Goal: Task Accomplishment & Management: Manage account settings

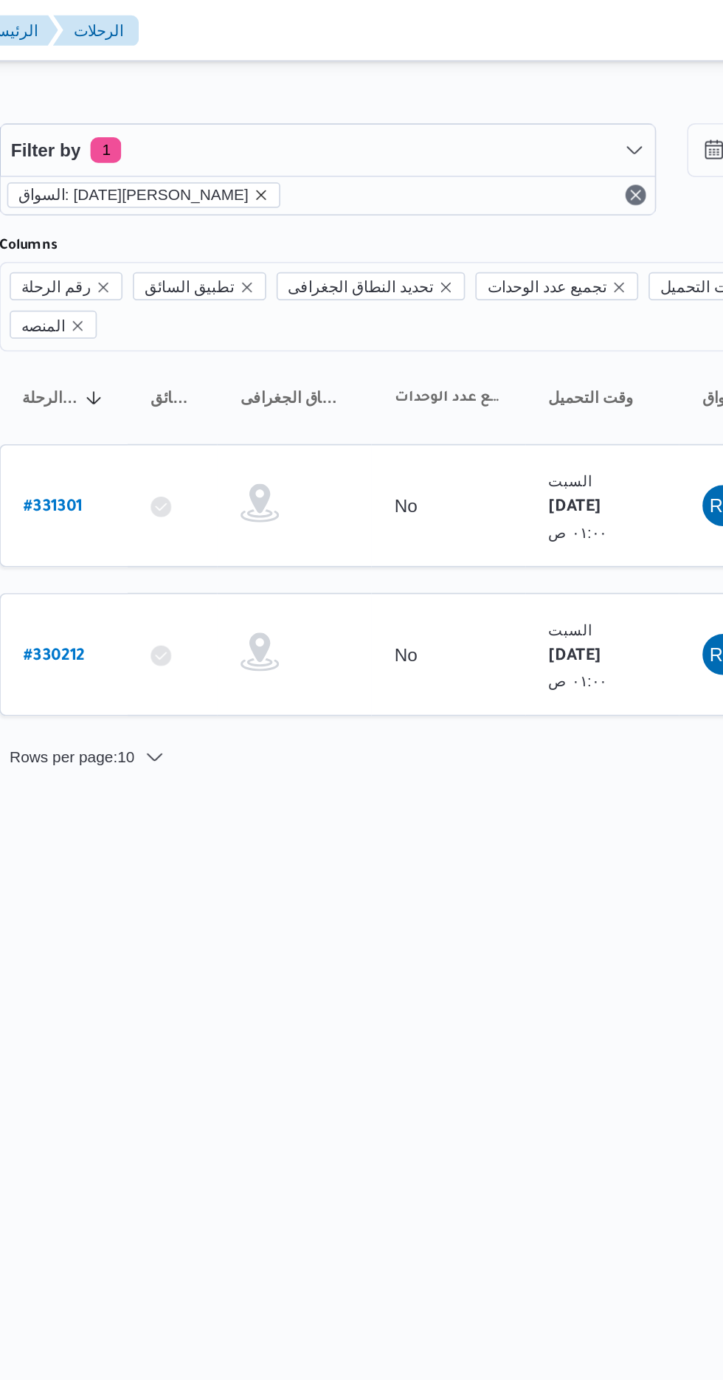
click at [343, 112] on icon "remove selected entity" at bounding box center [342, 112] width 9 height 9
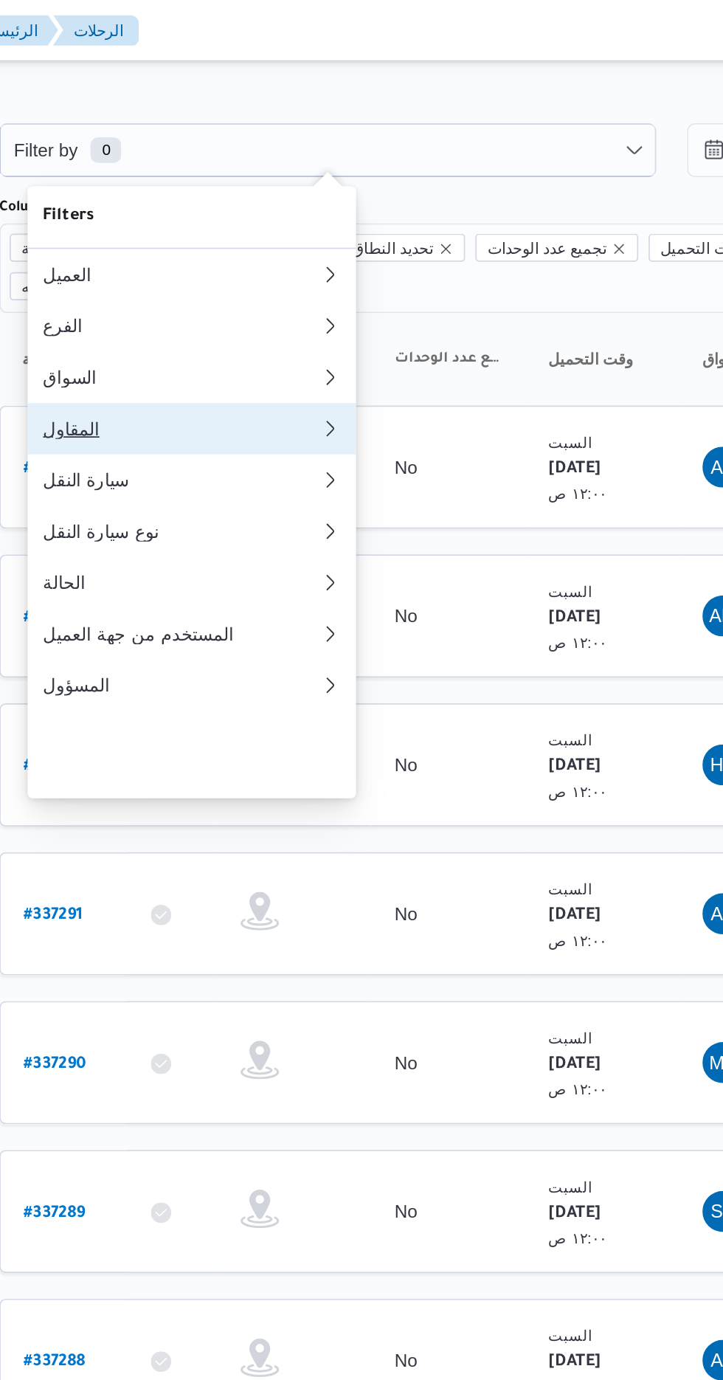
click at [326, 252] on div "المقاول" at bounding box center [296, 247] width 159 height 12
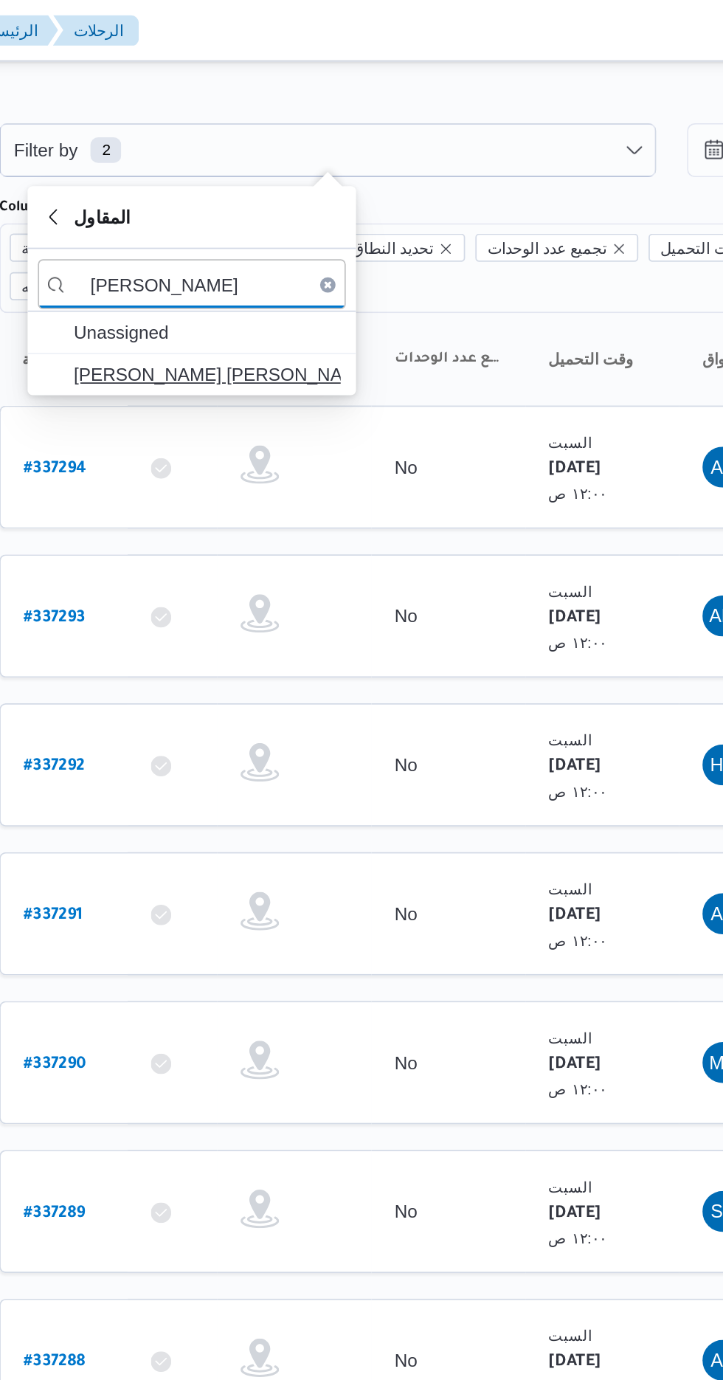
type input "[PERSON_NAME]"
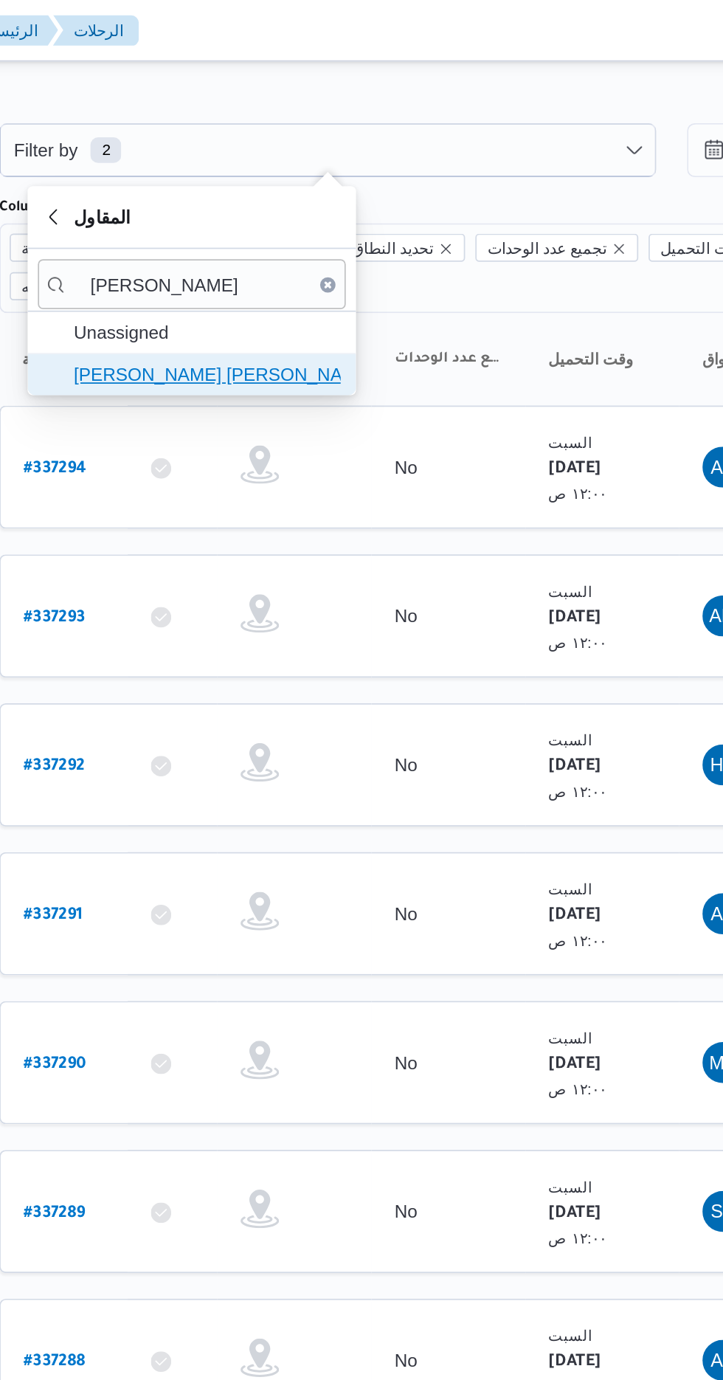
click at [356, 211] on span "[PERSON_NAME] [PERSON_NAME]" at bounding box center [311, 216] width 153 height 18
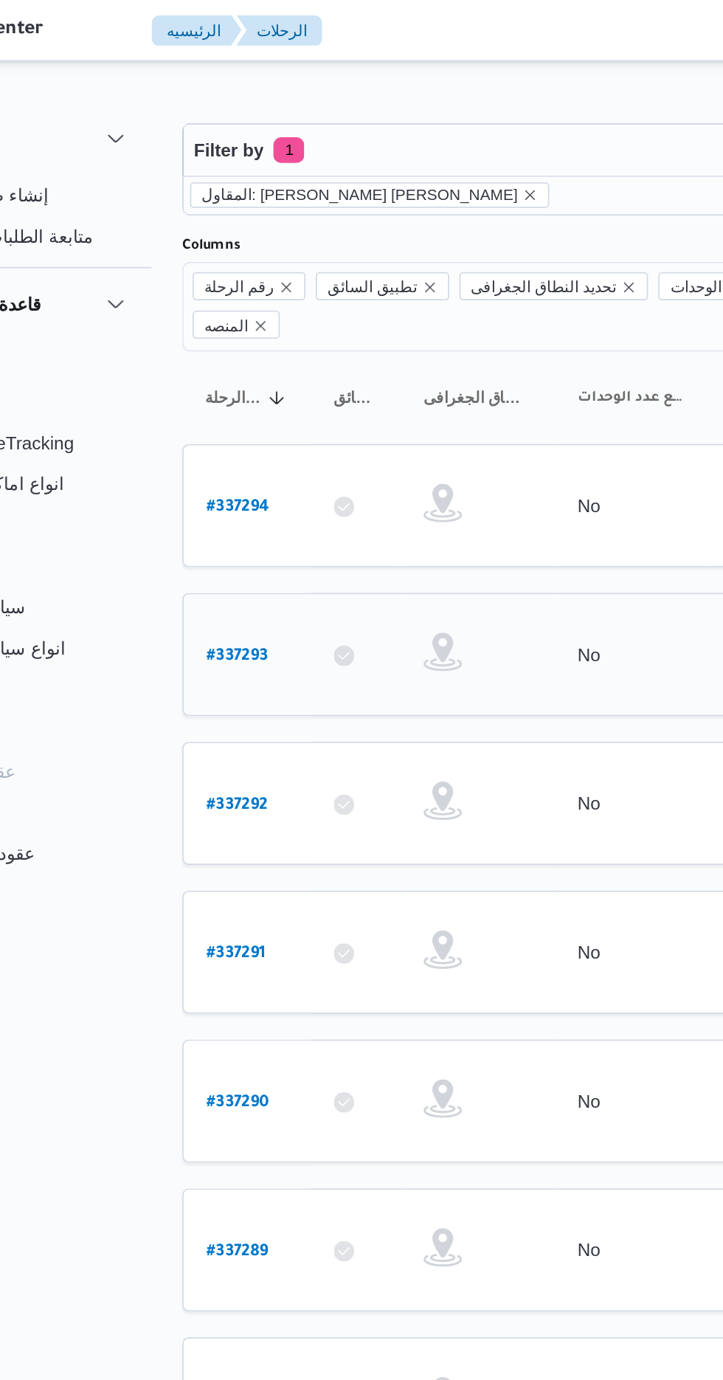
click at [237, 373] on b "# 337293" at bounding box center [223, 378] width 35 height 10
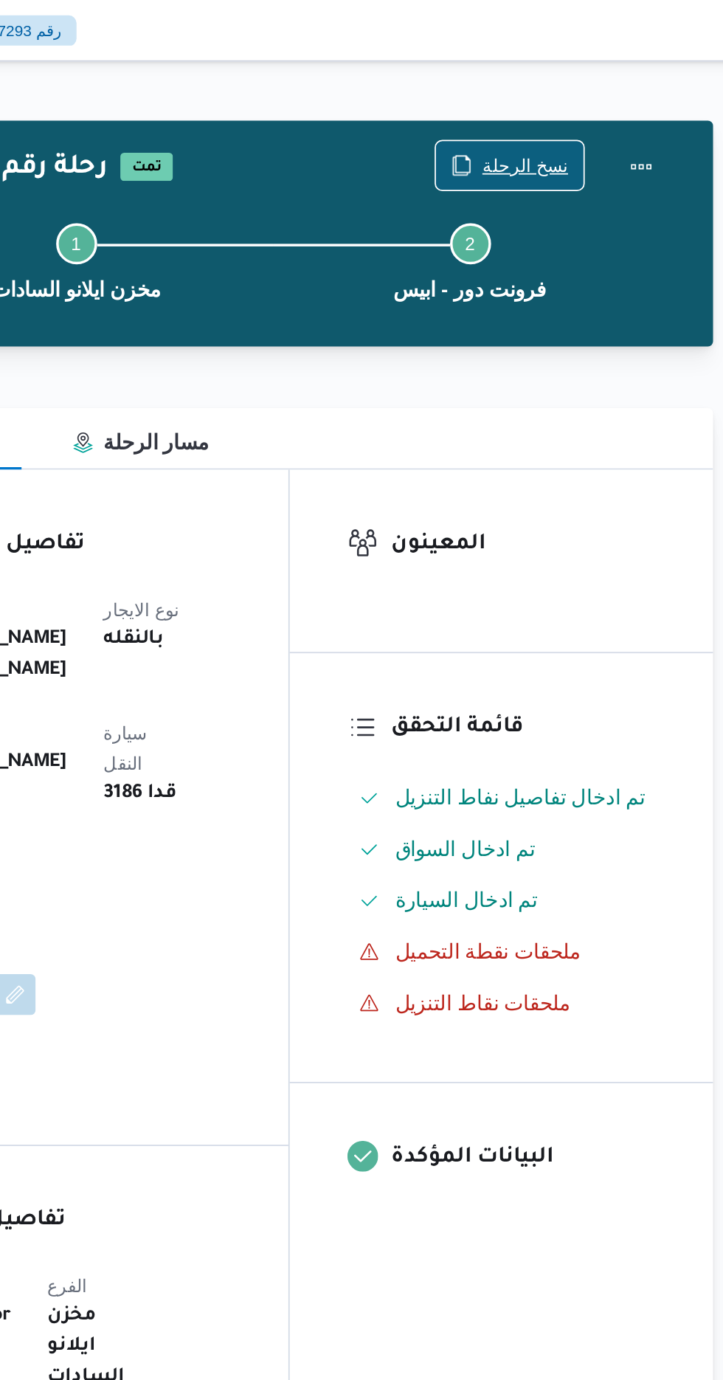
click at [597, 91] on span "نسخ الرحلة" at bounding box center [597, 95] width 49 height 18
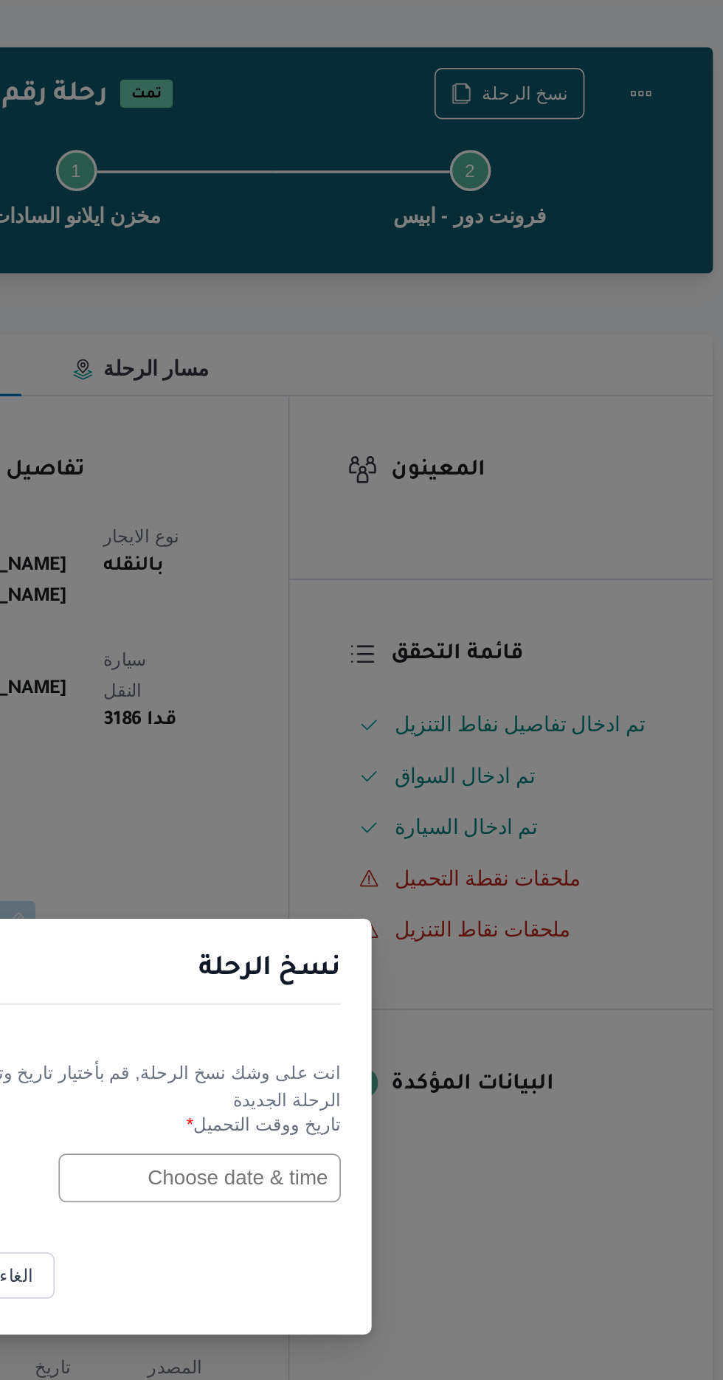
click at [394, 718] on input "text" at bounding box center [410, 719] width 162 height 28
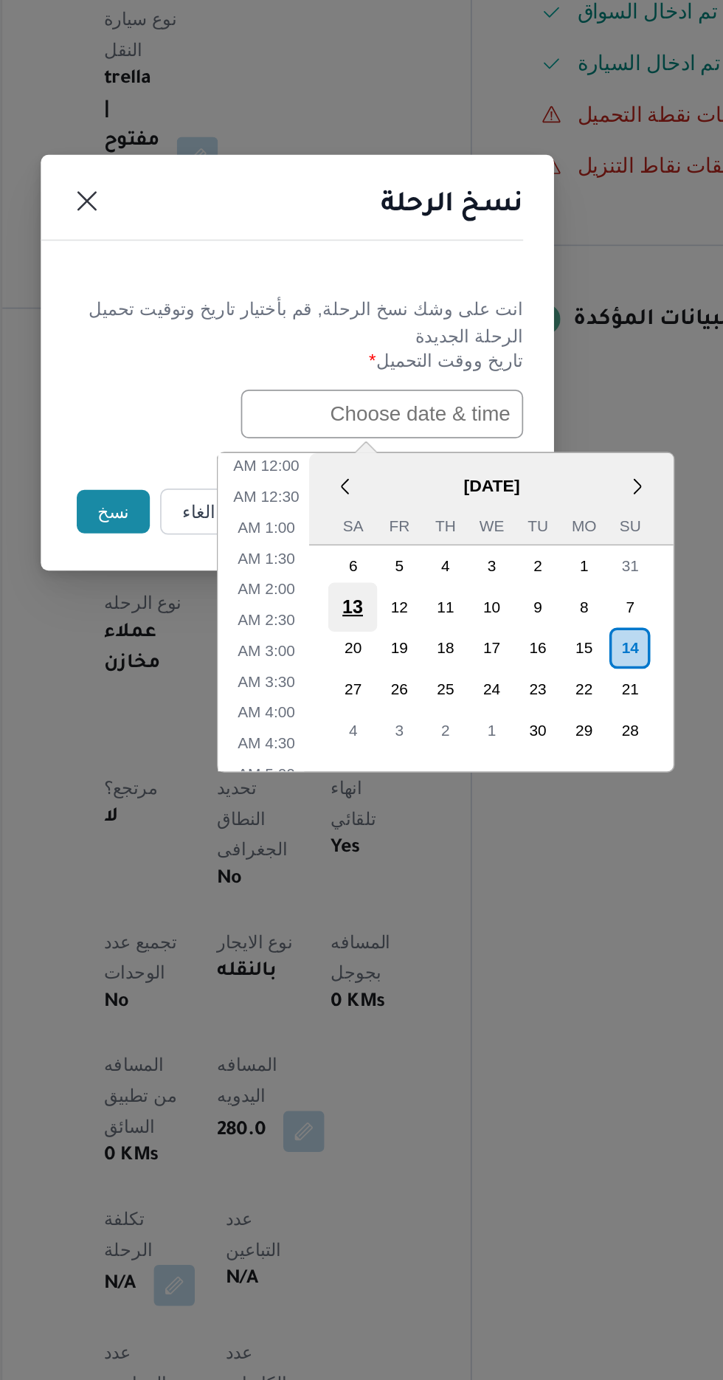
click at [392, 825] on div "13" at bounding box center [393, 830] width 28 height 28
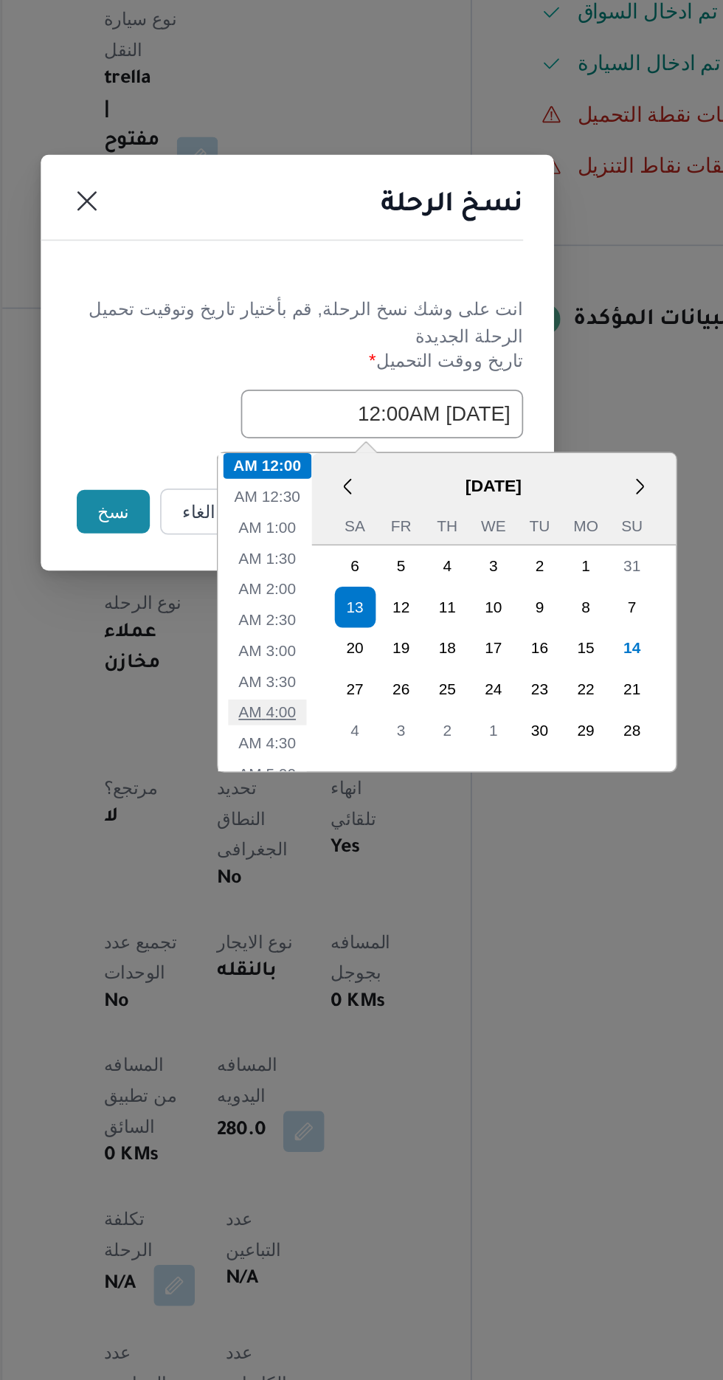
click at [326, 885] on li "4:00 AM" at bounding box center [344, 890] width 45 height 15
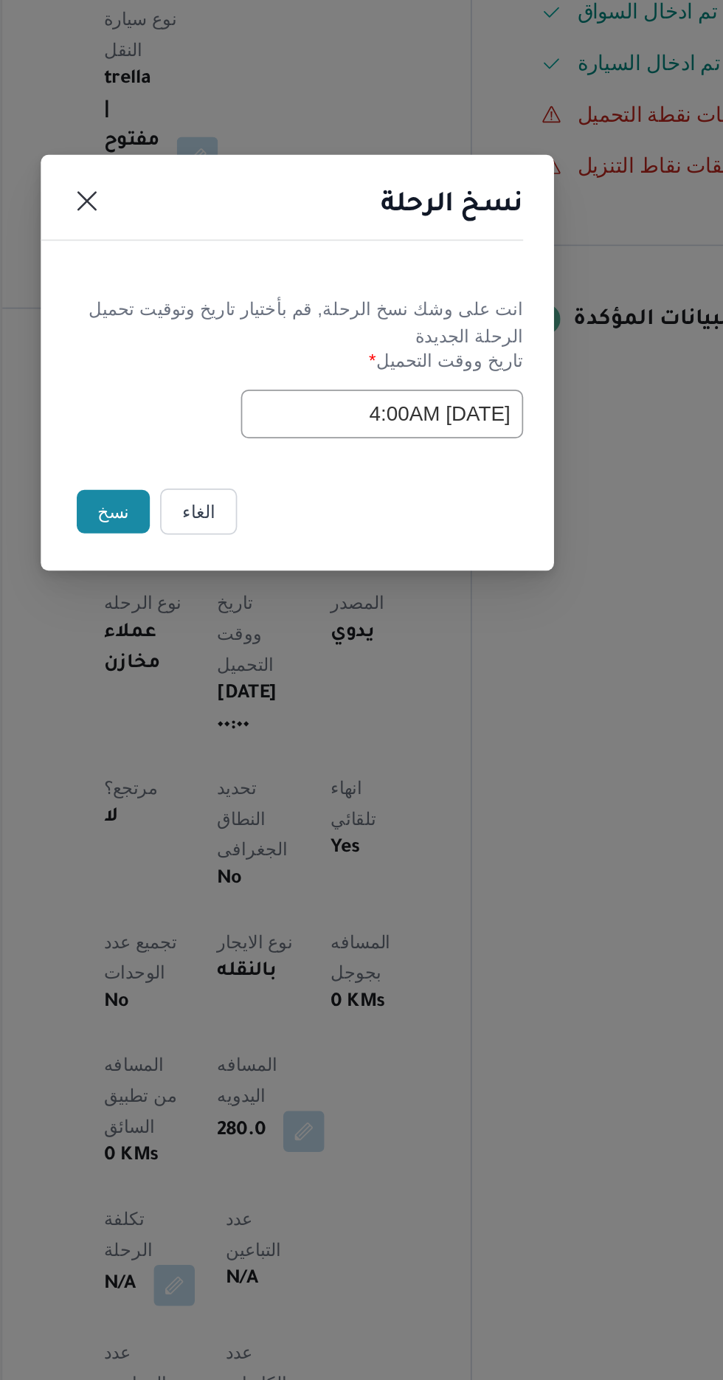
click at [427, 713] on input "[DATE] 4:00AM" at bounding box center [410, 719] width 162 height 28
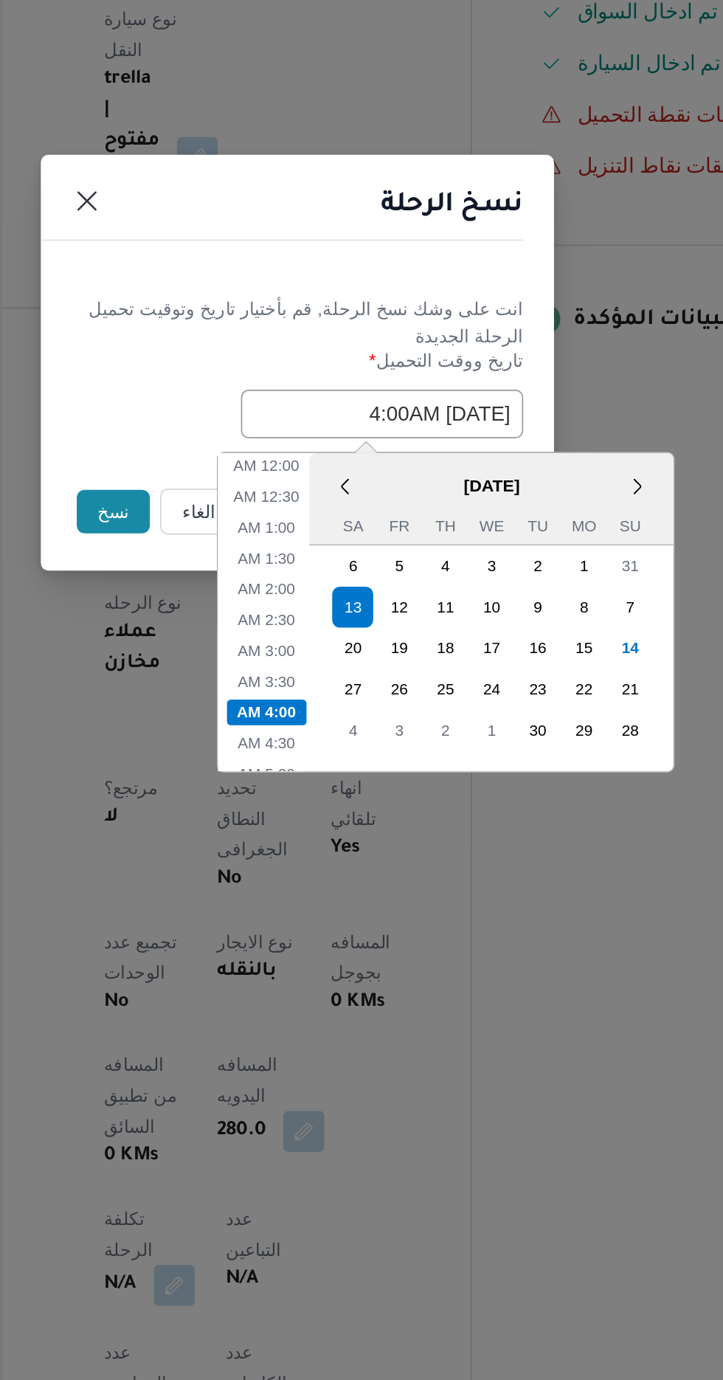
scroll to position [58, 0]
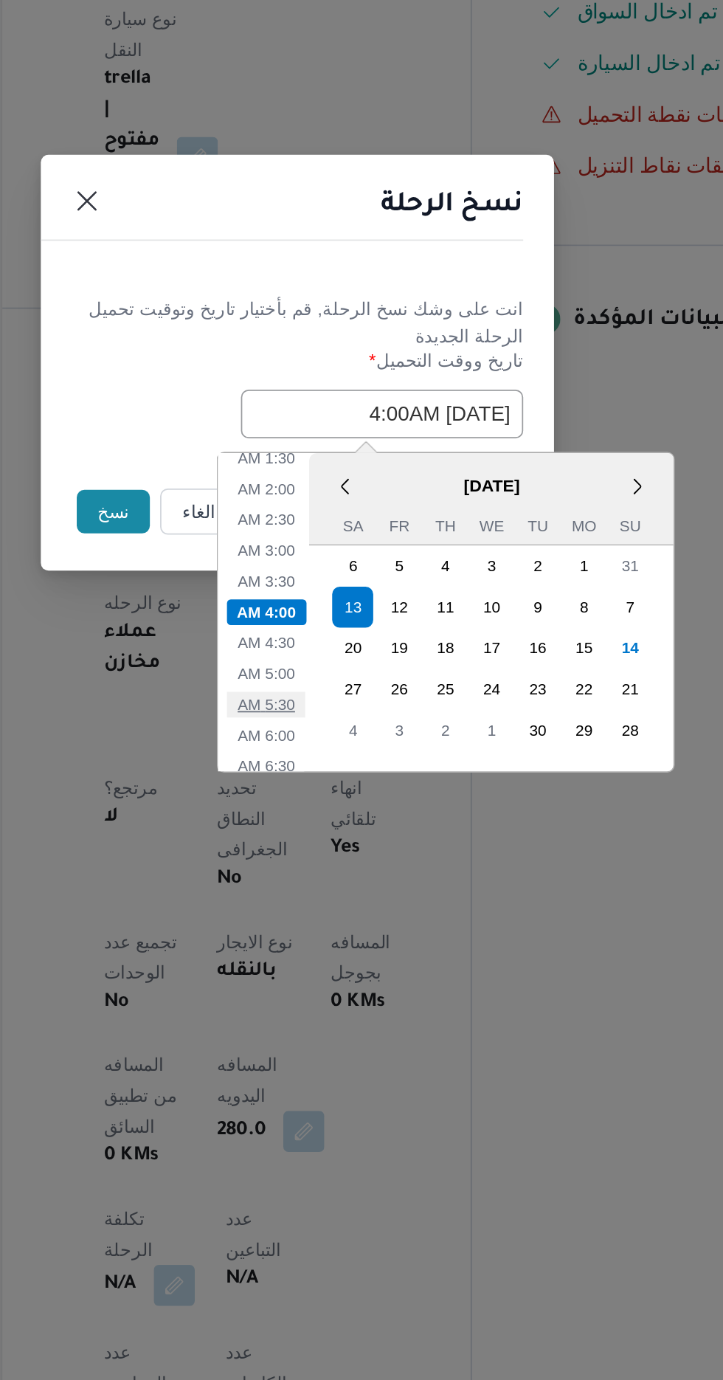
click at [341, 882] on li "5:30 AM" at bounding box center [343, 886] width 45 height 15
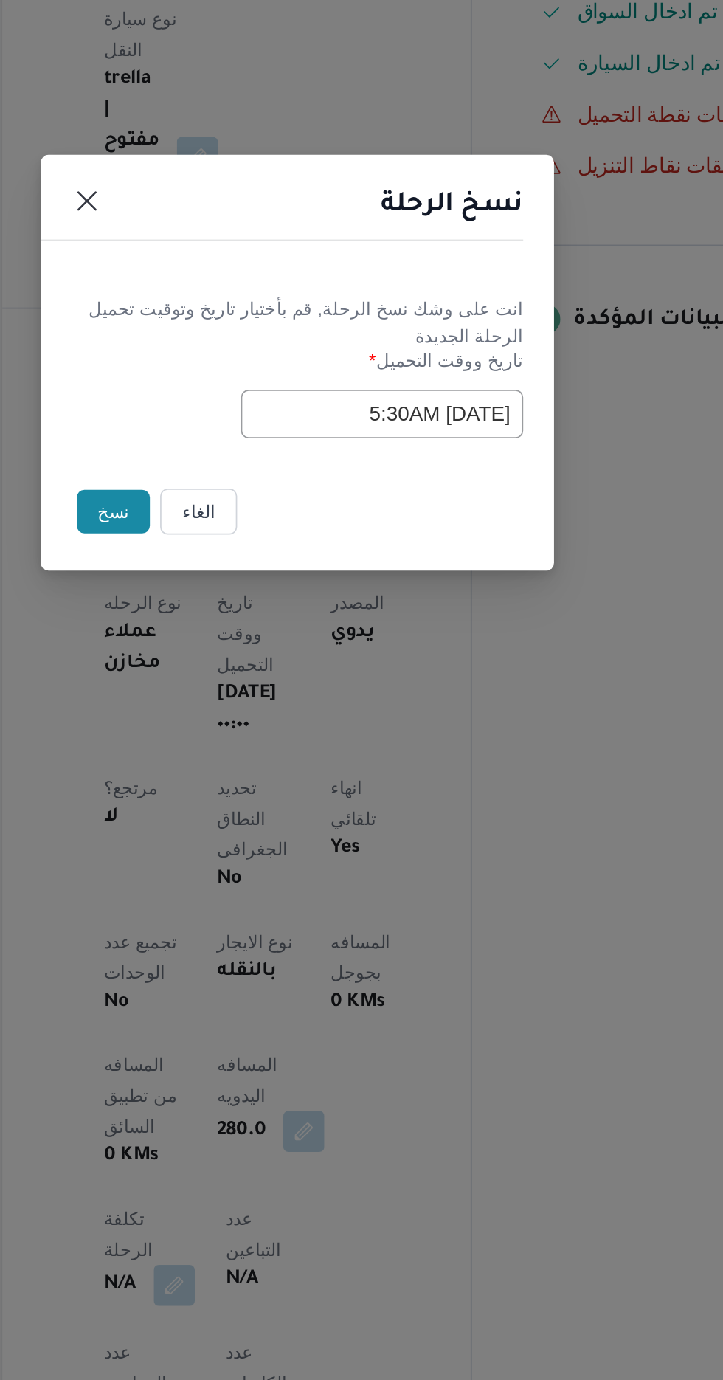
click at [436, 721] on input "[DATE] 5:30AM" at bounding box center [410, 719] width 162 height 28
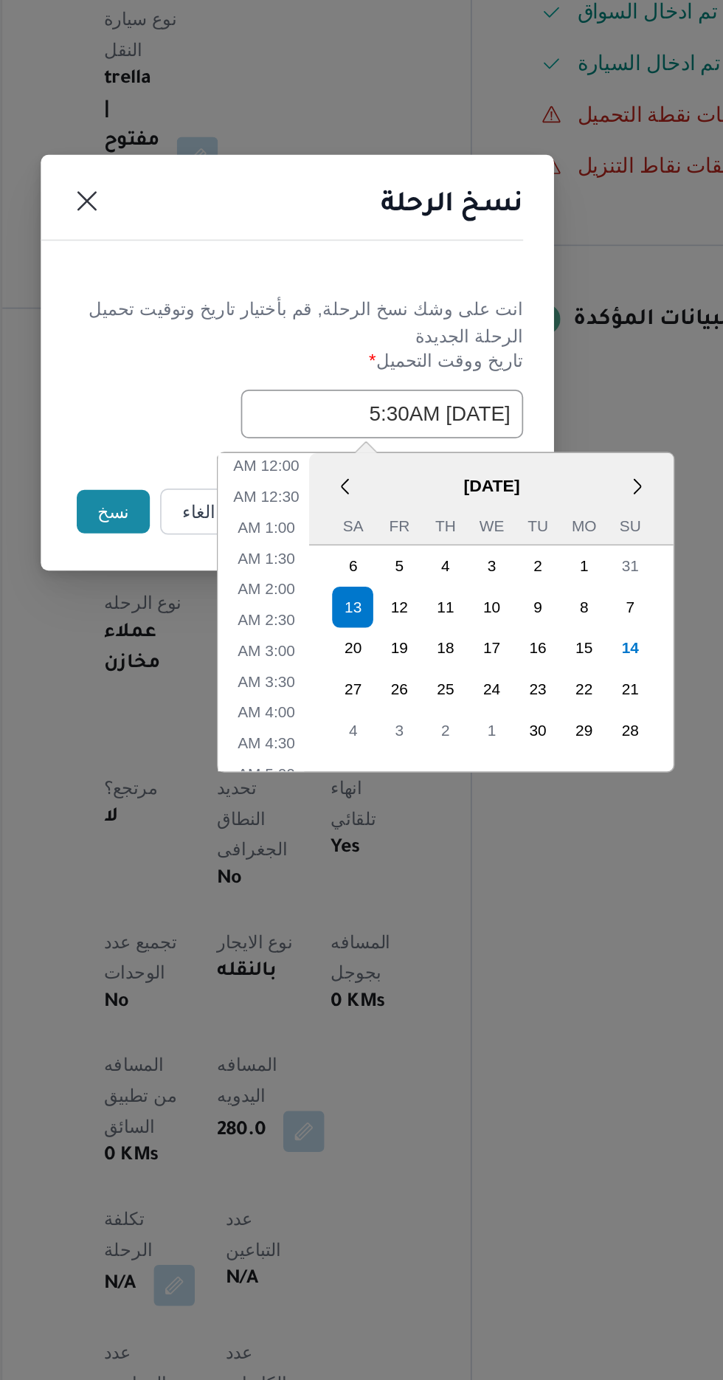
scroll to position [111, 0]
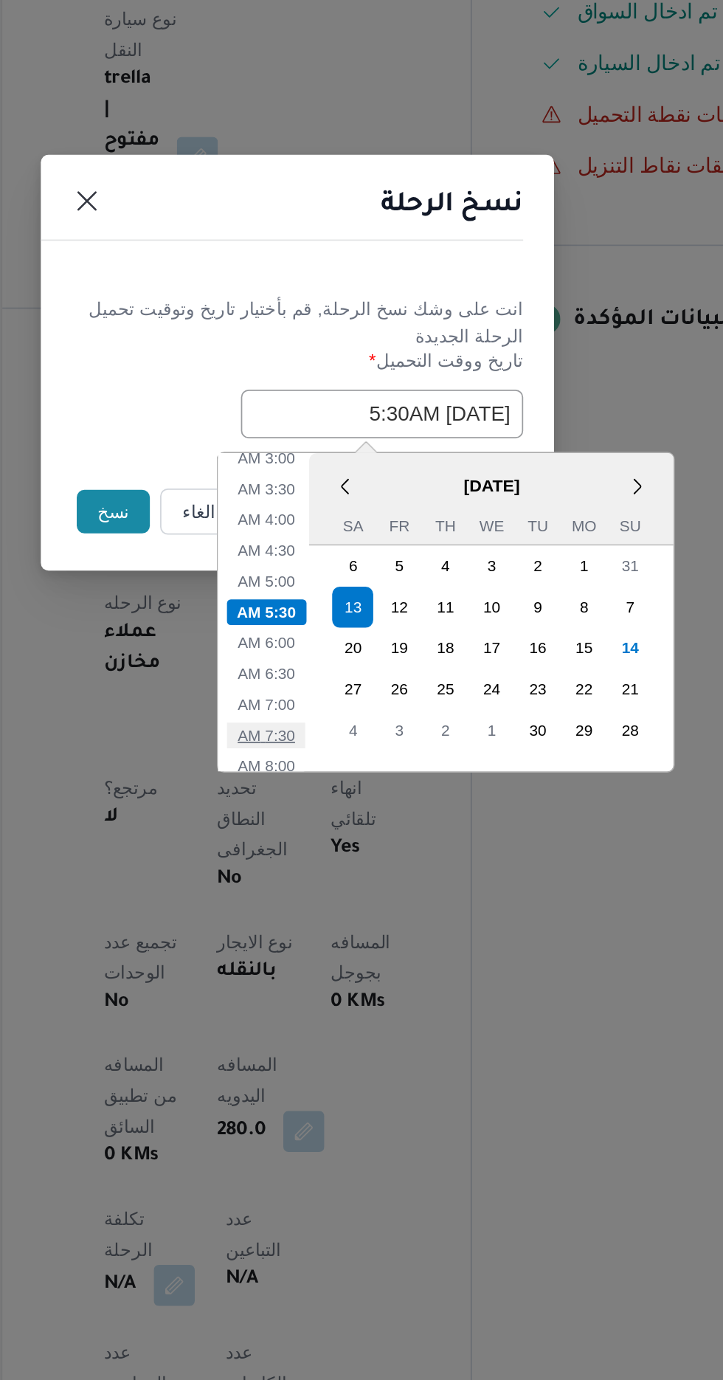
click at [348, 904] on li "7:30 AM" at bounding box center [343, 903] width 45 height 15
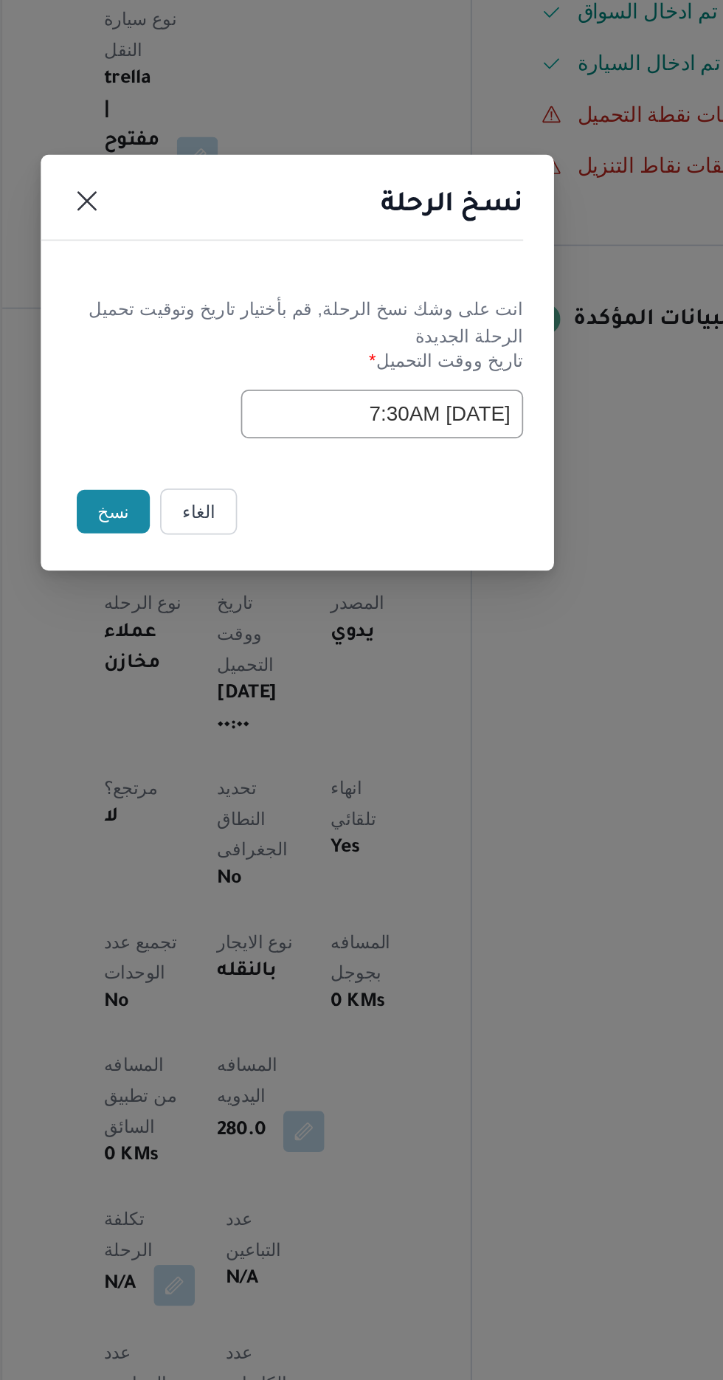
click at [443, 718] on input "[DATE] 7:30AM" at bounding box center [410, 719] width 162 height 28
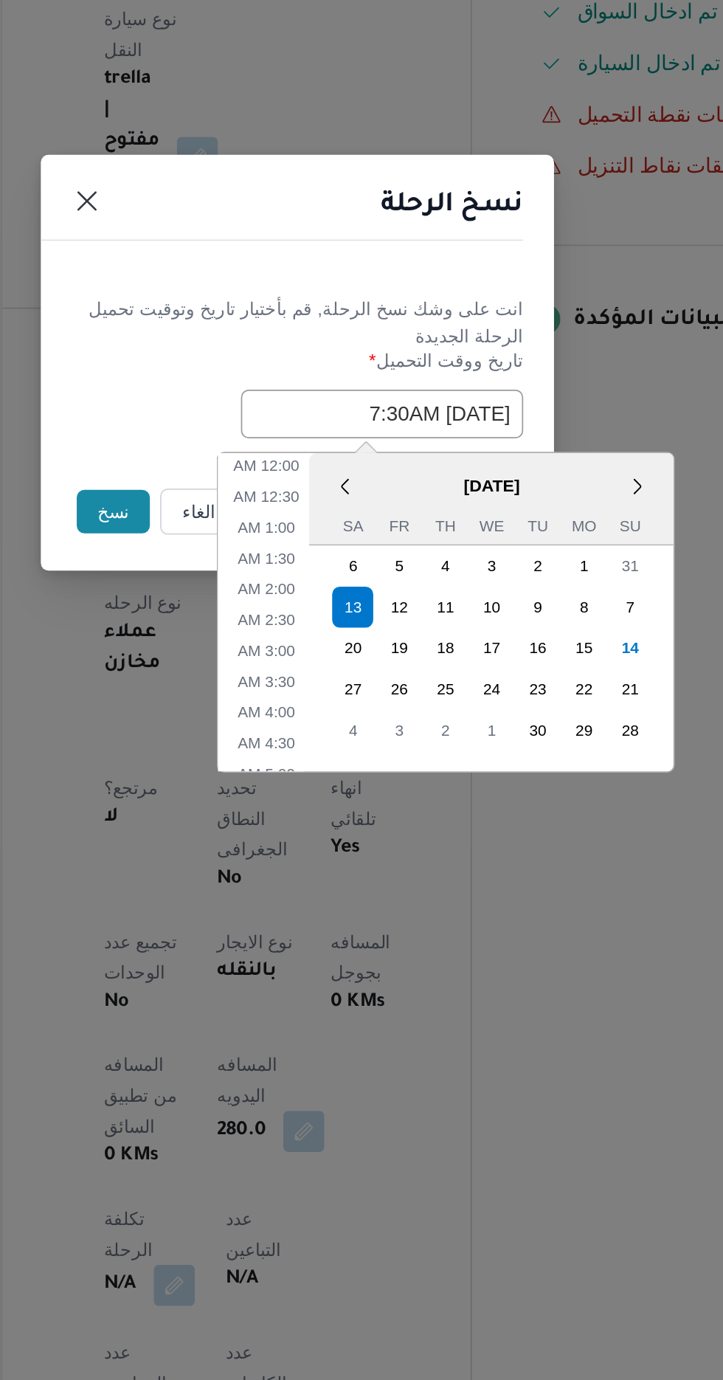
scroll to position [181, 0]
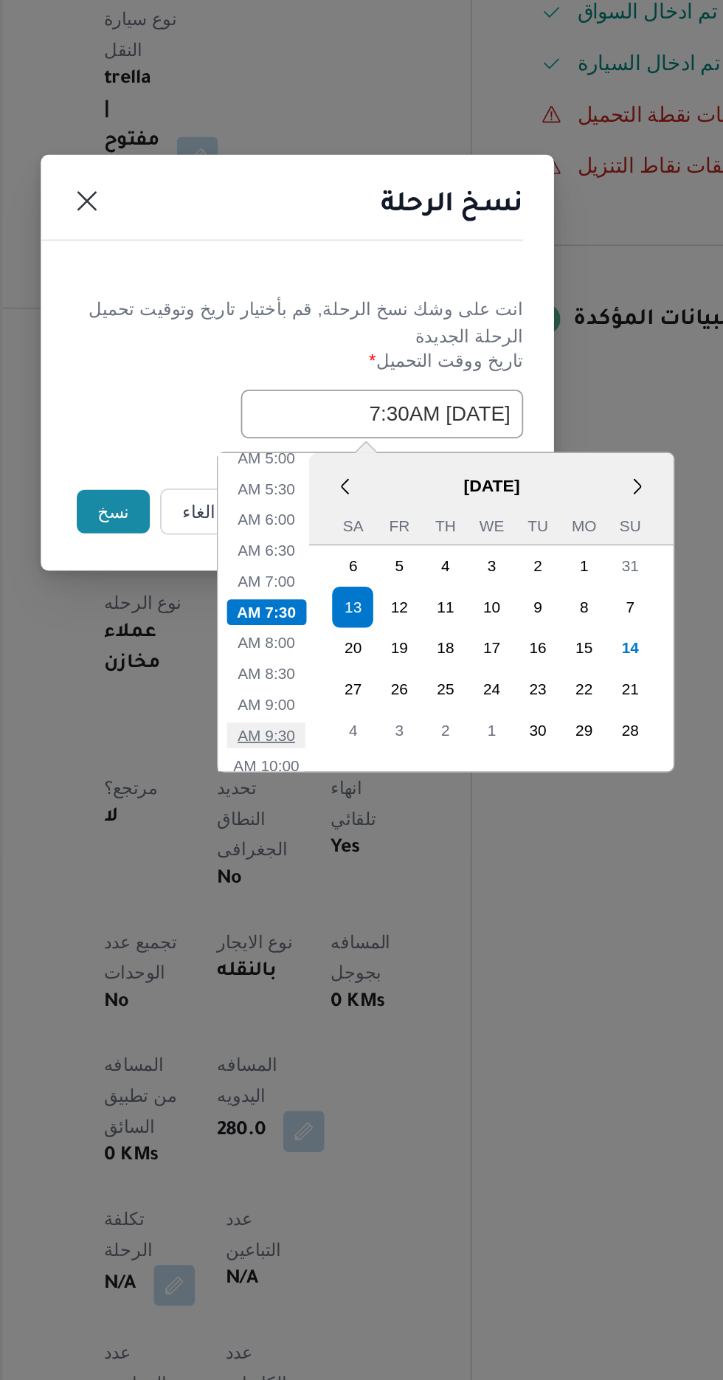
click at [348, 897] on li "9:30 AM" at bounding box center [343, 903] width 45 height 15
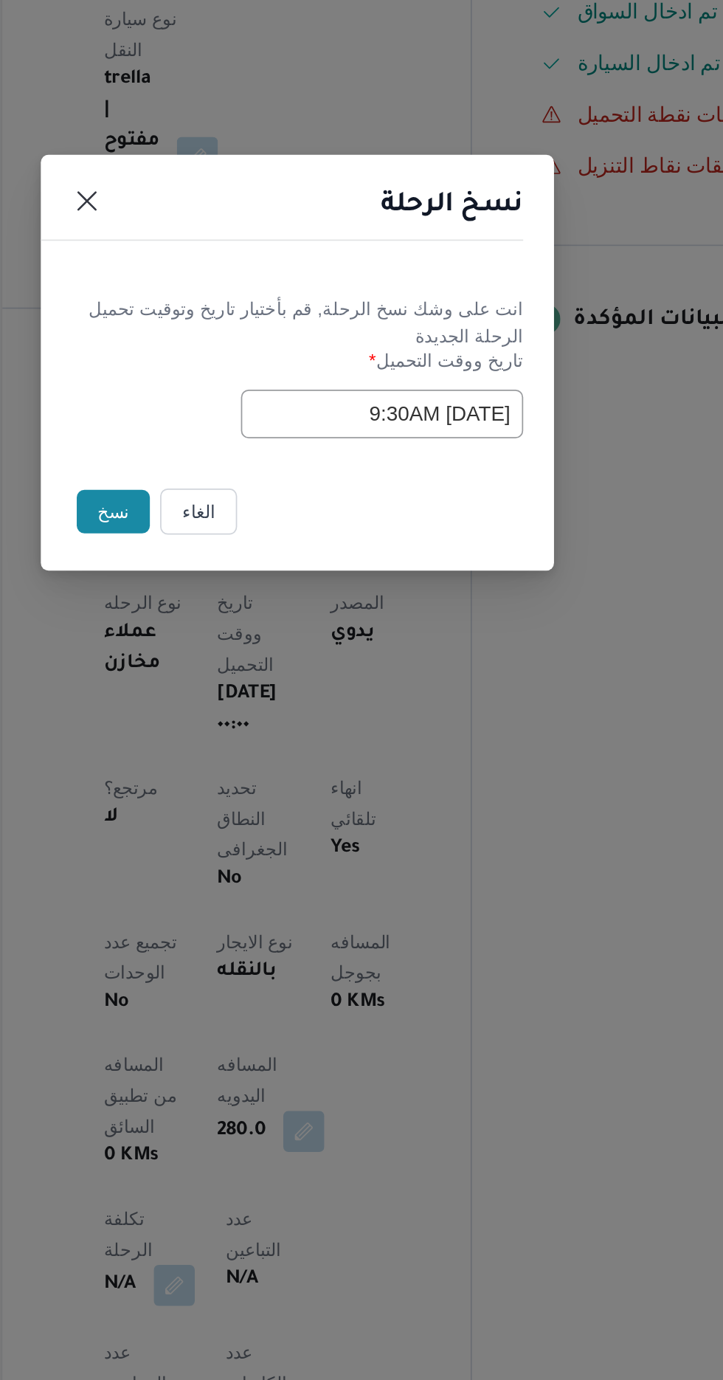
click at [450, 722] on input "[DATE] 9:30AM" at bounding box center [410, 719] width 162 height 28
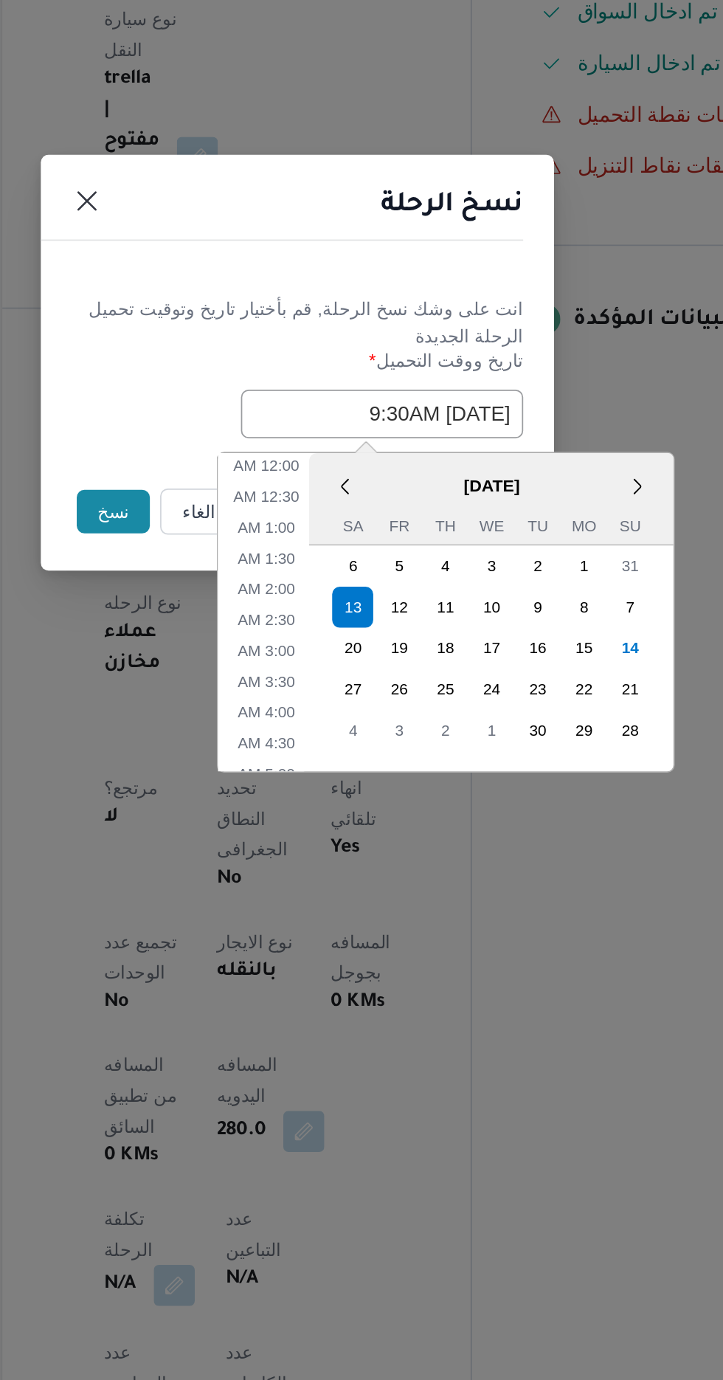
scroll to position [252, 0]
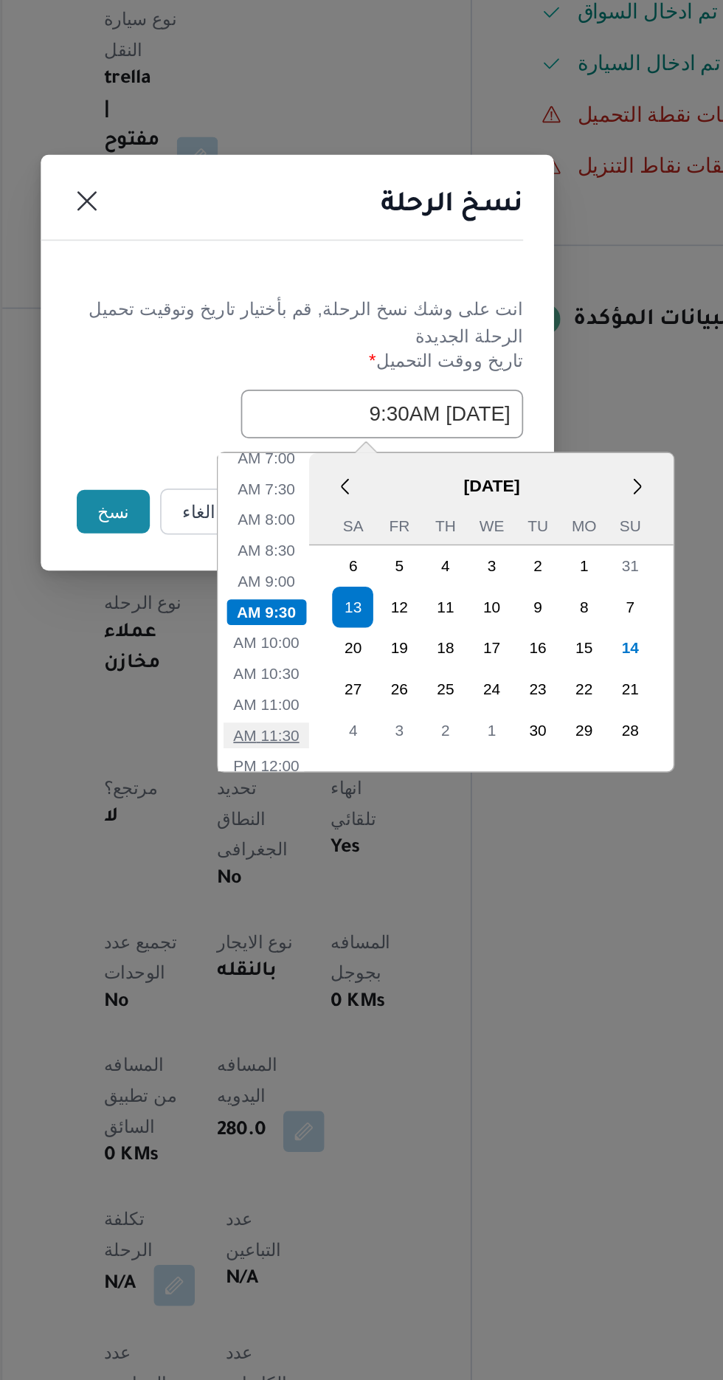
click at [350, 896] on li "11:30 AM" at bounding box center [343, 903] width 49 height 15
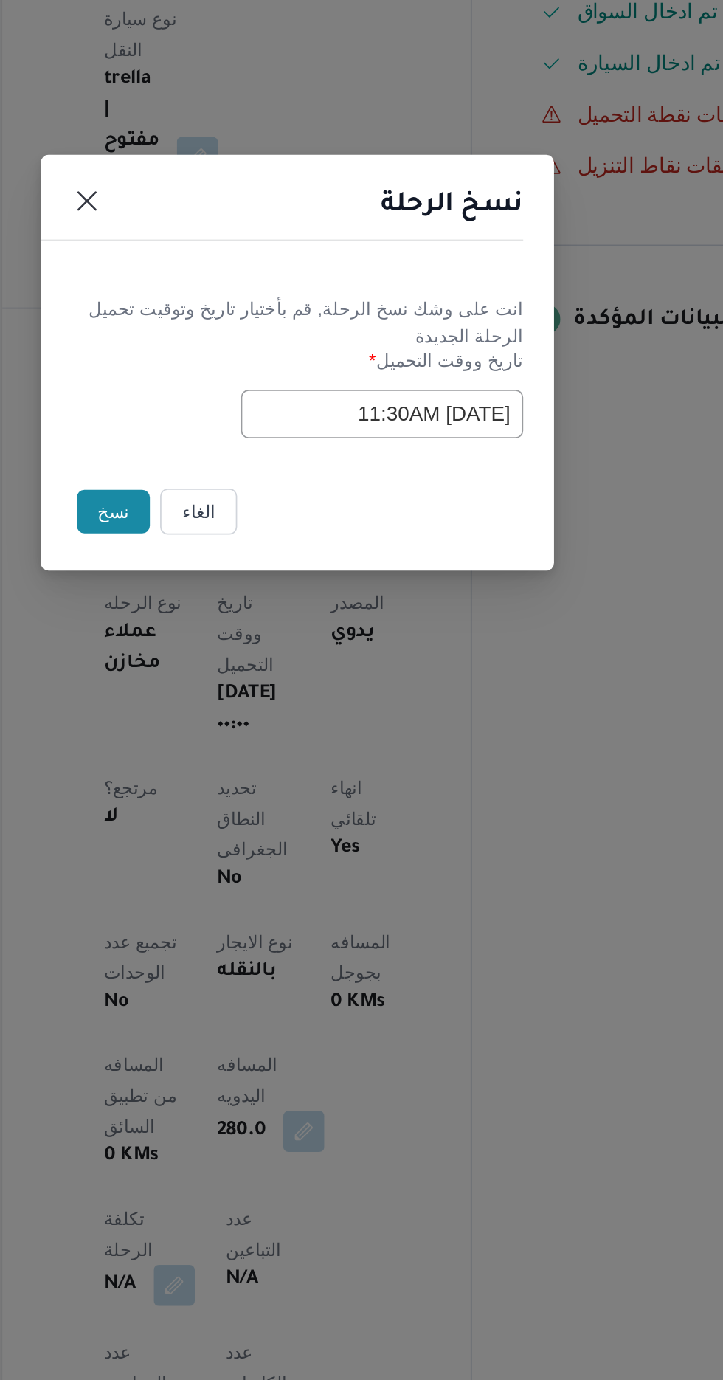
click at [453, 720] on input "[DATE] 11:30AM" at bounding box center [410, 719] width 162 height 28
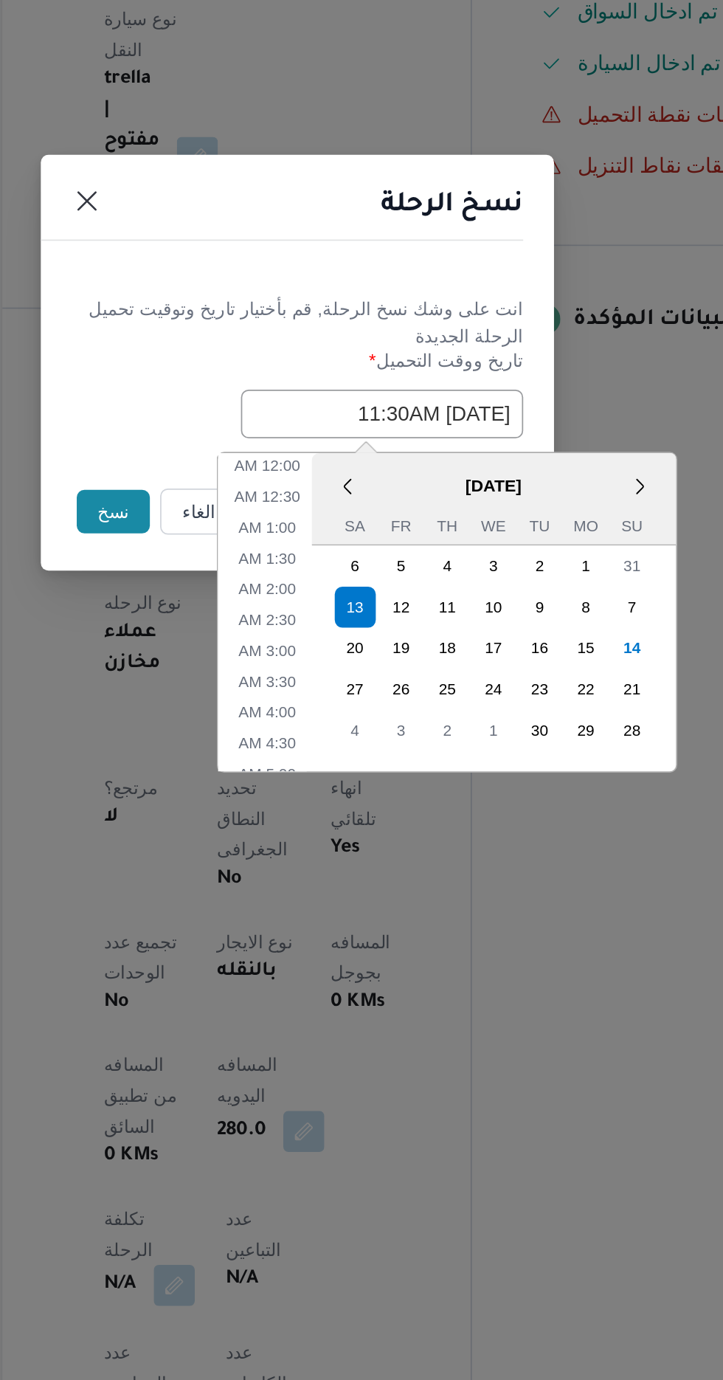
scroll to position [323, 0]
click at [348, 882] on li "1:00 PM" at bounding box center [344, 886] width 45 height 15
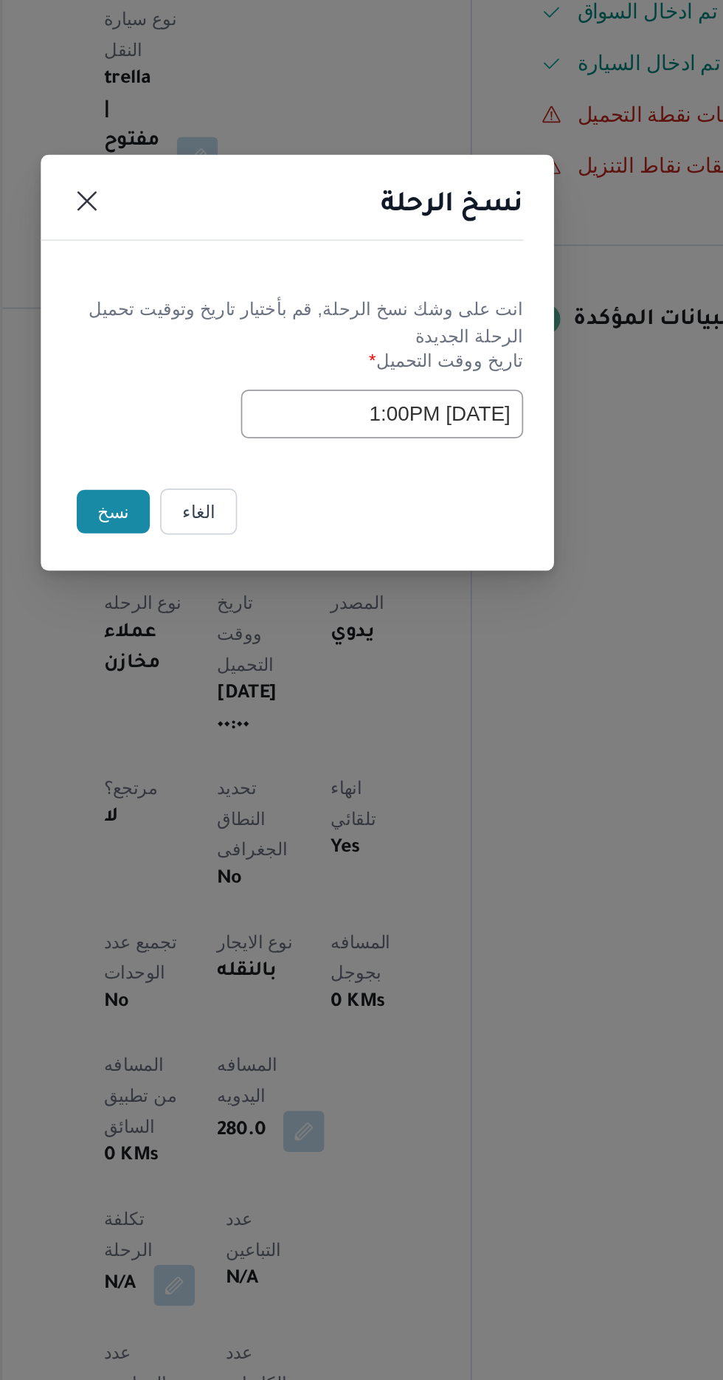
click at [440, 718] on input "[DATE] 1:00PM" at bounding box center [410, 719] width 162 height 28
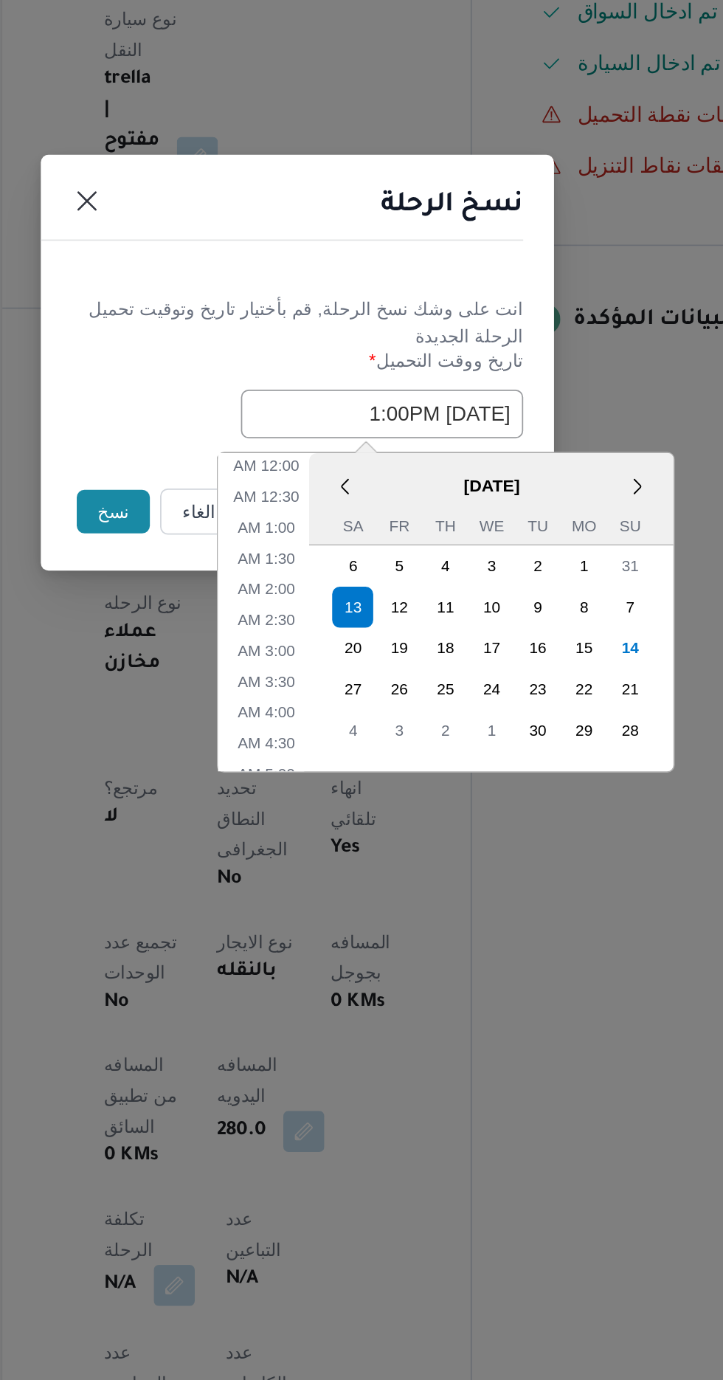
scroll to position [376, 0]
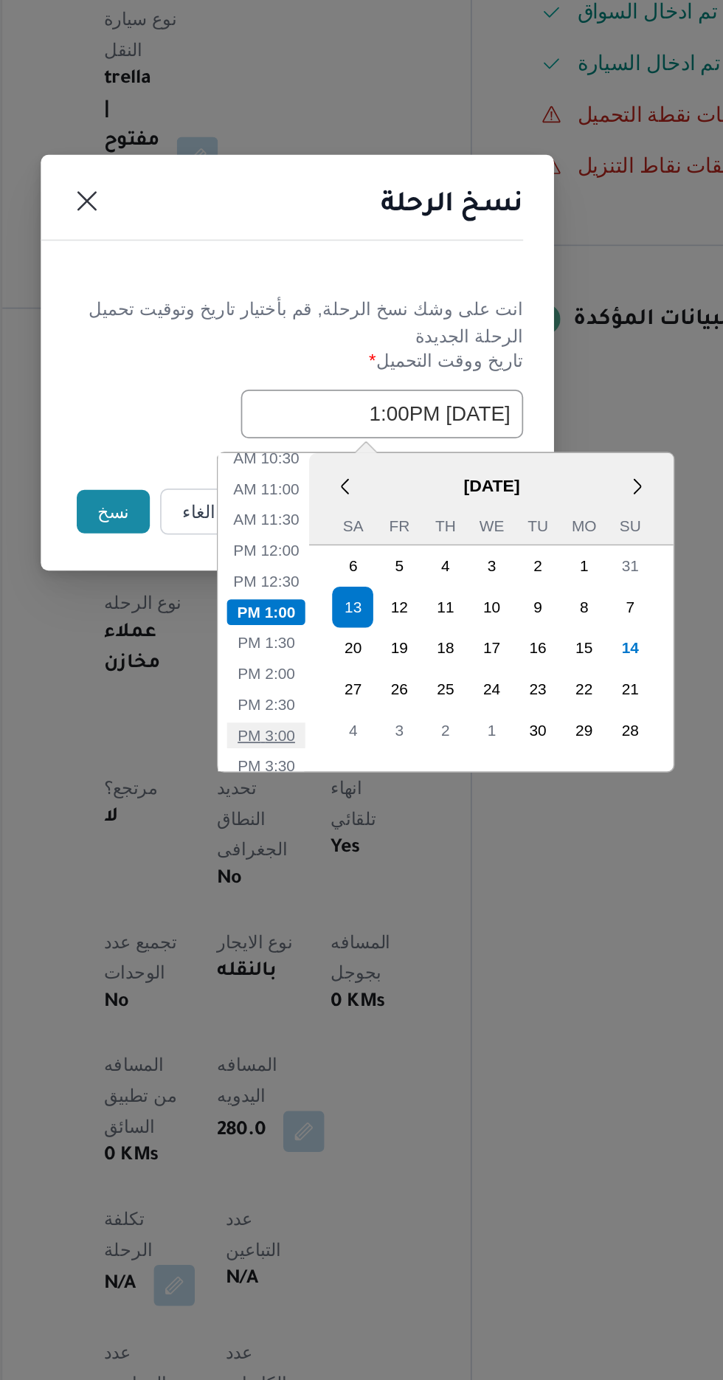
click at [350, 897] on li "3:00 PM" at bounding box center [343, 903] width 45 height 15
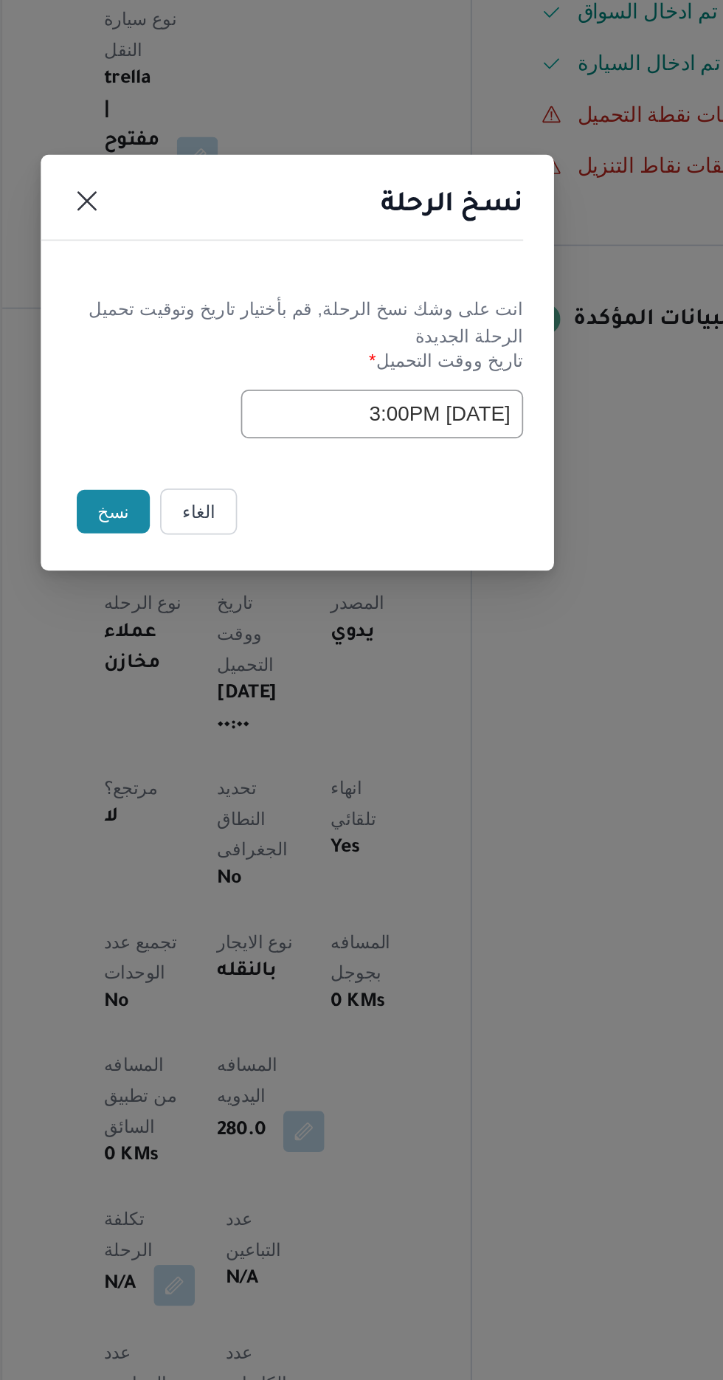
click at [404, 714] on input "[DATE] 3:00PM" at bounding box center [410, 719] width 162 height 28
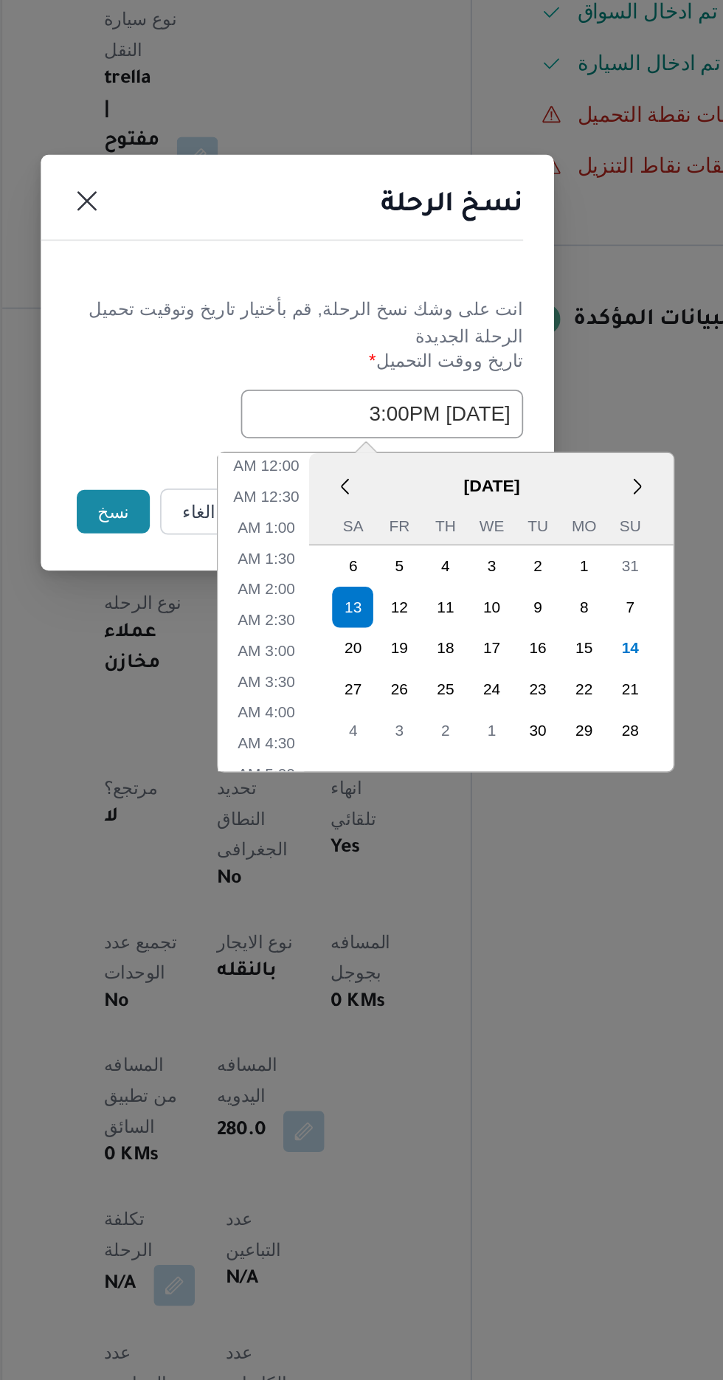
scroll to position [447, 0]
click at [353, 863] on li "4:00 PM" at bounding box center [343, 868] width 45 height 15
type input "[DATE] 4:00PM"
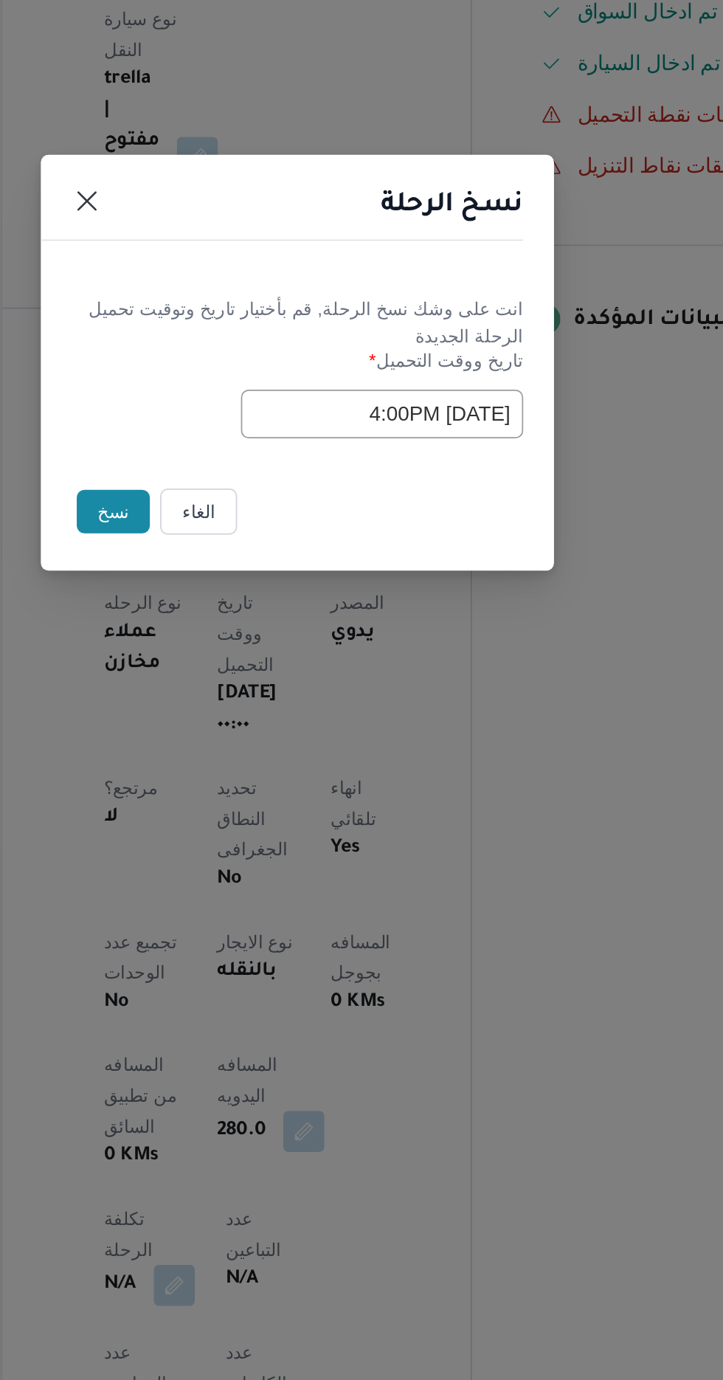
click at [257, 770] on button "نسخ" at bounding box center [256, 775] width 42 height 25
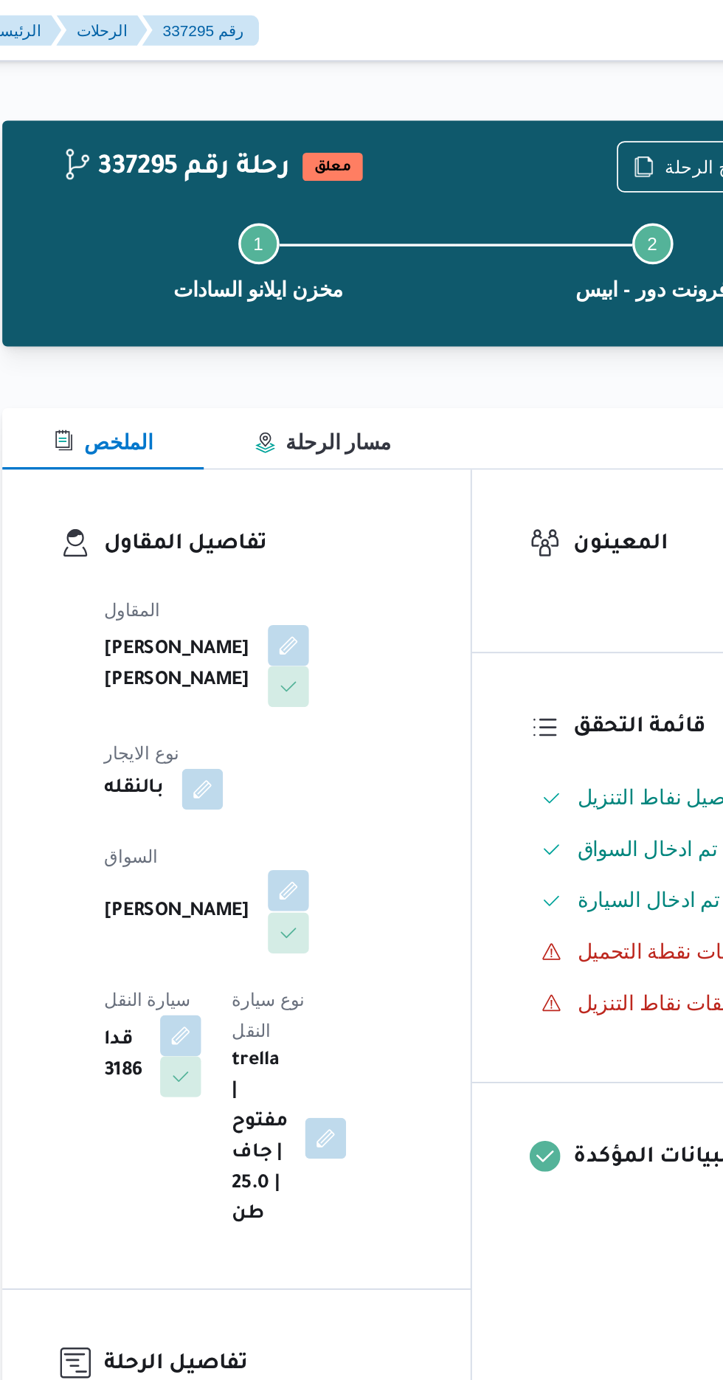
click at [345, 500] on button "button" at bounding box center [357, 512] width 24 height 24
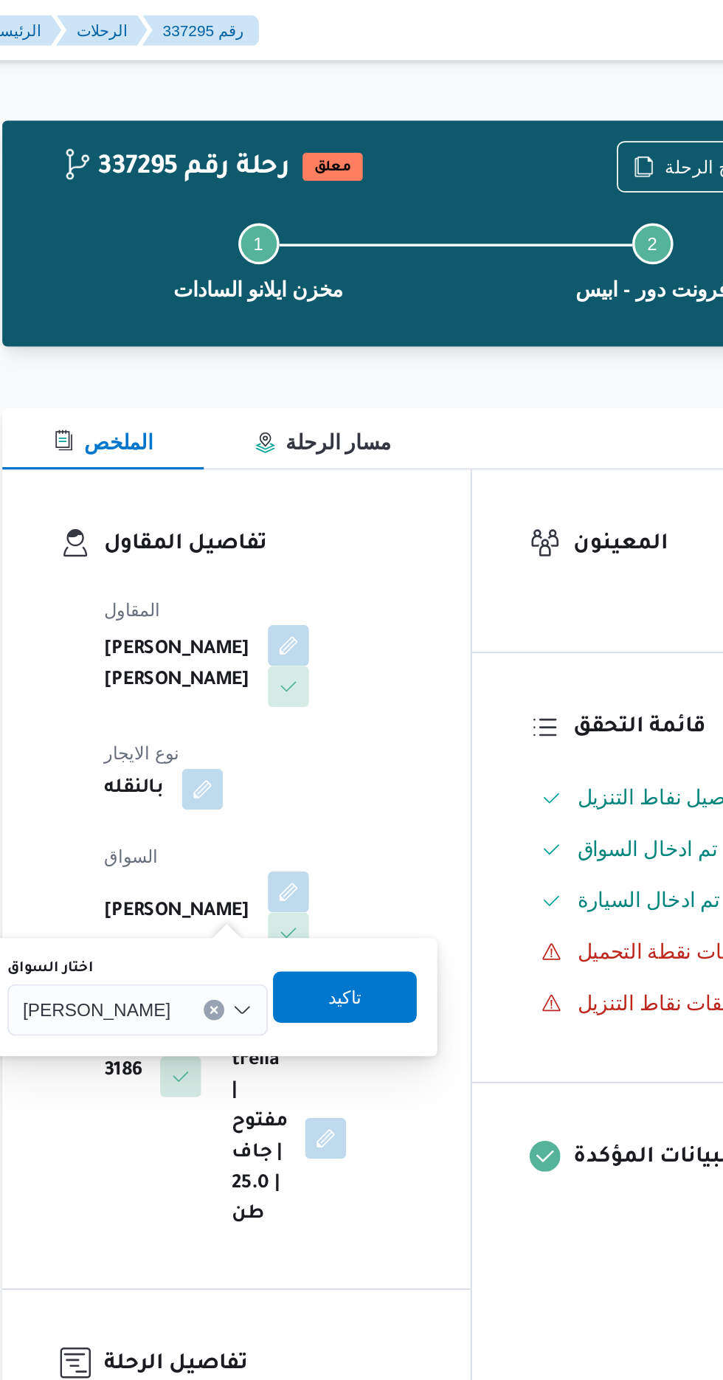
click at [289, 590] on div "[PERSON_NAME]" at bounding box center [270, 581] width 150 height 30
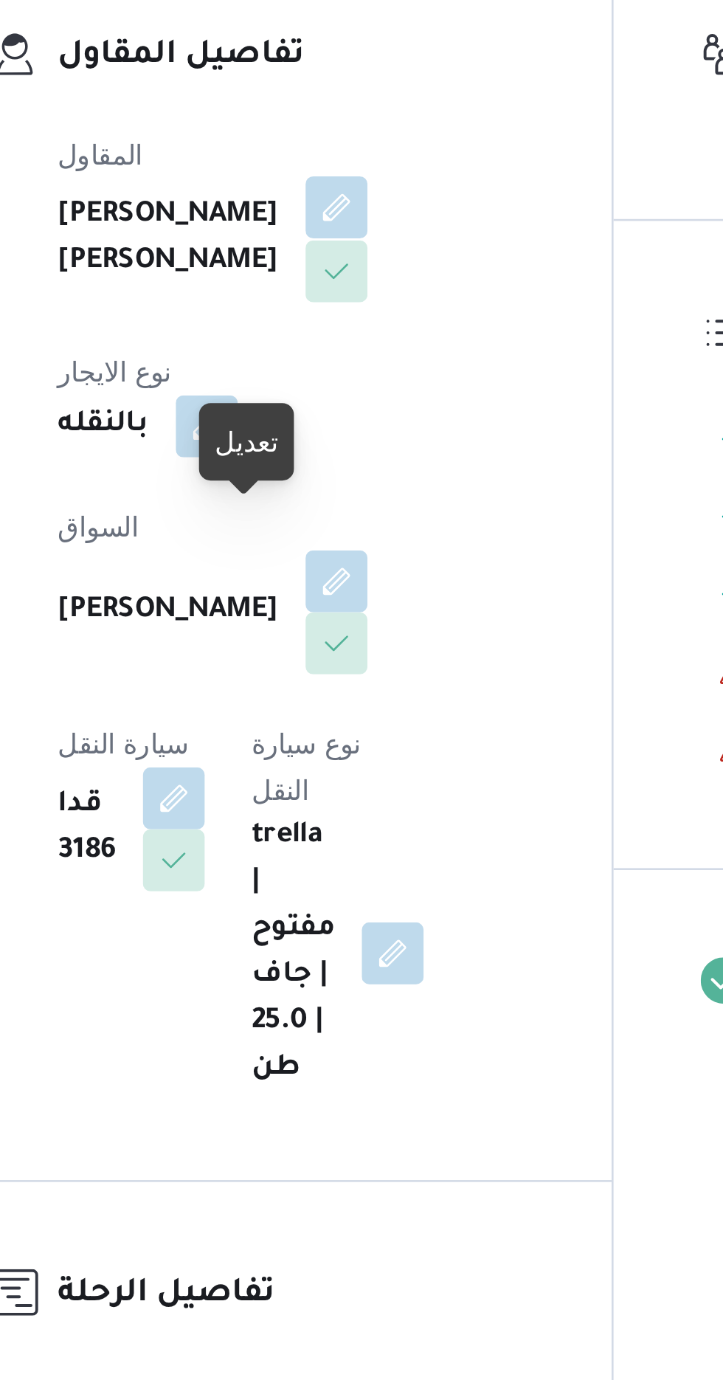
click at [345, 382] on button "button" at bounding box center [357, 371] width 24 height 24
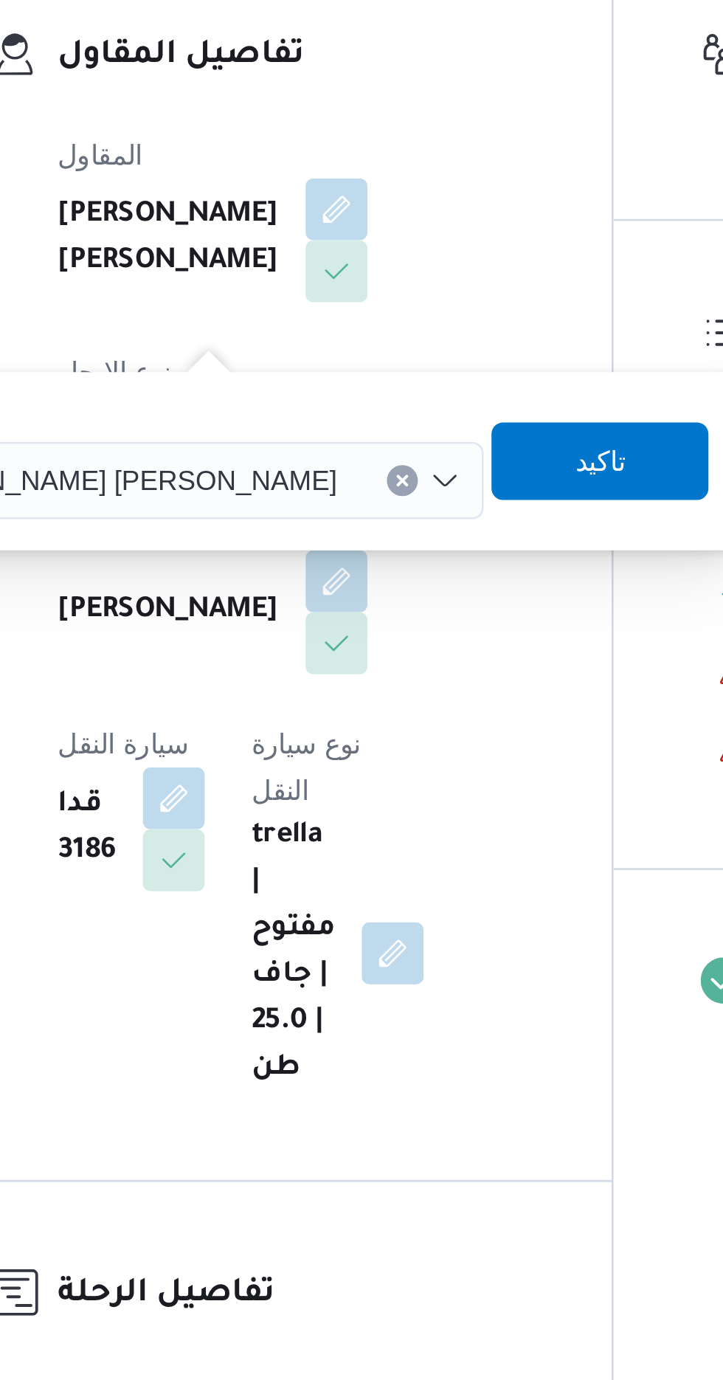
click at [362, 473] on input "اسم المقاول" at bounding box center [362, 475] width 1 height 18
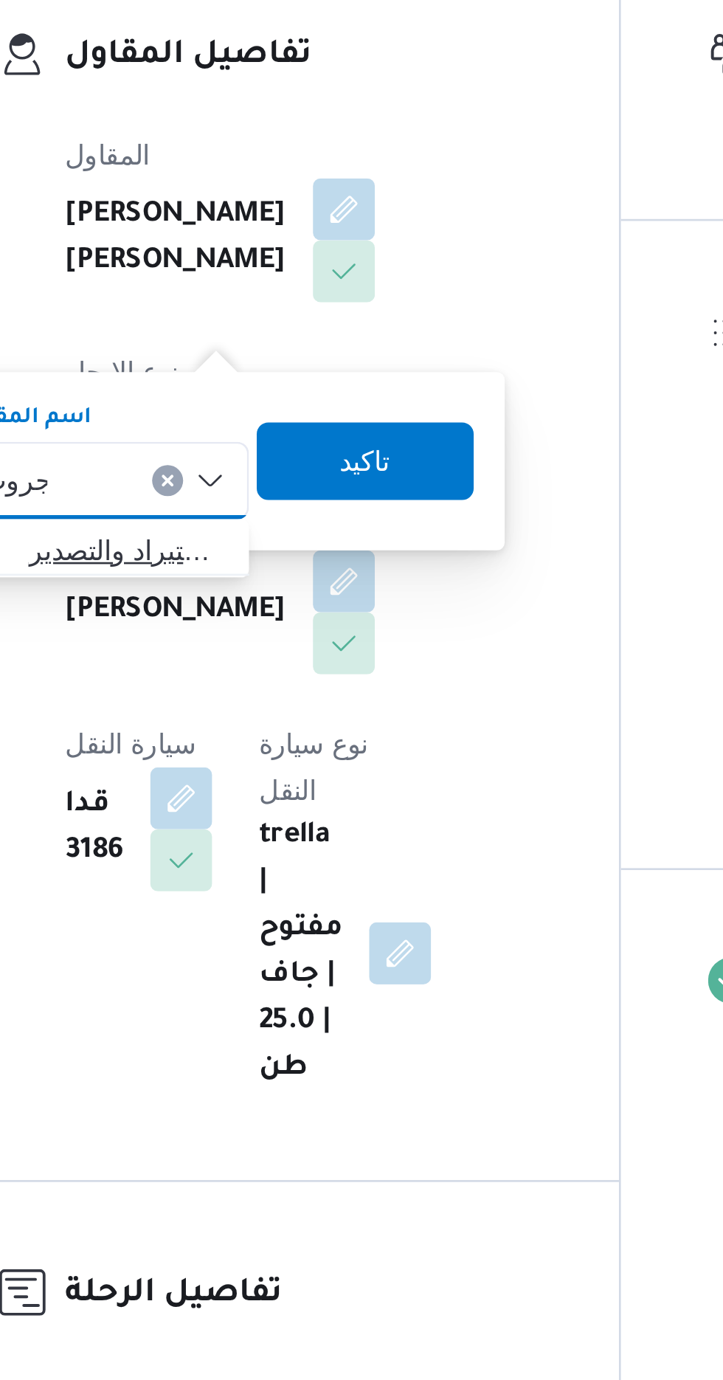
type input "جروب"
click at [294, 502] on span "شركة غريب جروب للاستيراد والتصدير" at bounding box center [273, 501] width 75 height 18
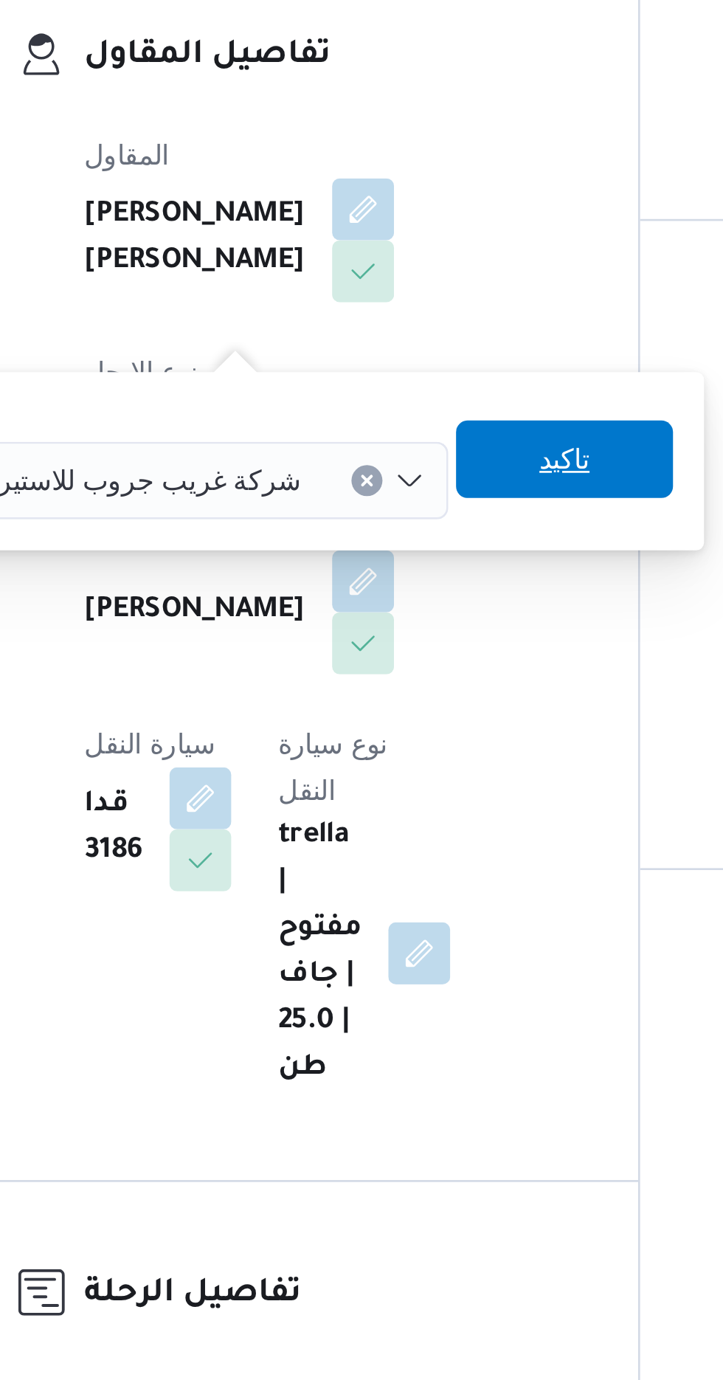
click at [395, 477] on span "تاكيد" at bounding box center [433, 467] width 83 height 30
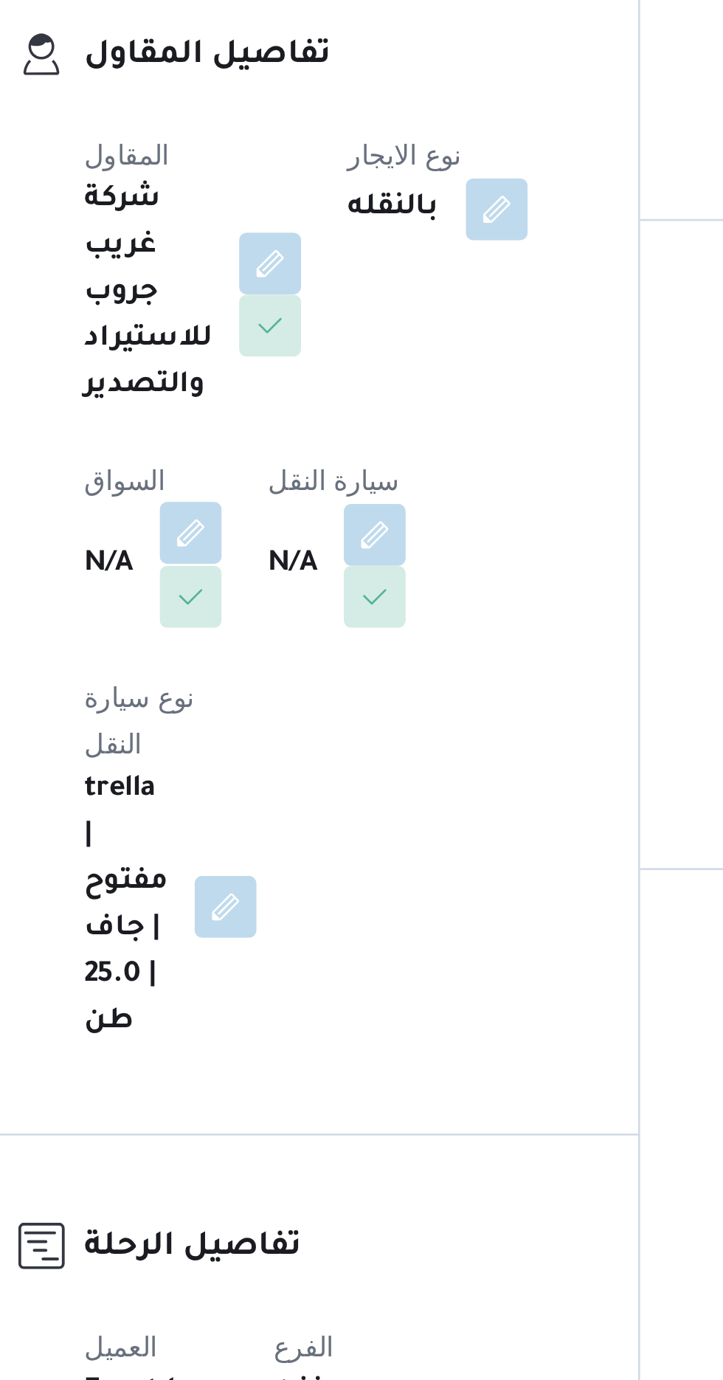
click at [302, 495] on button "button" at bounding box center [291, 495] width 24 height 24
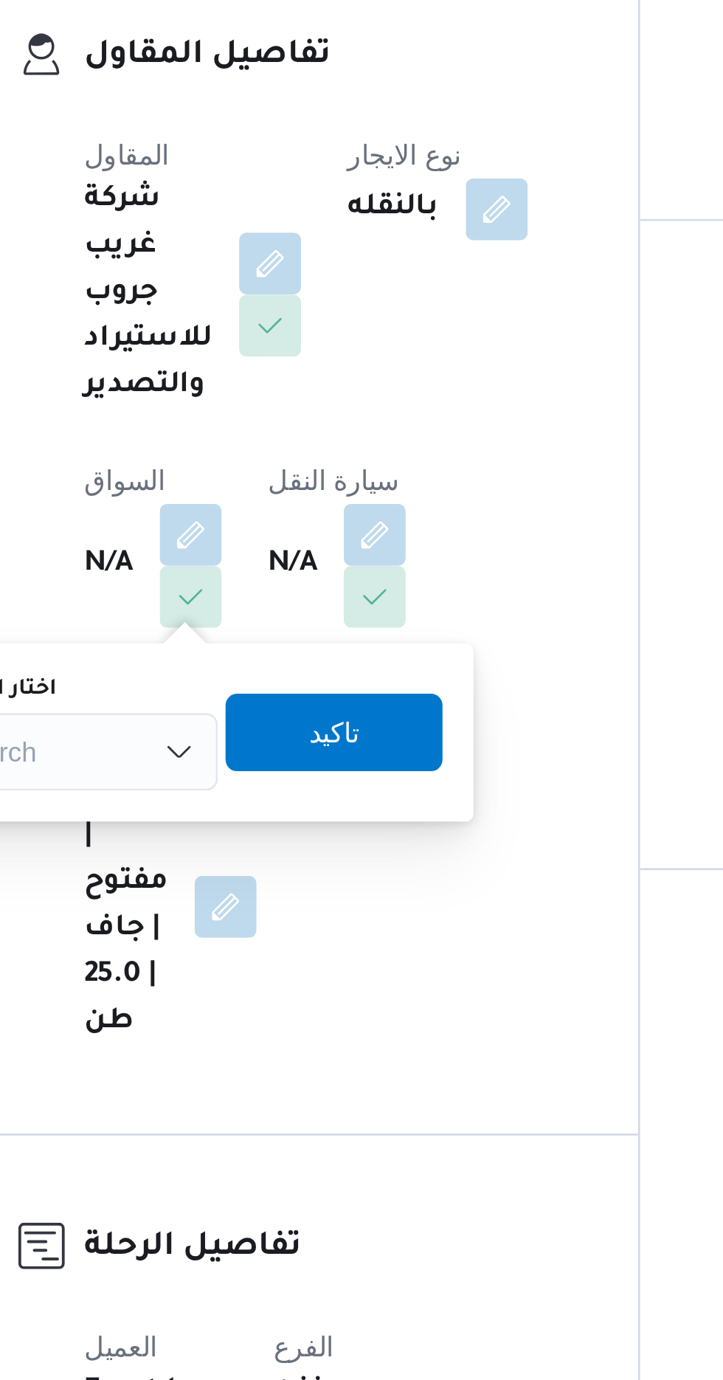
click at [282, 574] on icon "Open list of options" at bounding box center [286, 578] width 12 height 12
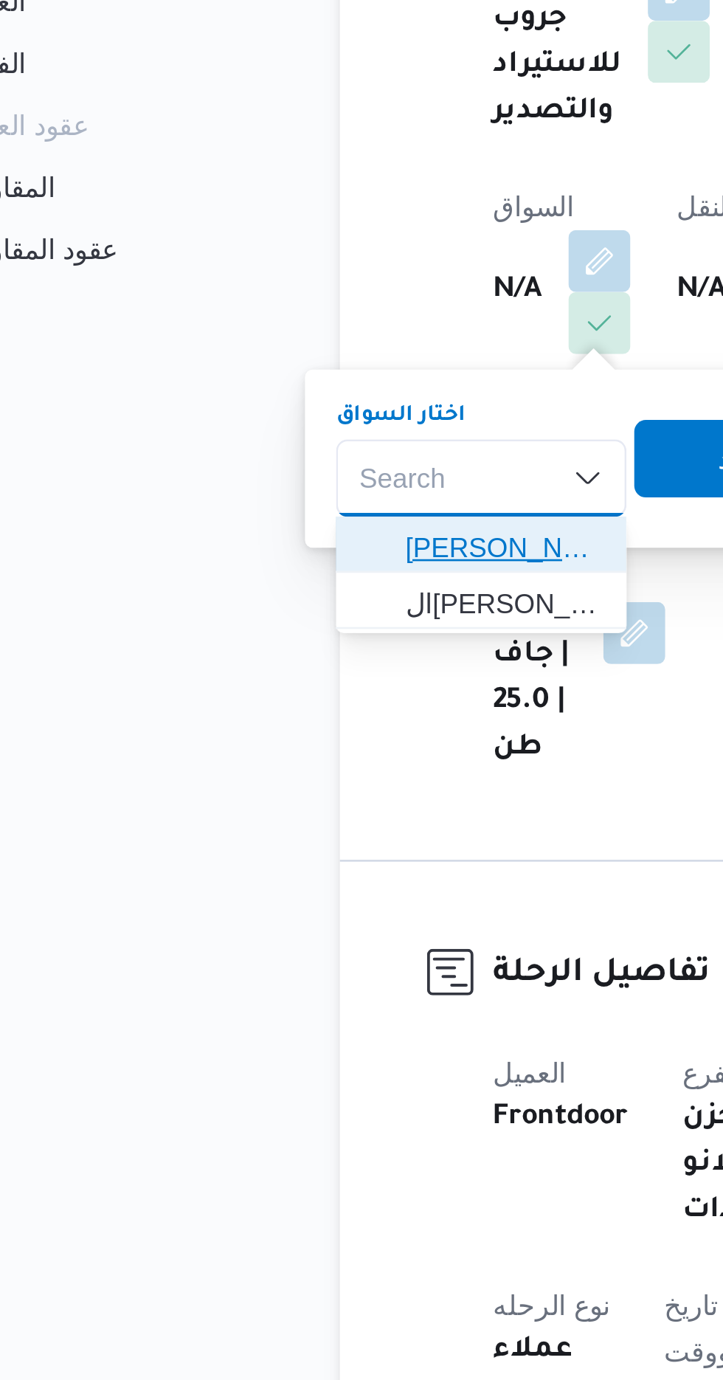
click at [279, 604] on span "[PERSON_NAME]" at bounding box center [254, 604] width 75 height 18
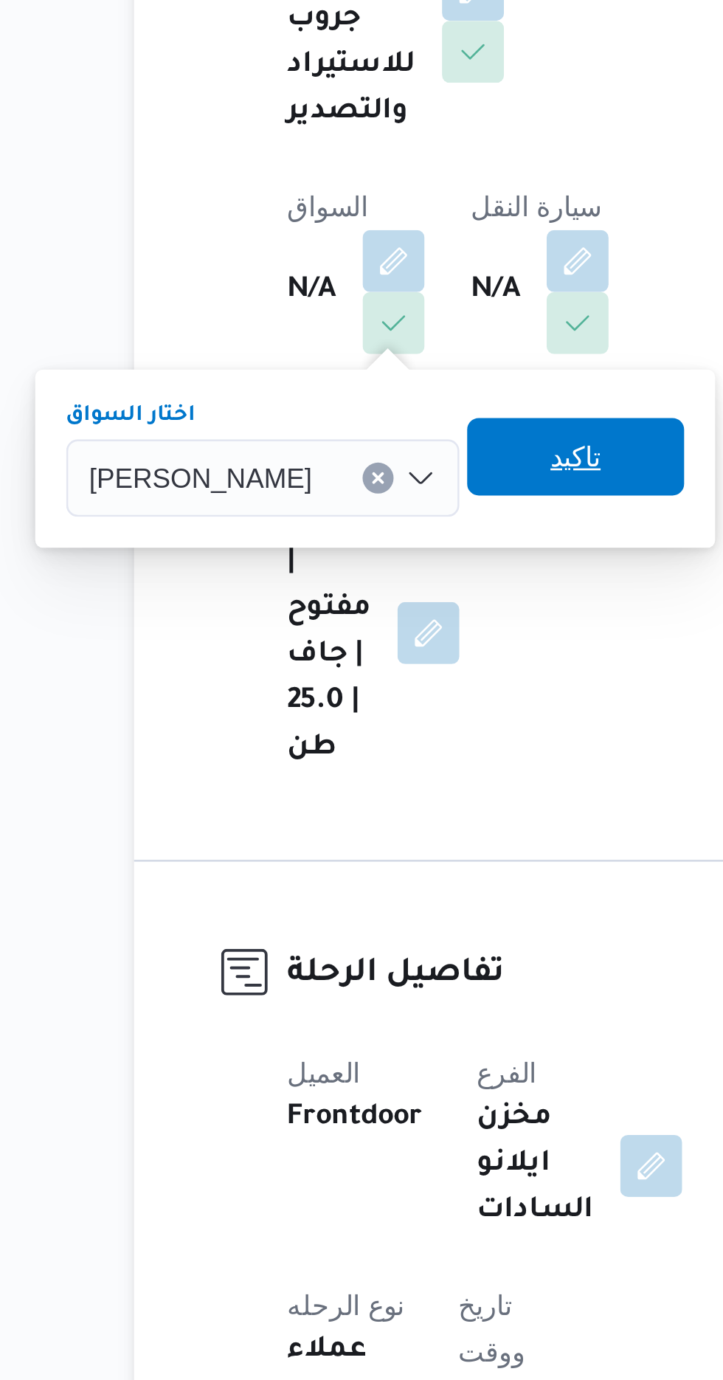
click at [369, 577] on span "تاكيد" at bounding box center [359, 570] width 19 height 18
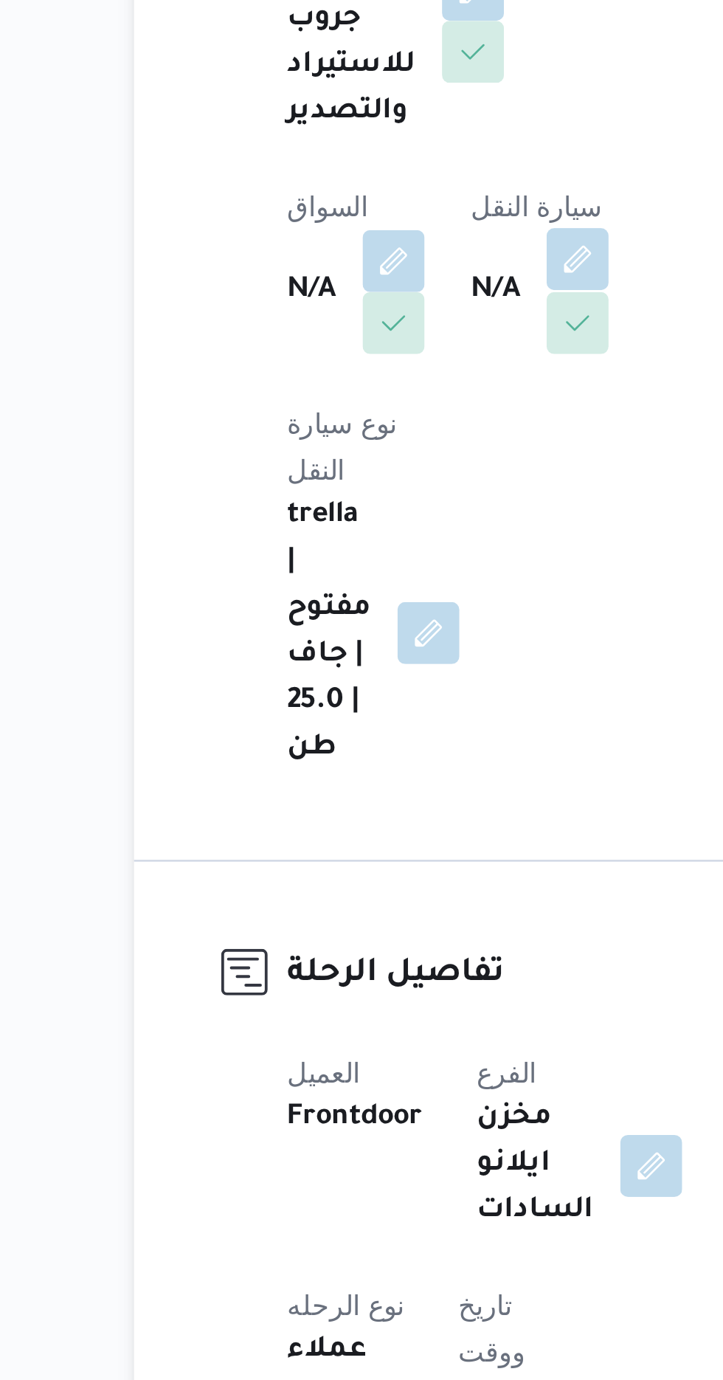
click at [373, 496] on button "button" at bounding box center [361, 495] width 24 height 24
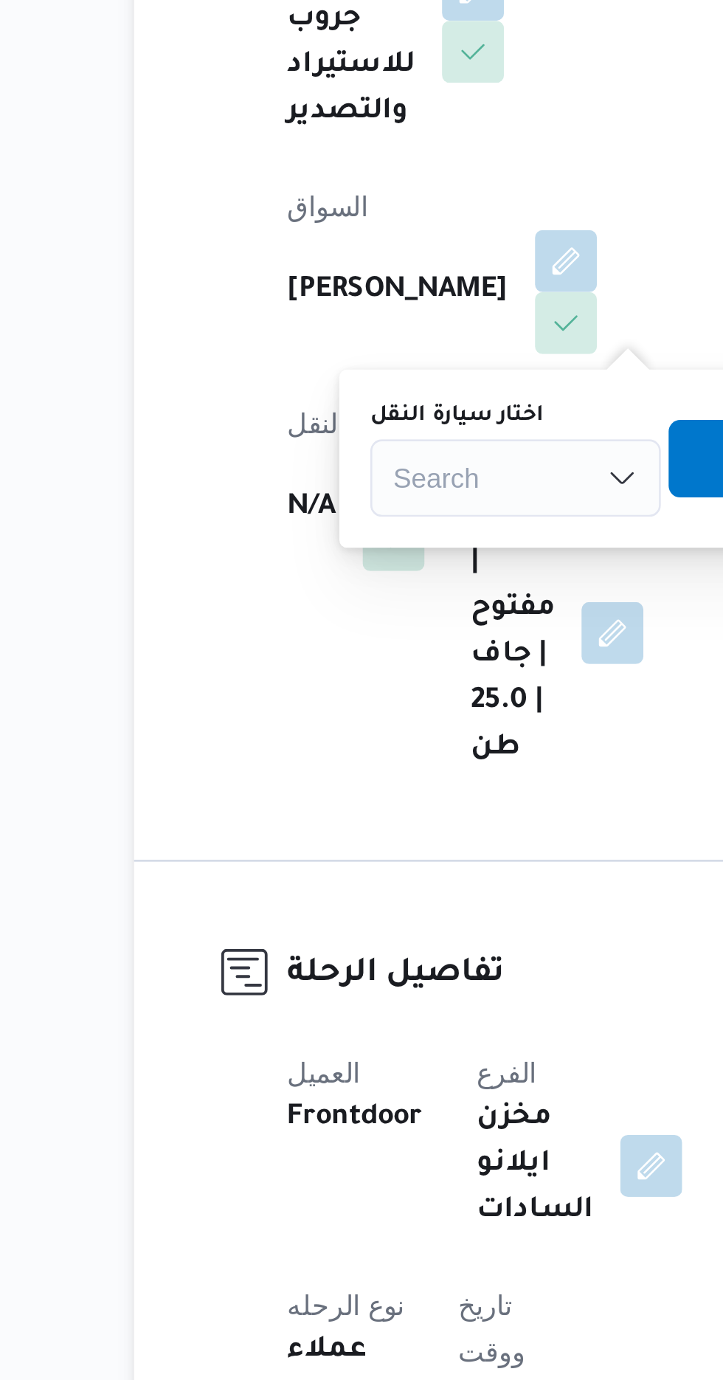
click at [343, 573] on div "Search" at bounding box center [337, 578] width 111 height 30
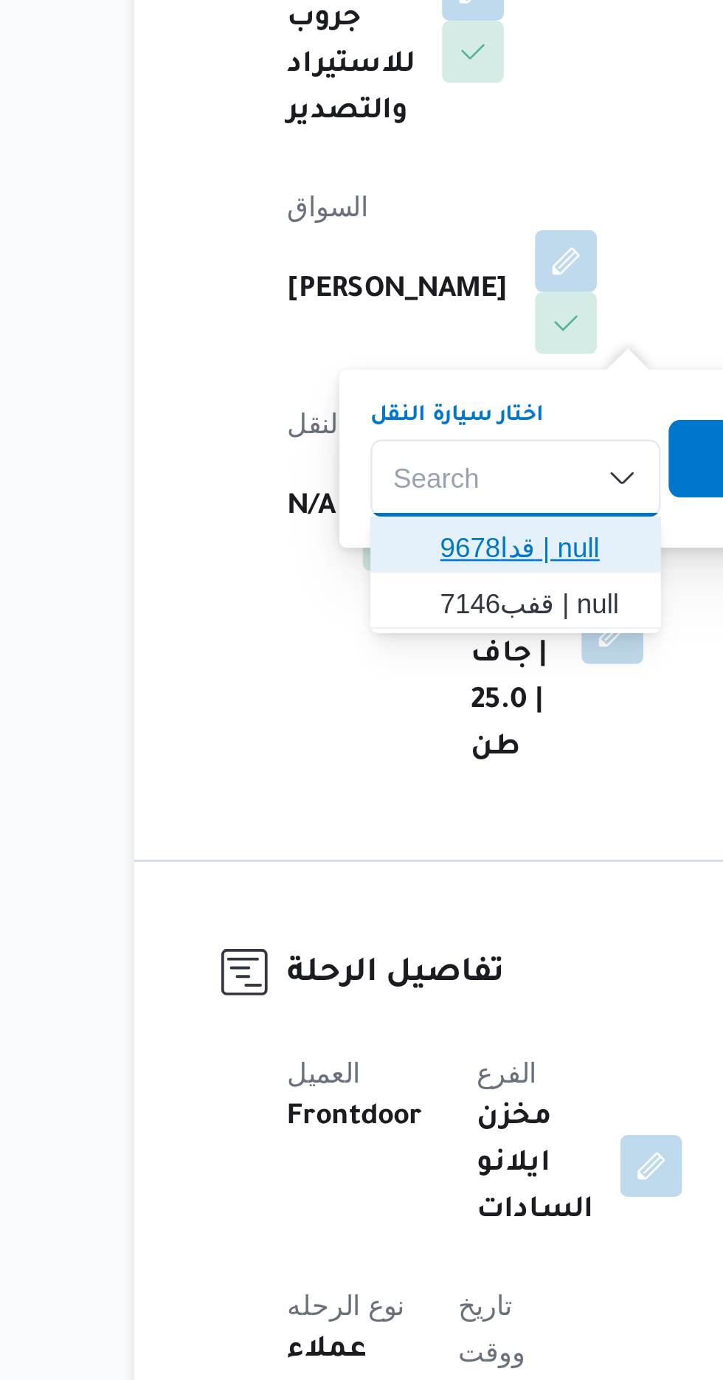
click at [356, 598] on span "قدا9678 | null" at bounding box center [345, 604] width 75 height 18
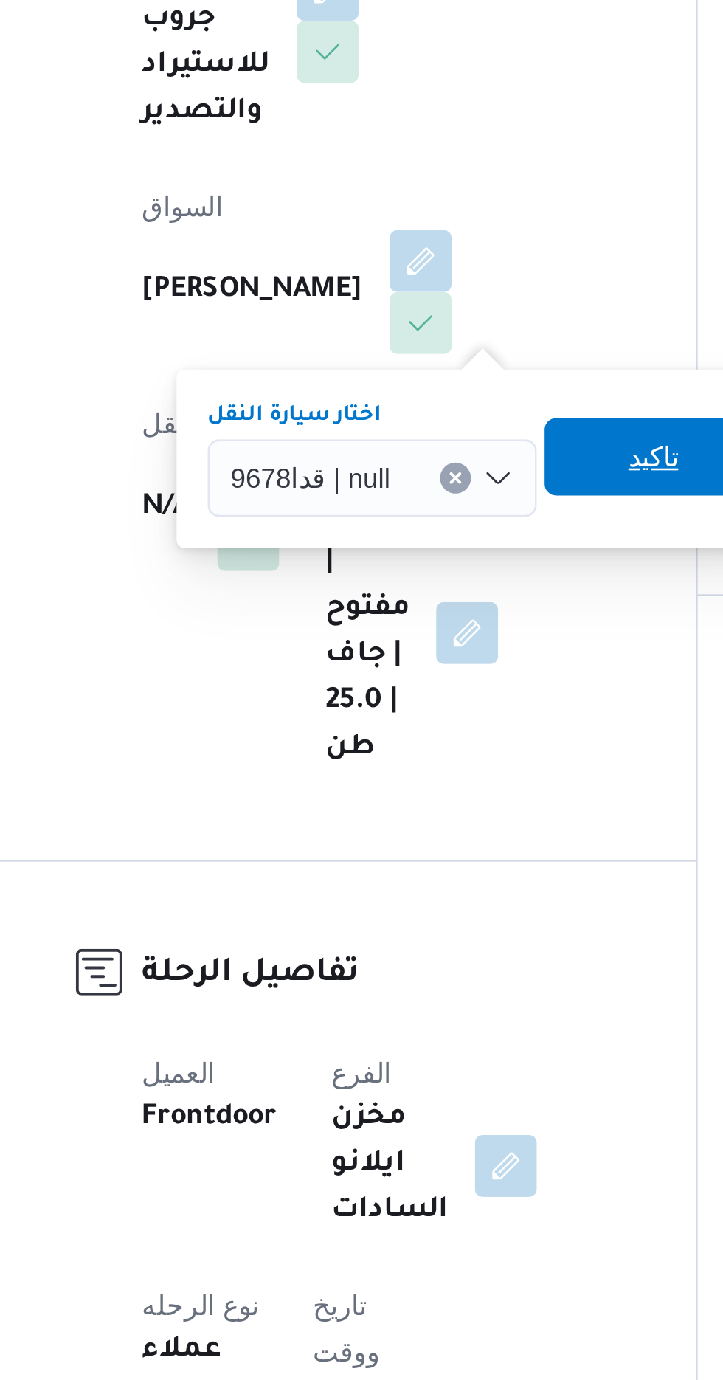
click at [423, 570] on span "تاكيد" at bounding box center [445, 570] width 83 height 30
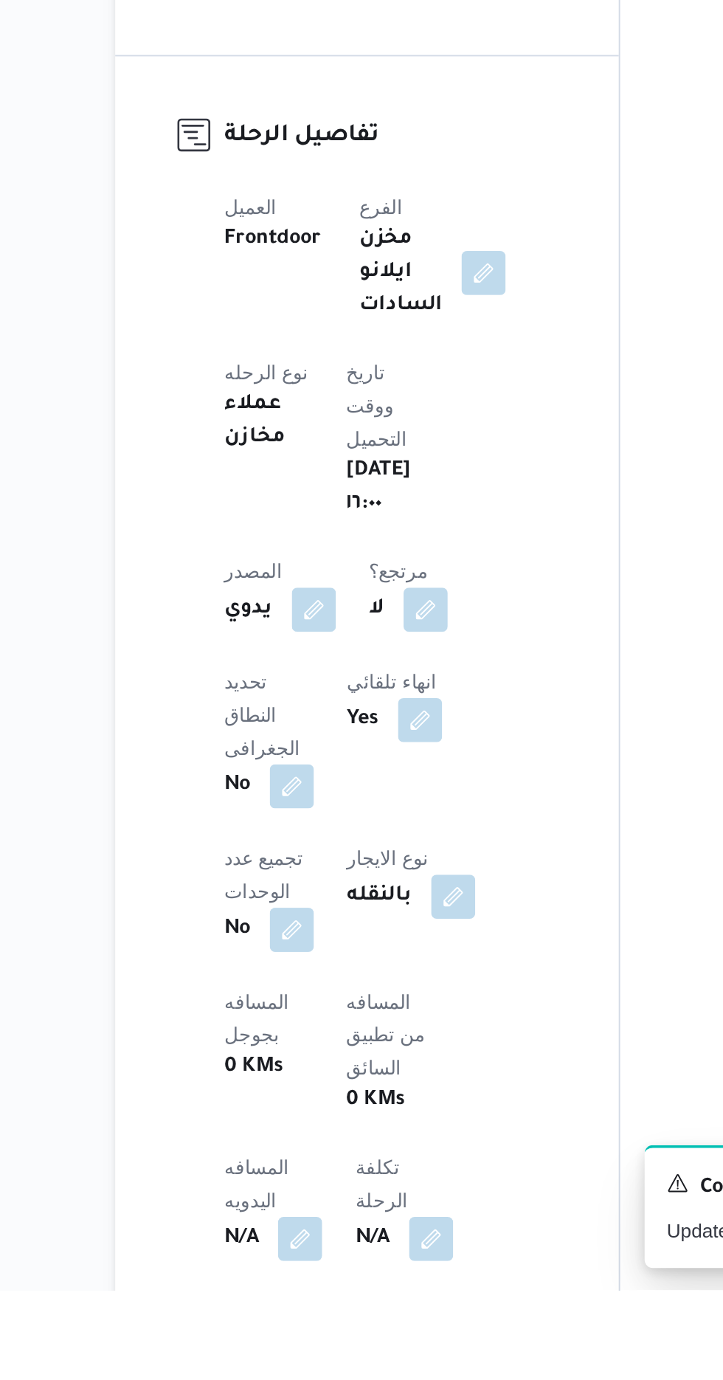
scroll to position [21, 0]
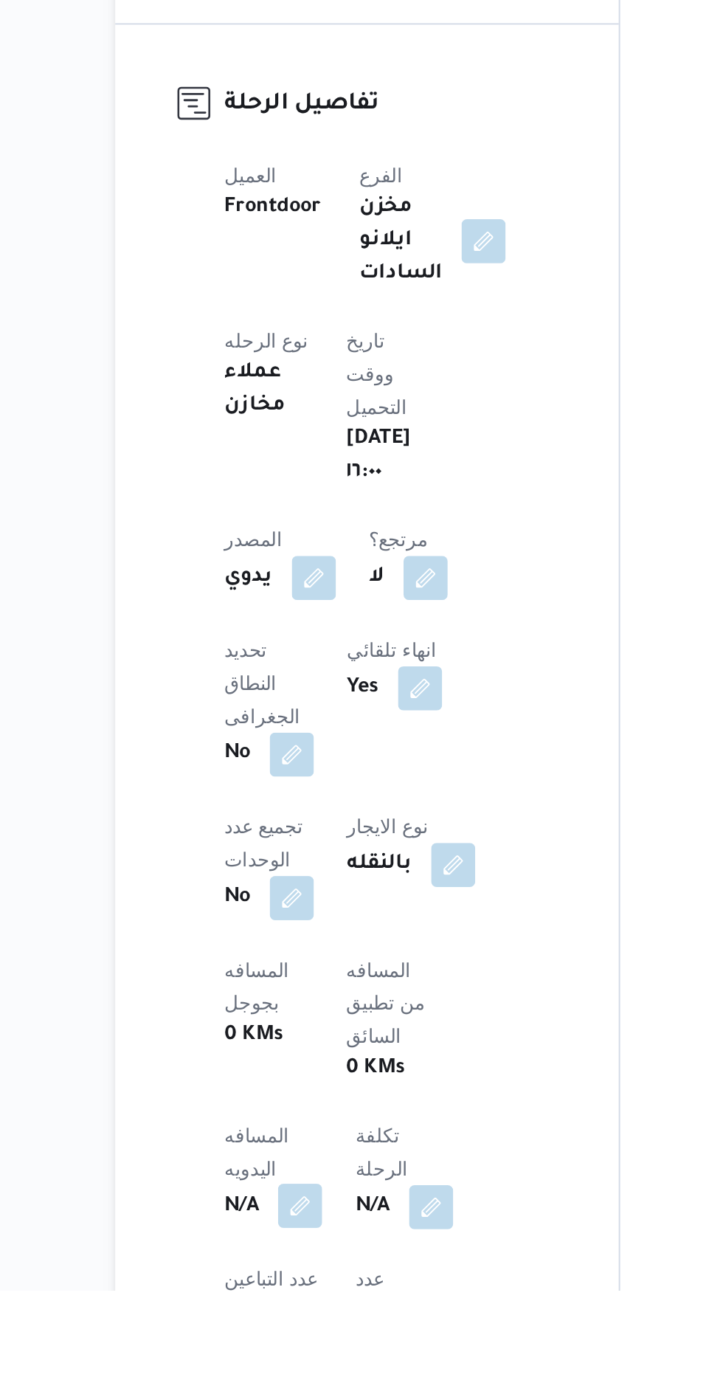
click at [302, 1323] on button "button" at bounding box center [291, 1335] width 24 height 24
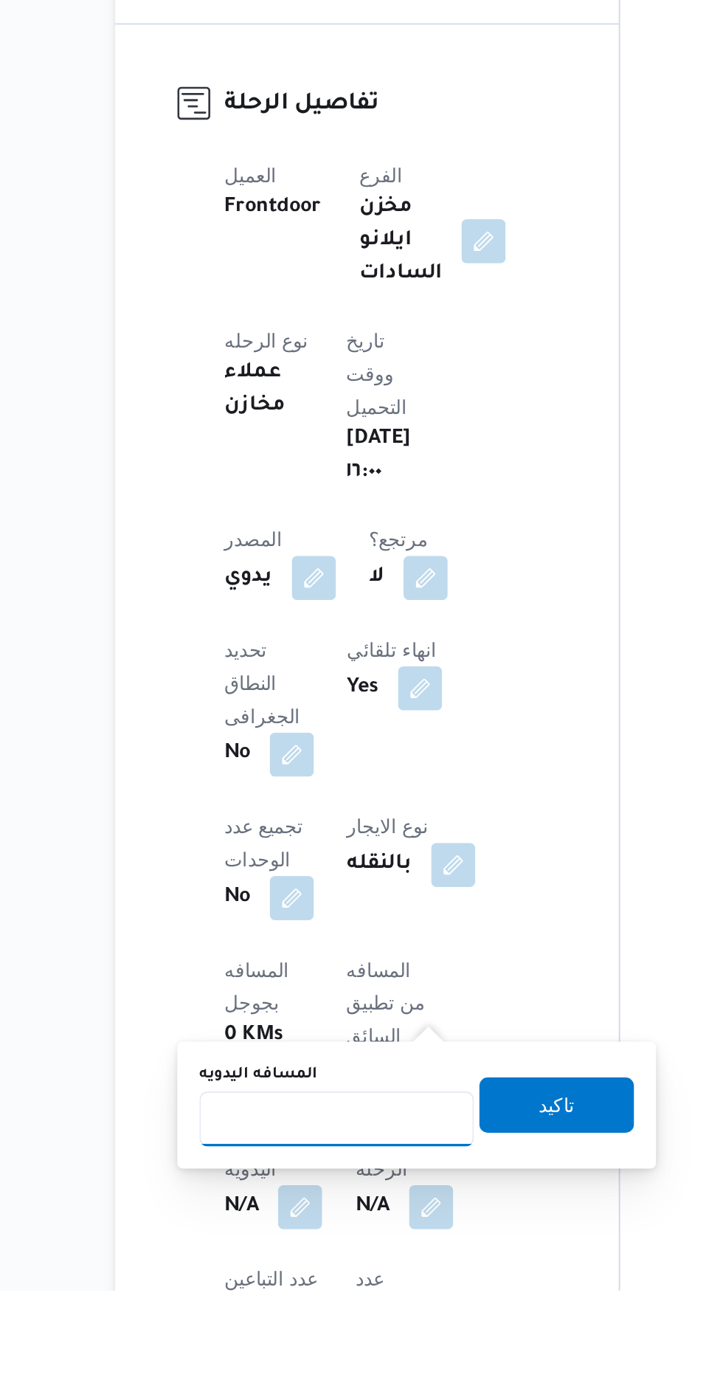
click at [314, 1292] on input "المسافه اليدويه" at bounding box center [310, 1288] width 147 height 30
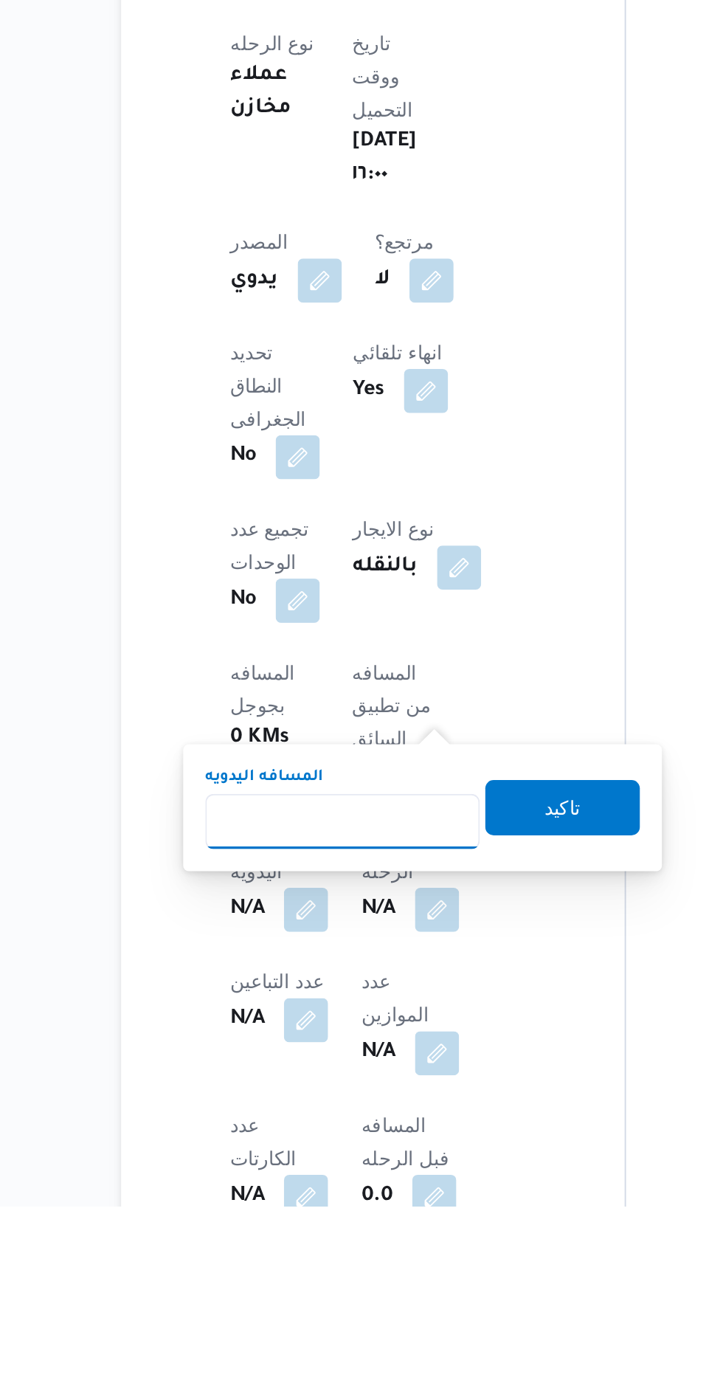
scroll to position [143, 0]
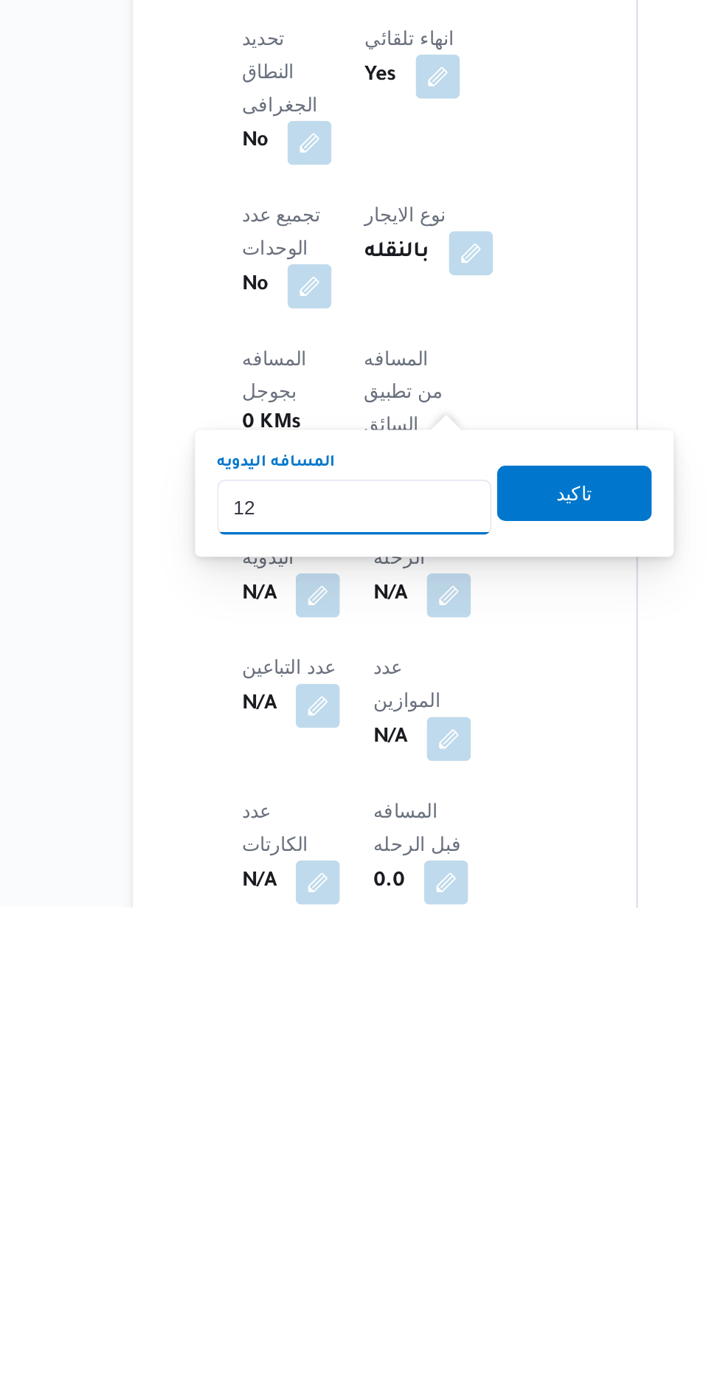
type input "120"
click at [453, 1162] on span "تاكيد" at bounding box center [428, 1158] width 83 height 30
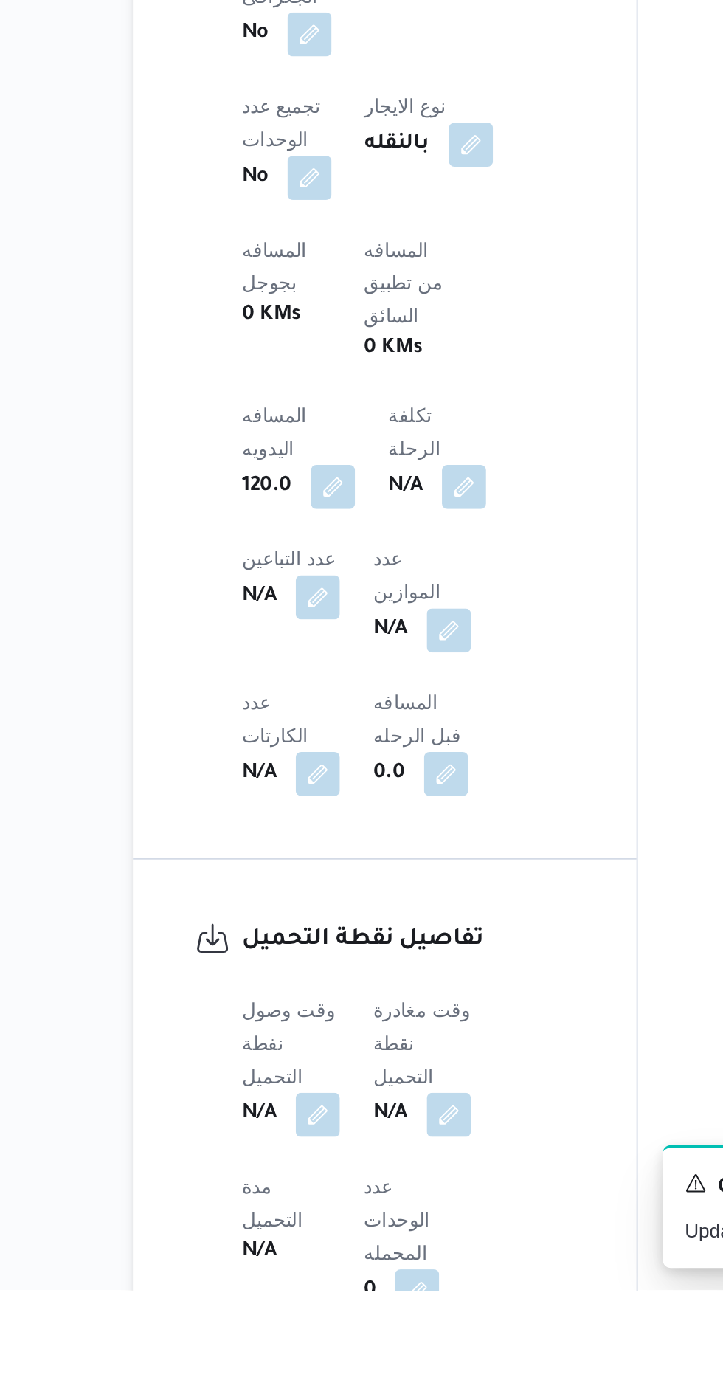
scroll to position [407, 0]
click at [284, 1273] on button "button" at bounding box center [291, 1285] width 24 height 24
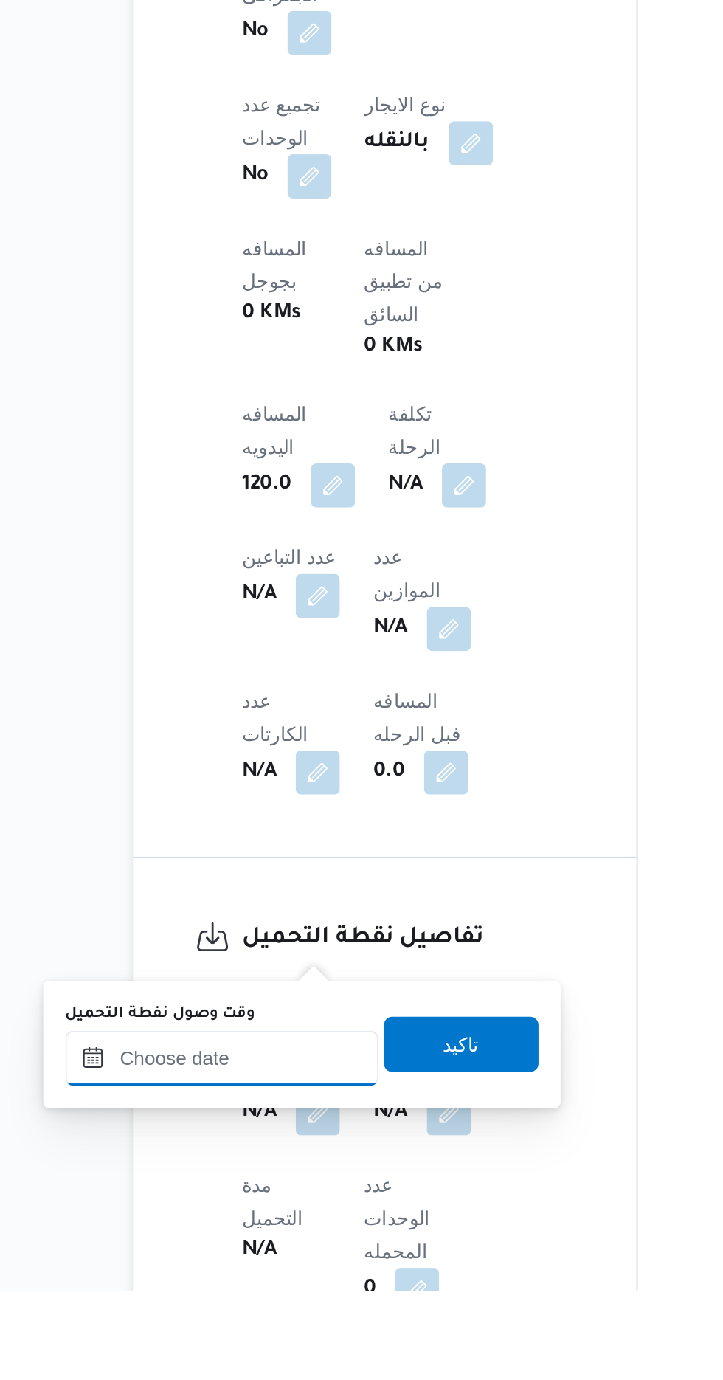
click at [267, 1254] on input "وقت وصول نفطة التحميل" at bounding box center [239, 1256] width 167 height 30
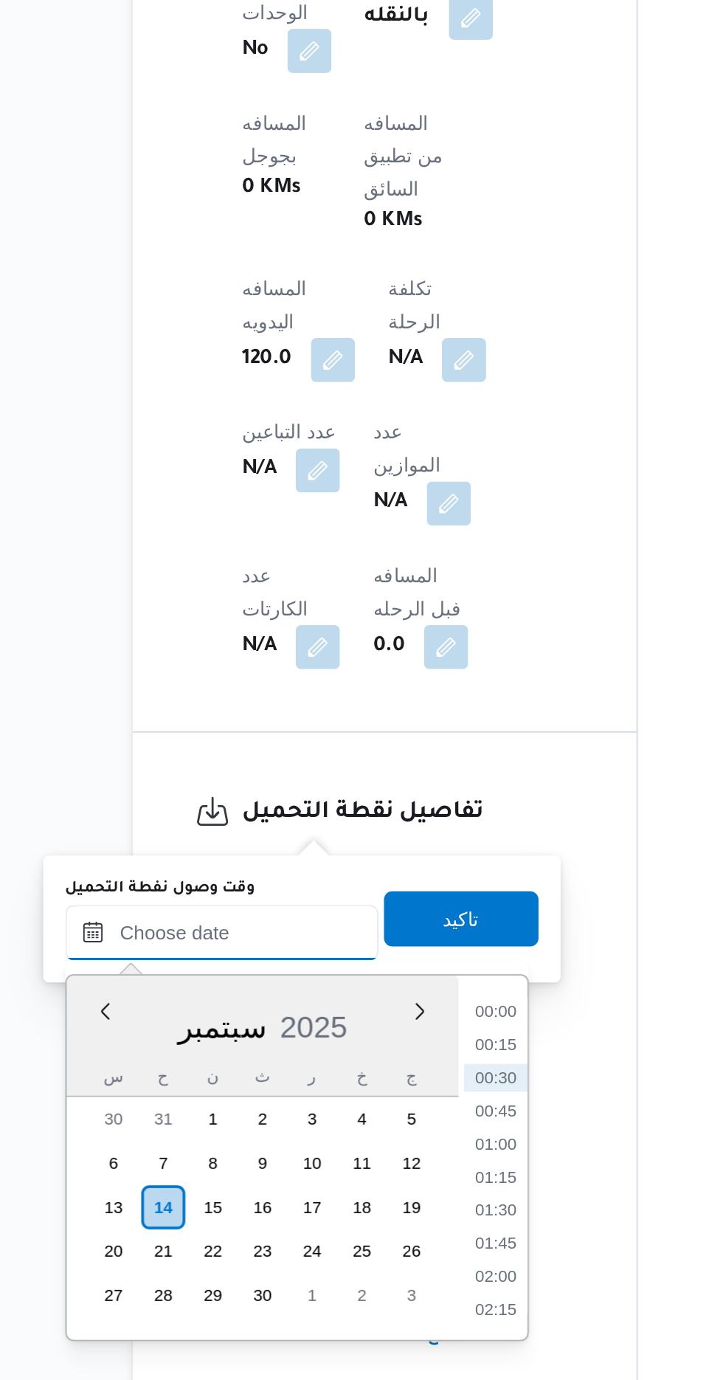
scroll to position [522, 0]
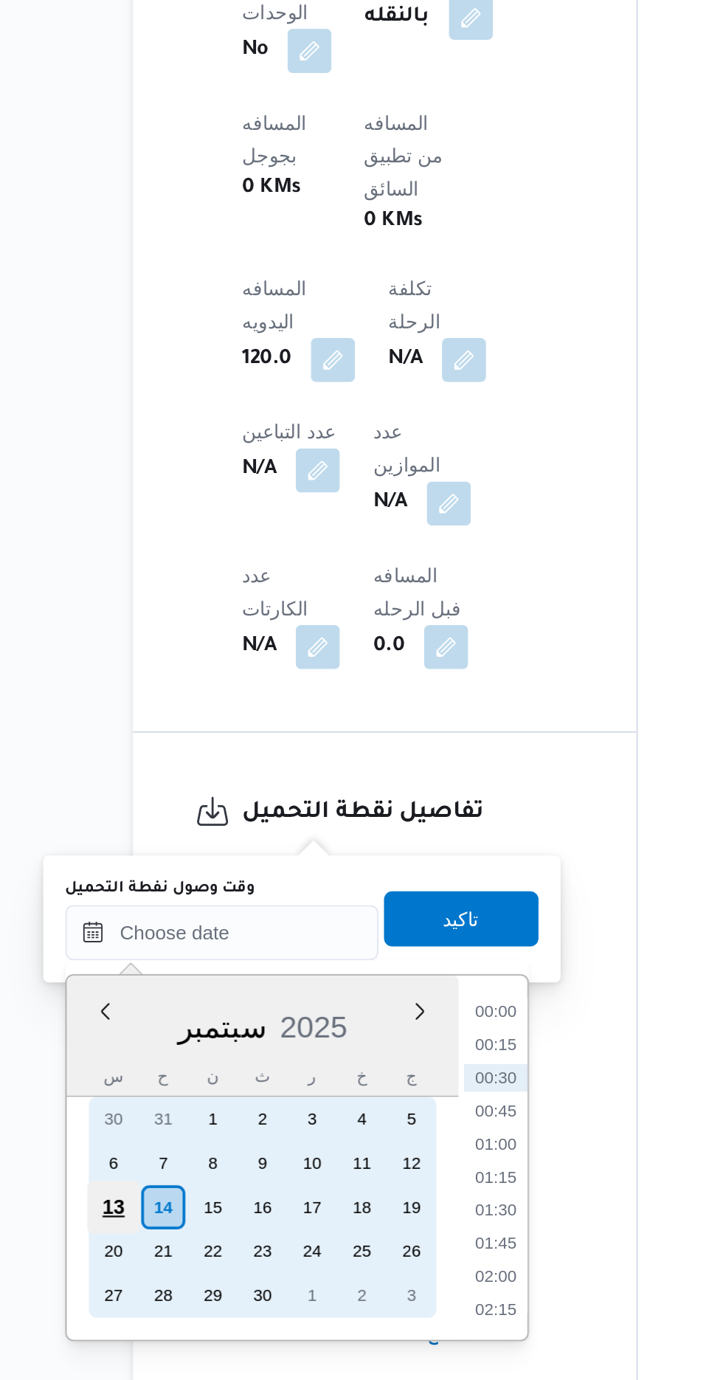
click at [191, 1289] on div "13" at bounding box center [181, 1287] width 28 height 28
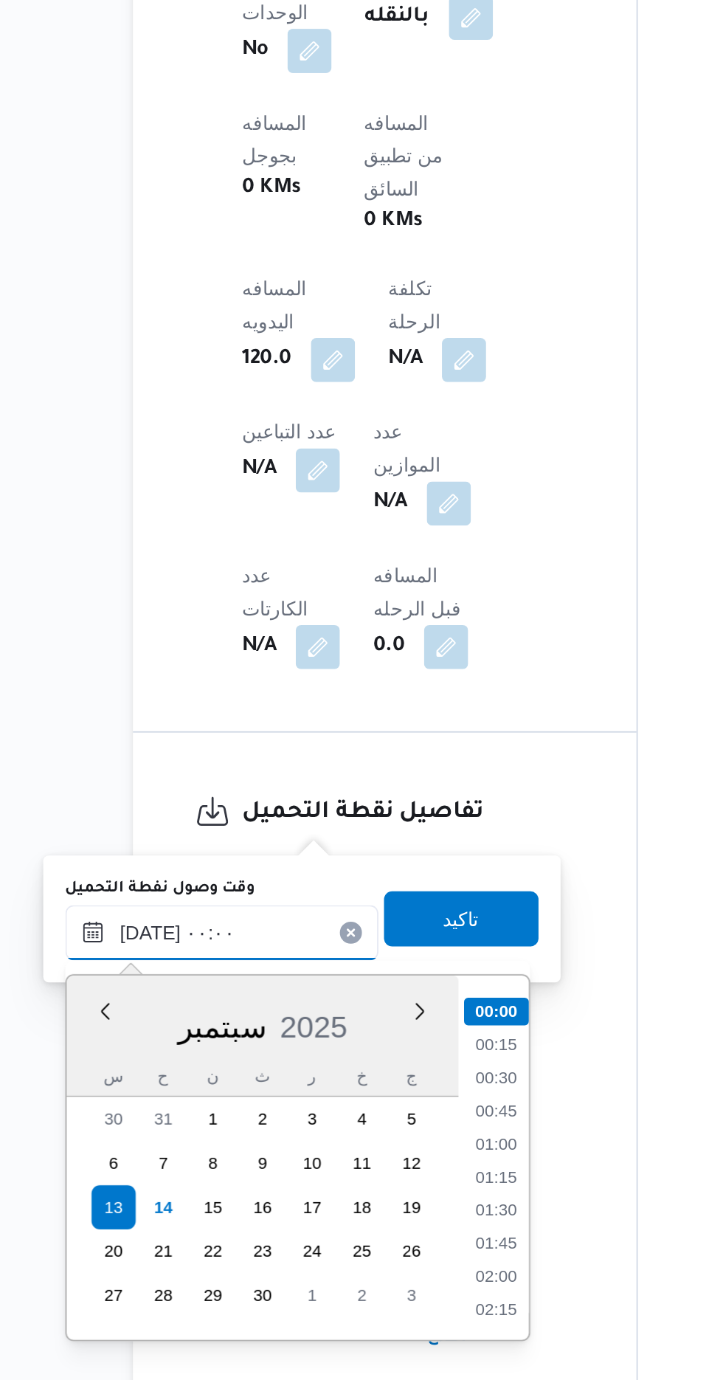
click at [185, 1146] on input "[DATE] ٠٠:٠٠" at bounding box center [239, 1140] width 167 height 30
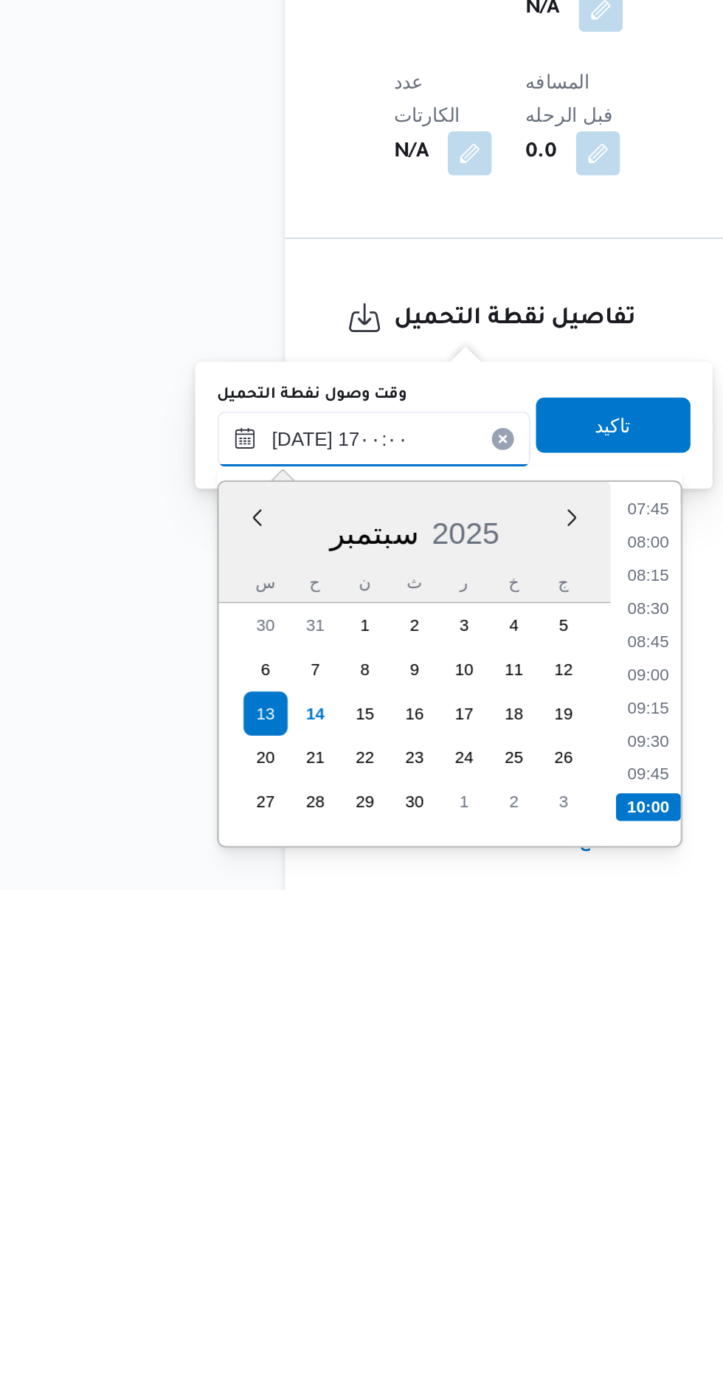
scroll to position [1049, 0]
click at [384, 1299] on li "16:30" at bounding box center [386, 1300] width 34 height 15
type input "[DATE] ١٦:٣٠"
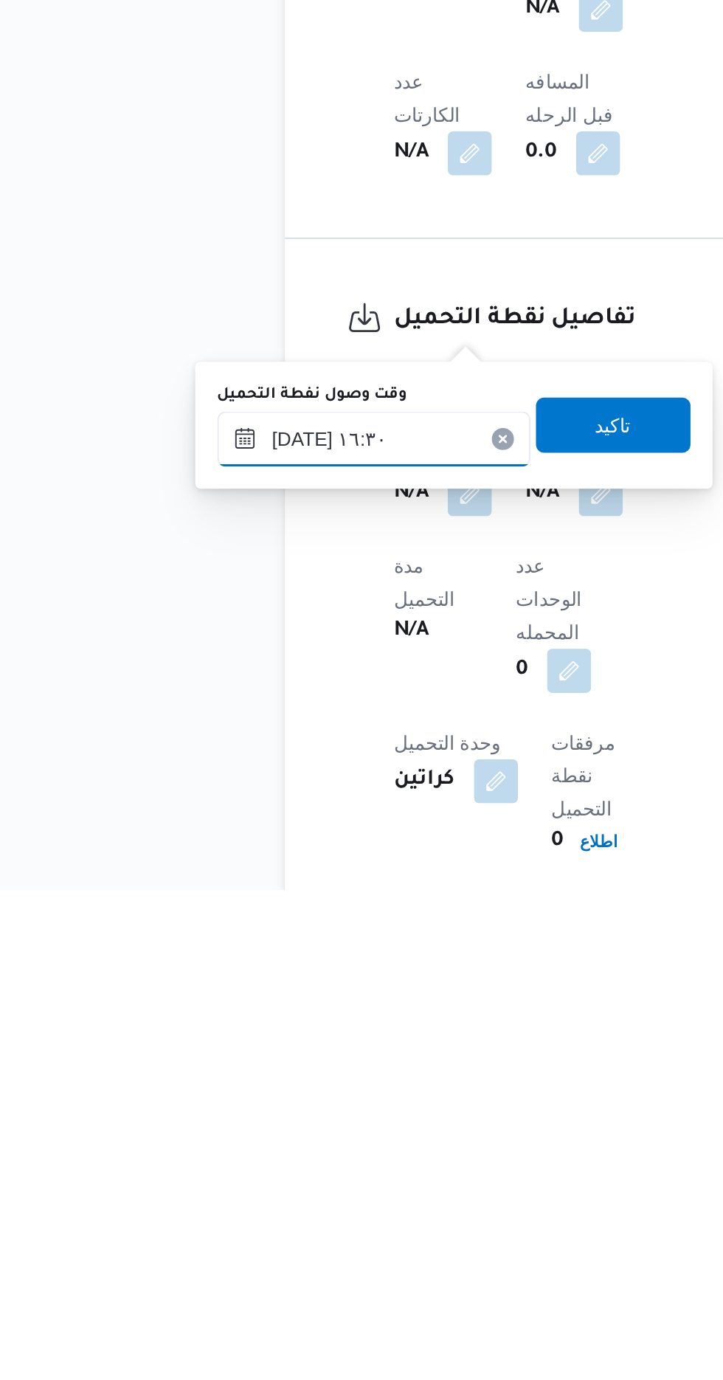
scroll to position [524, 0]
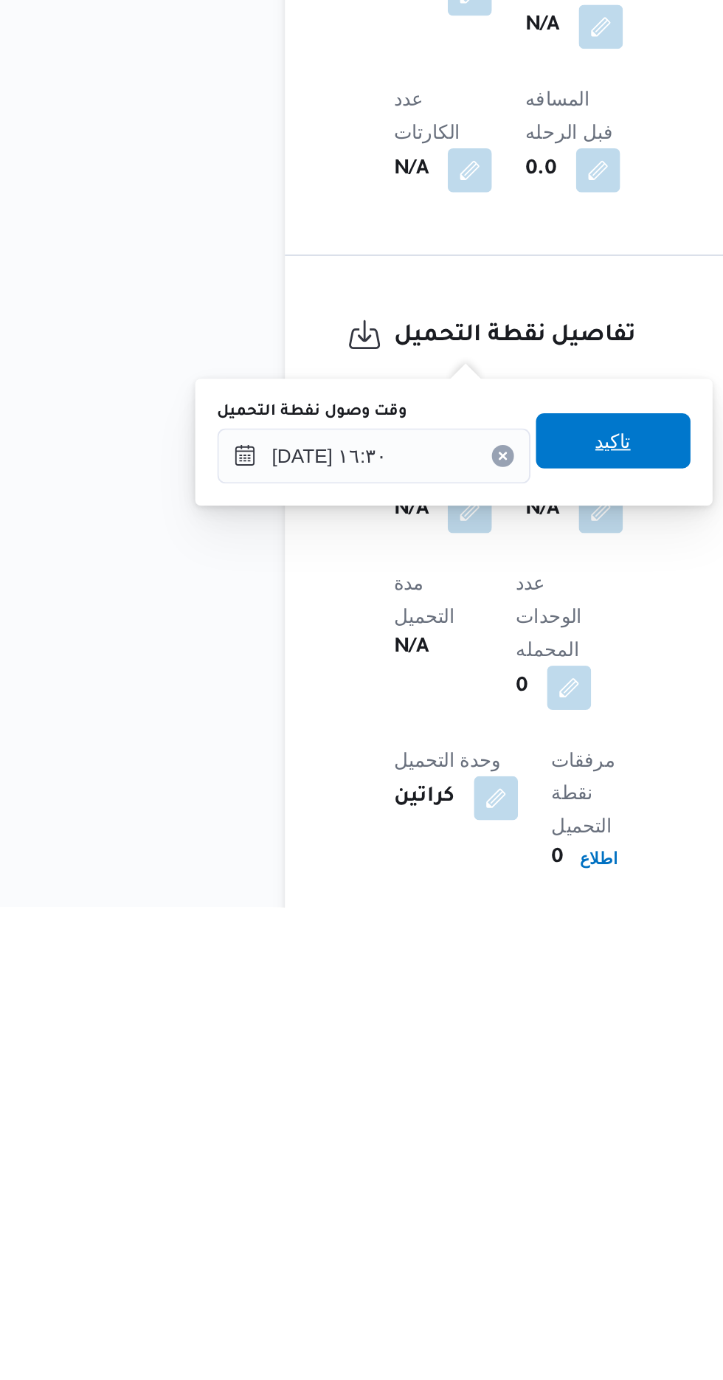
click at [390, 1143] on span "تاكيد" at bounding box center [367, 1131] width 83 height 30
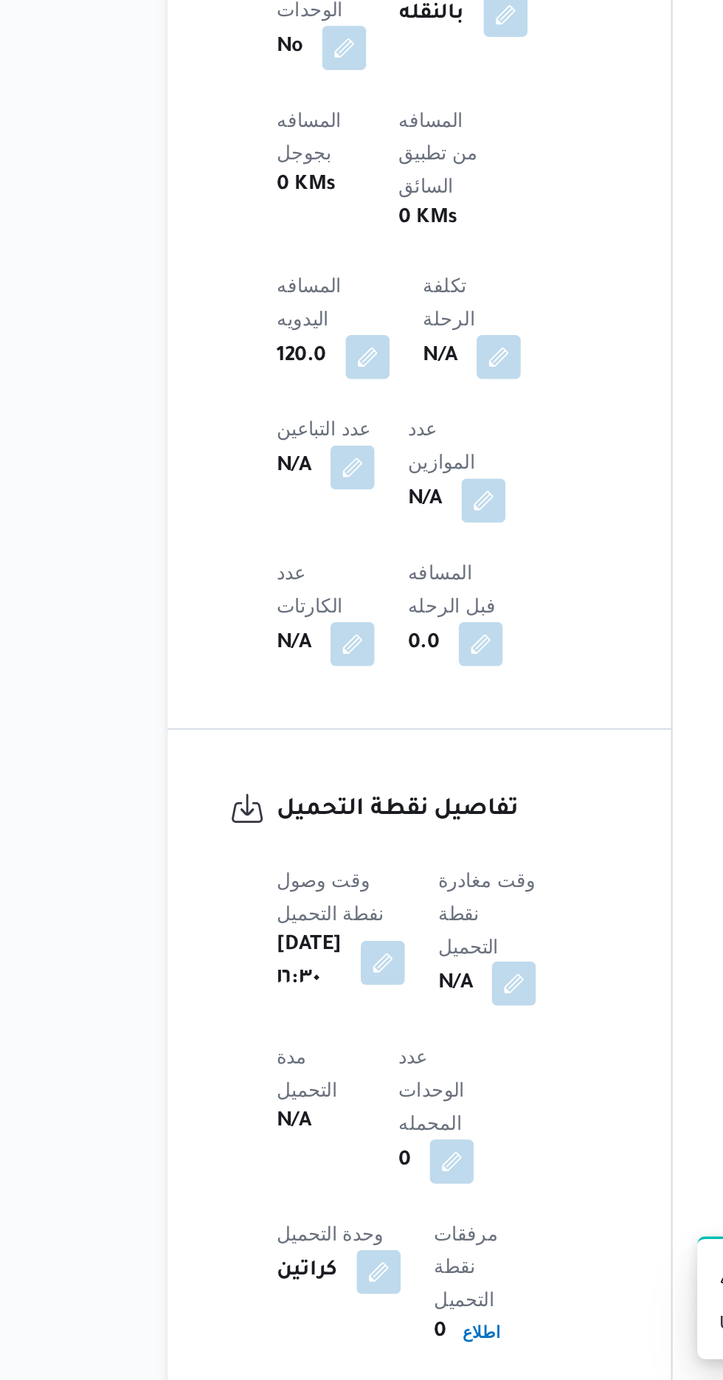
click at [389, 1155] on button "button" at bounding box center [377, 1167] width 24 height 24
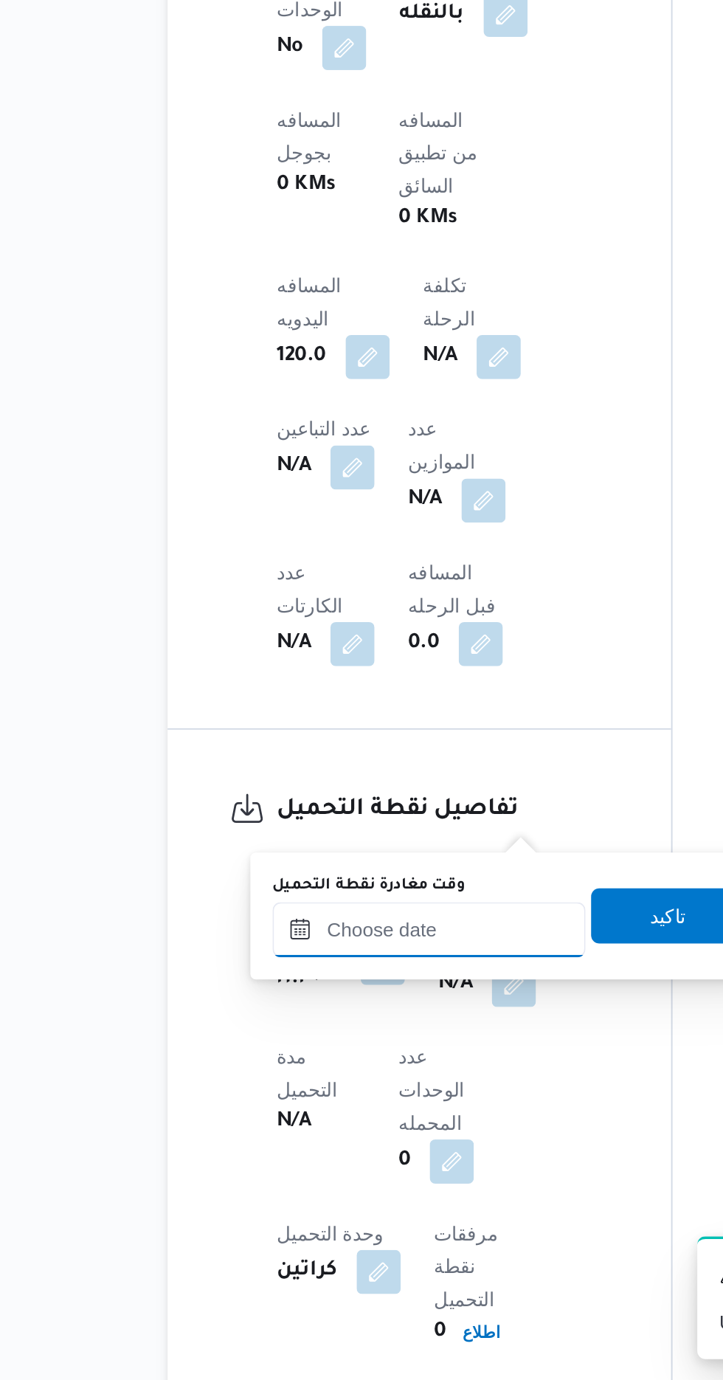
click at [368, 1142] on input "وقت مغادرة نقطة التحميل" at bounding box center [331, 1139] width 167 height 30
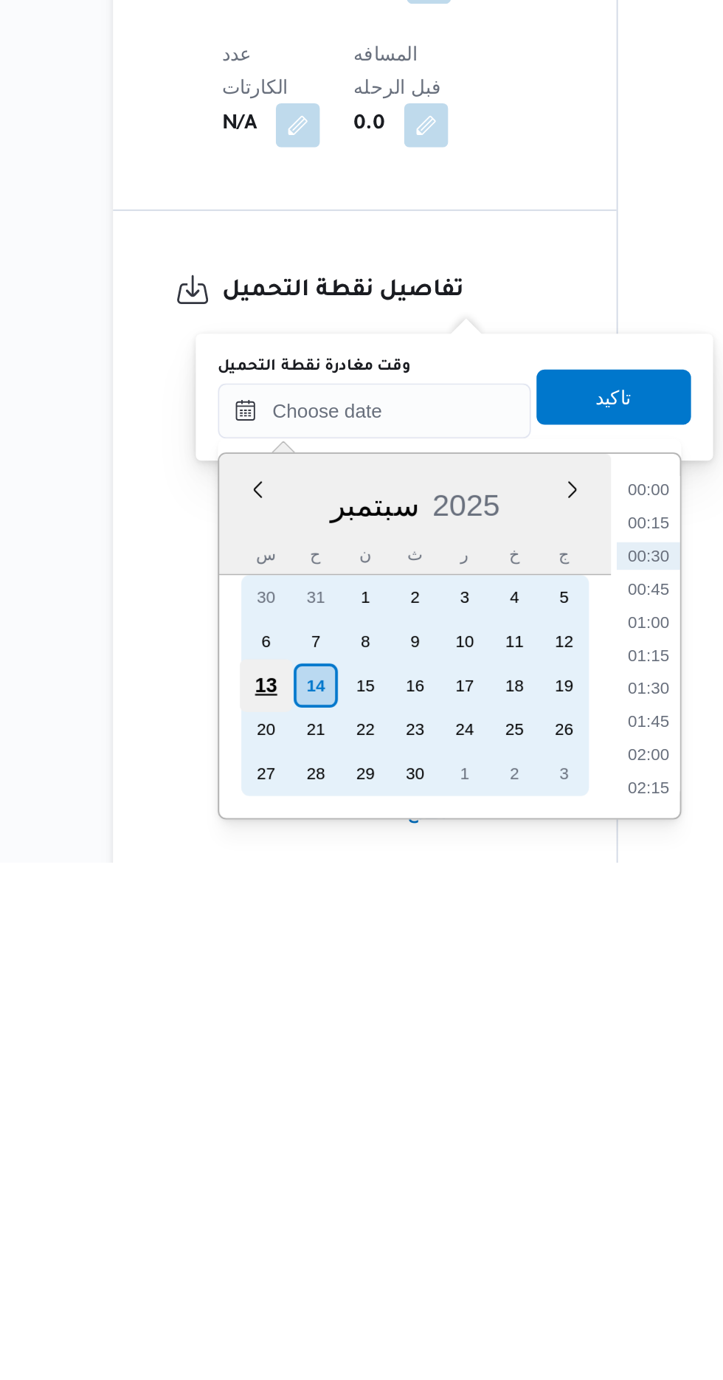
click at [281, 1282] on div "13" at bounding box center [273, 1285] width 28 height 28
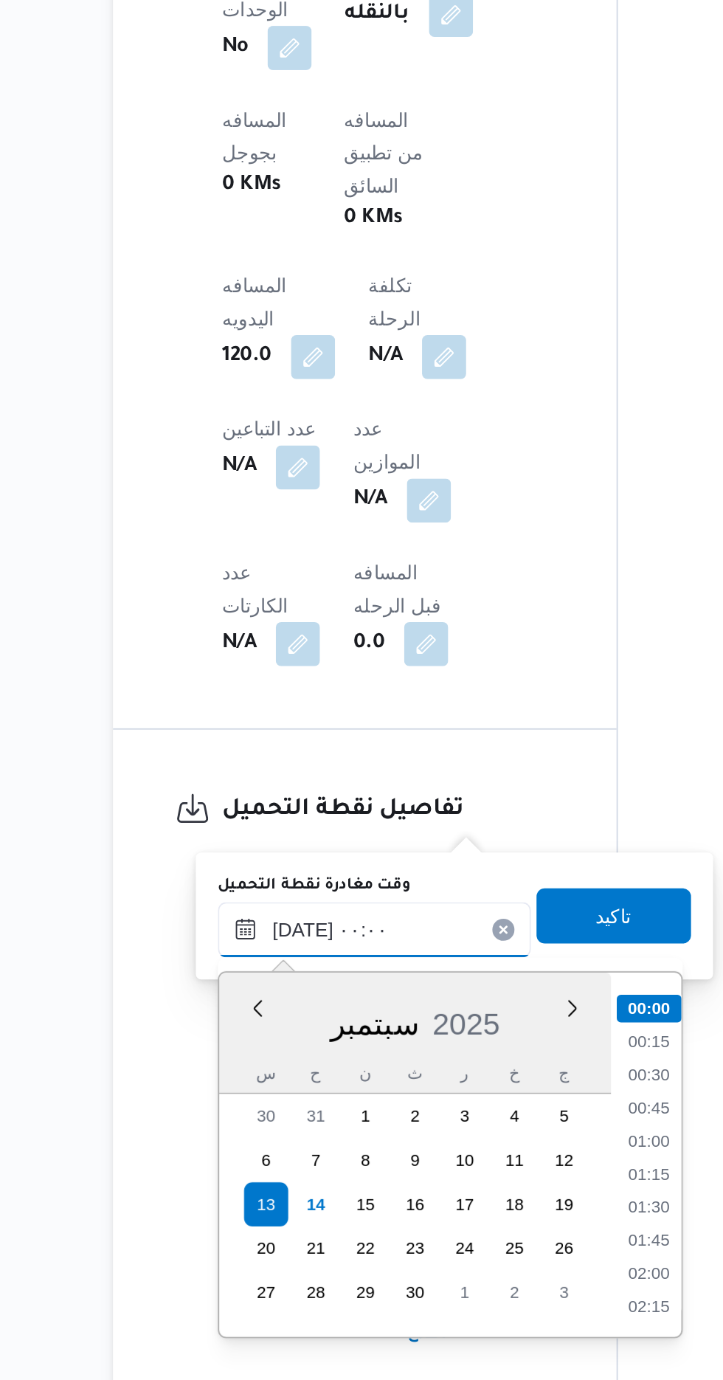
click at [262, 1140] on input "[DATE] ٠٠:٠٠" at bounding box center [331, 1139] width 167 height 30
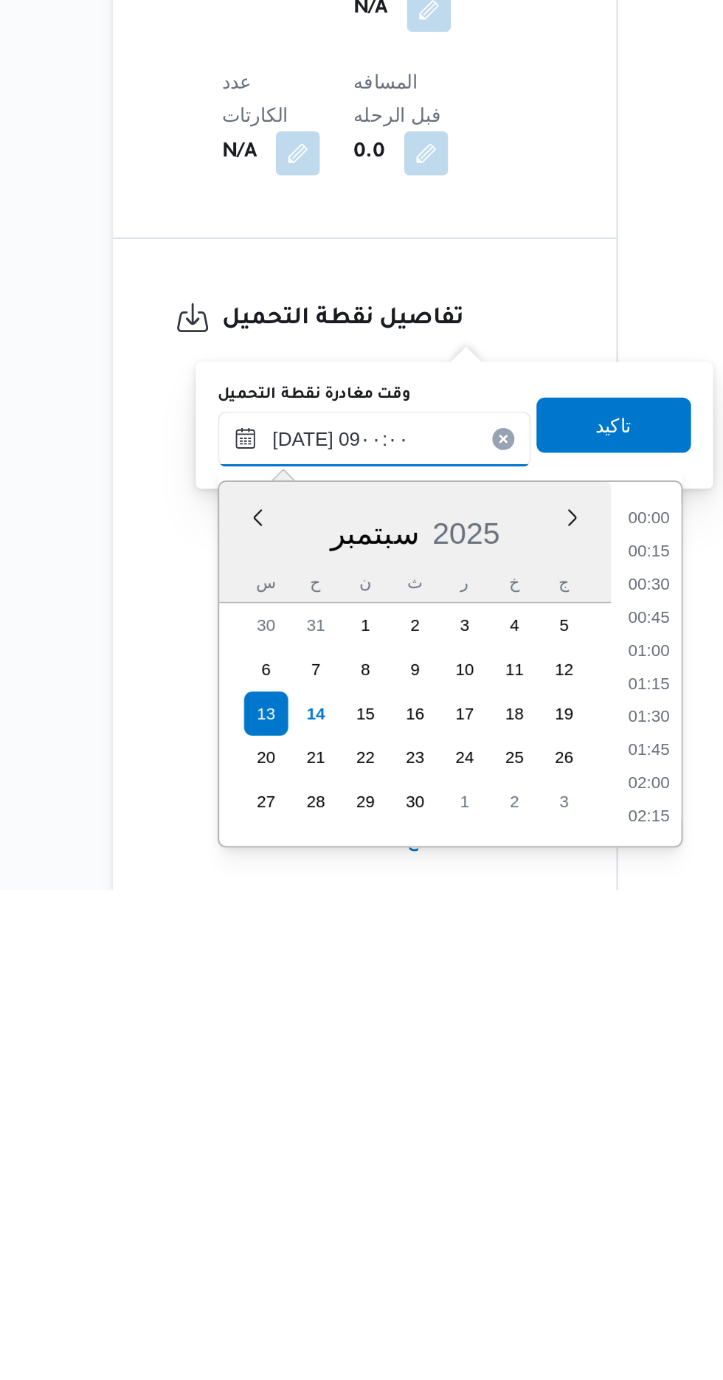
scroll to position [483, 0]
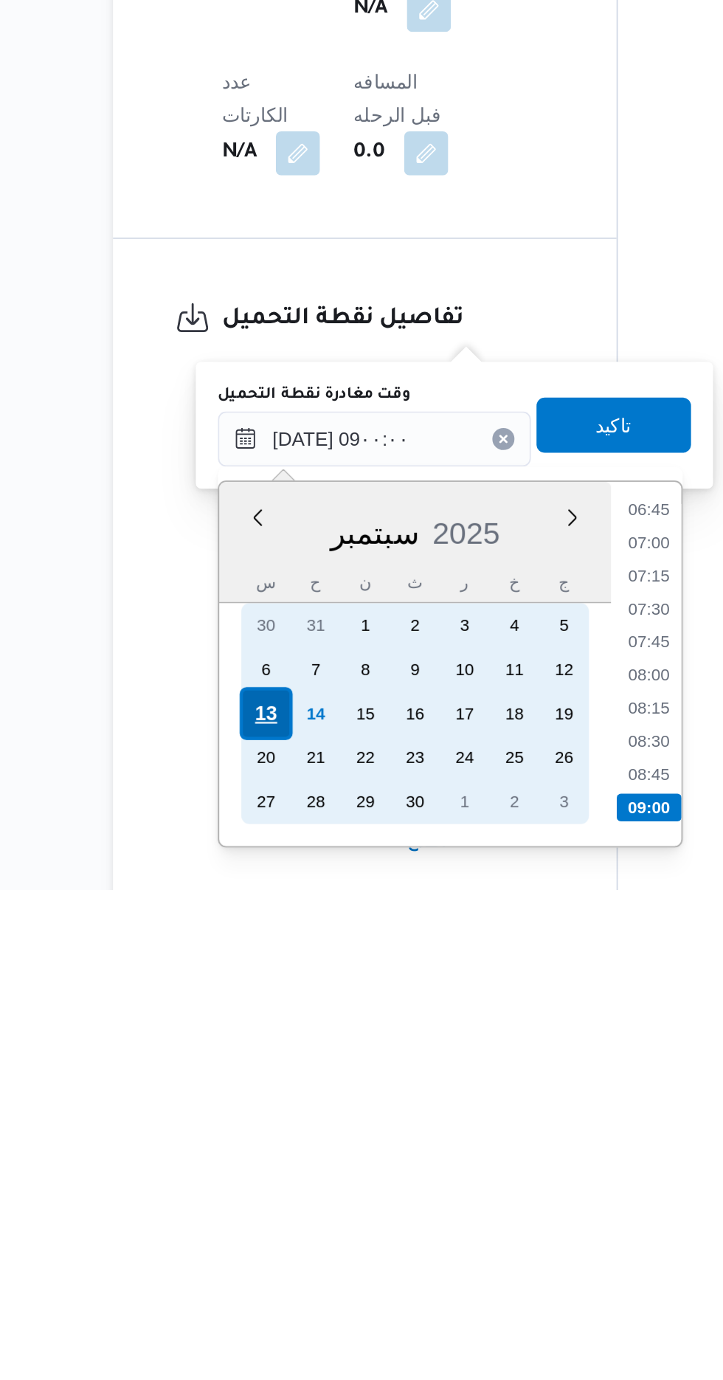
click at [273, 1284] on div "13" at bounding box center [273, 1285] width 28 height 28
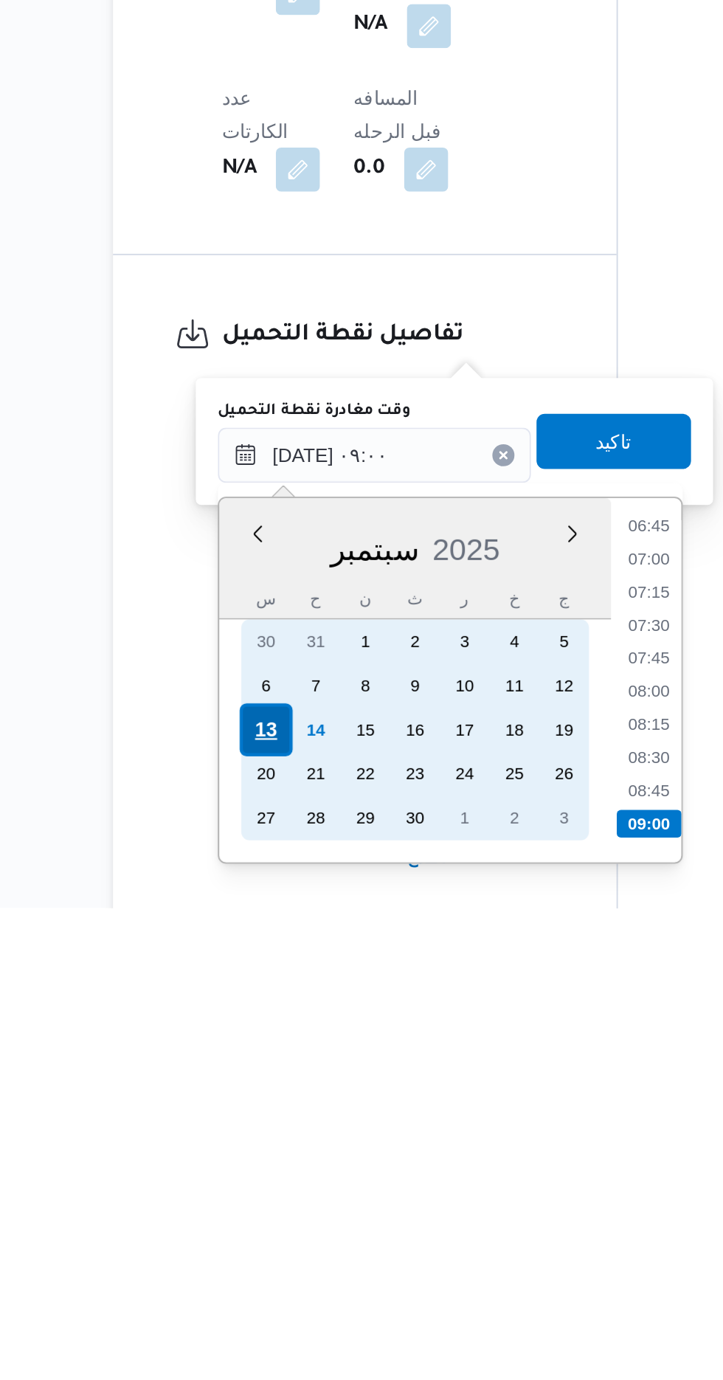
scroll to position [525, 0]
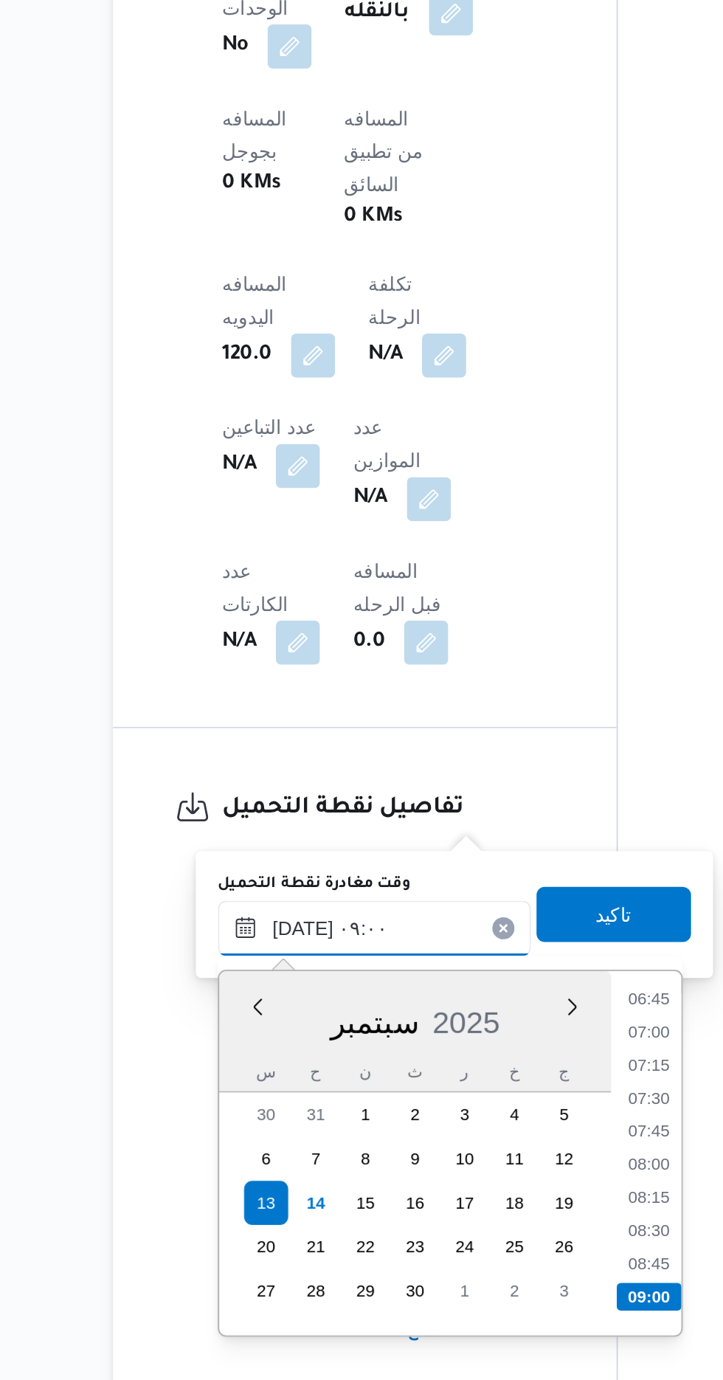
click at [260, 1137] on input "[DATE] ٠٩:٠٠" at bounding box center [331, 1138] width 167 height 30
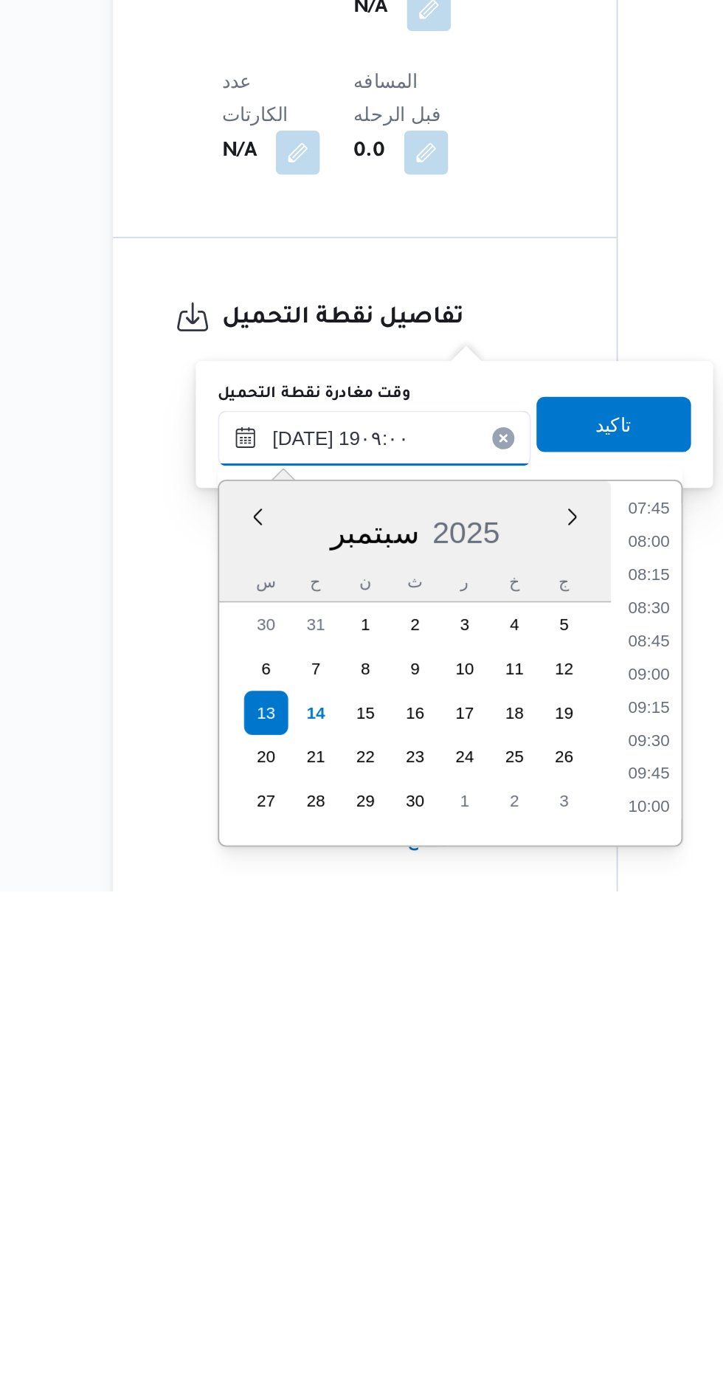
scroll to position [1191, 0]
click at [472, 1301] on li "18:30" at bounding box center [478, 1299] width 34 height 15
type input "[DATE] ١٨:٣٠"
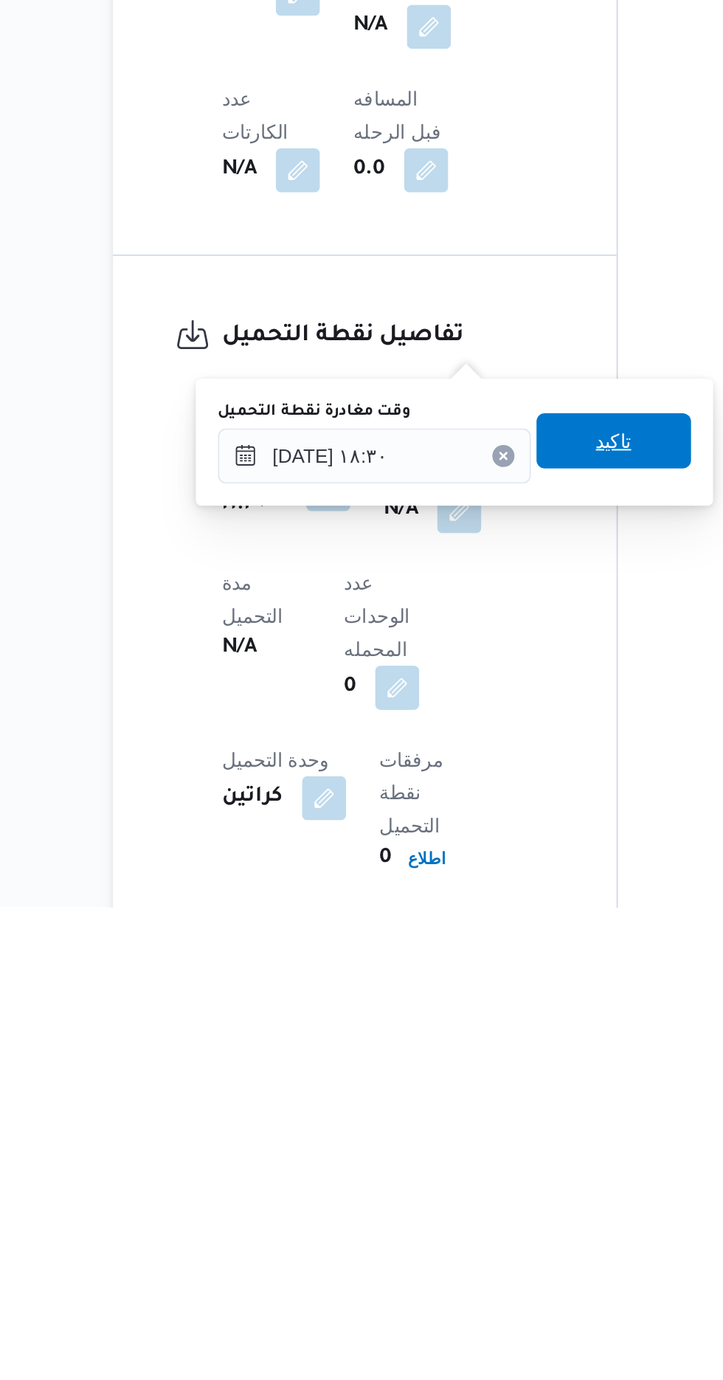
click at [478, 1140] on span "تاكيد" at bounding box center [459, 1131] width 83 height 30
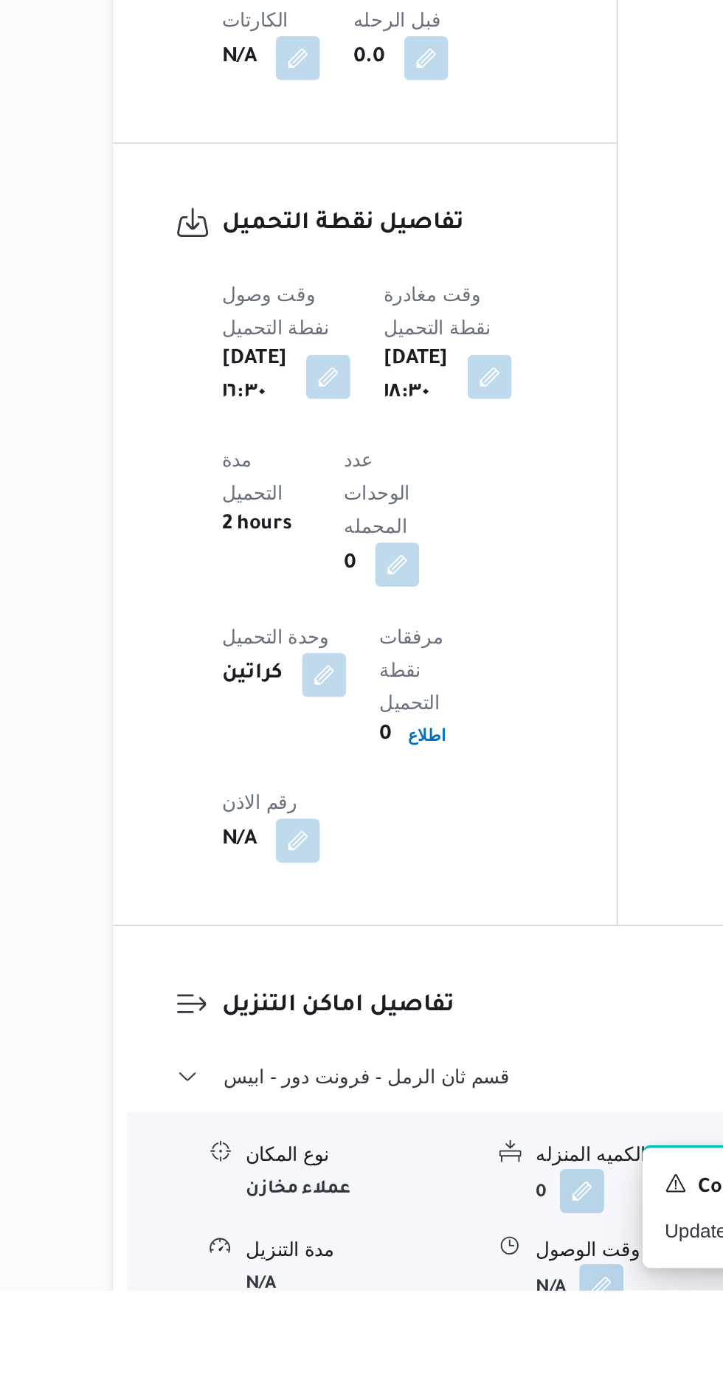
scroll to position [831, 0]
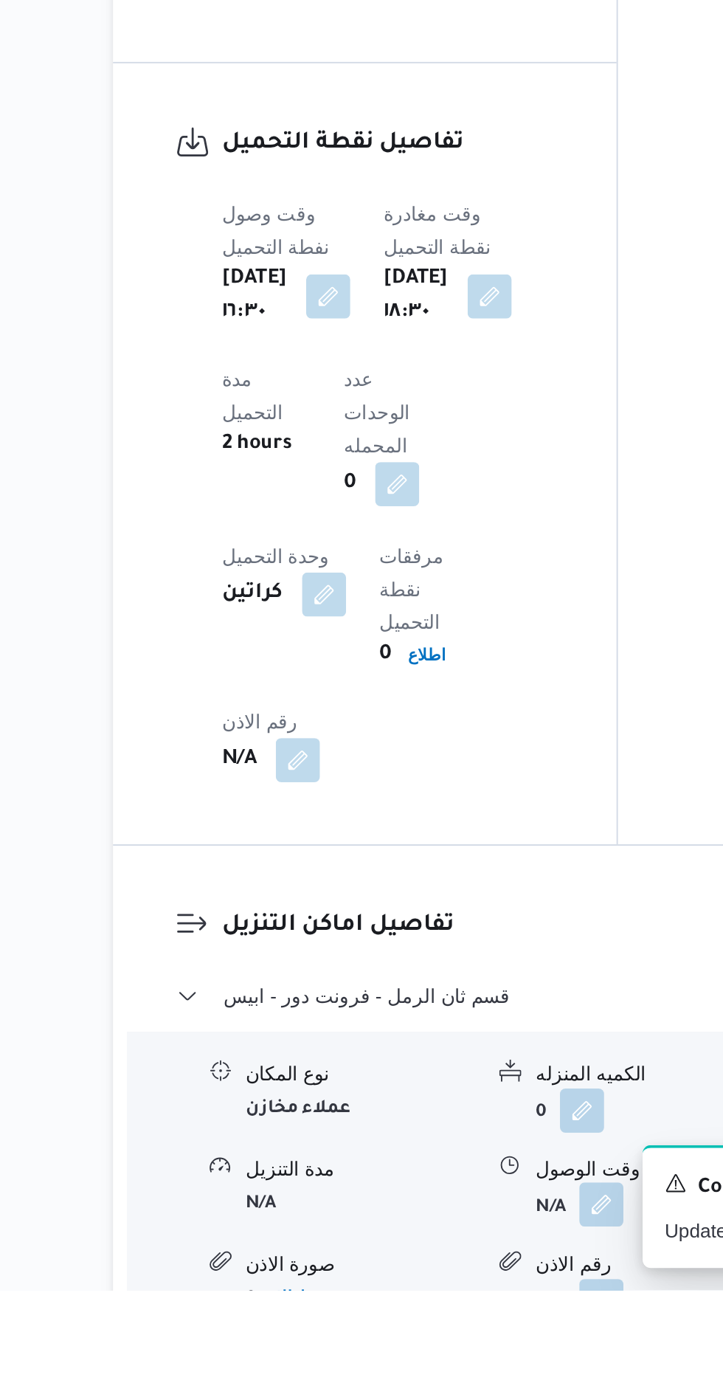
click at [462, 1322] on button "button" at bounding box center [453, 1334] width 24 height 24
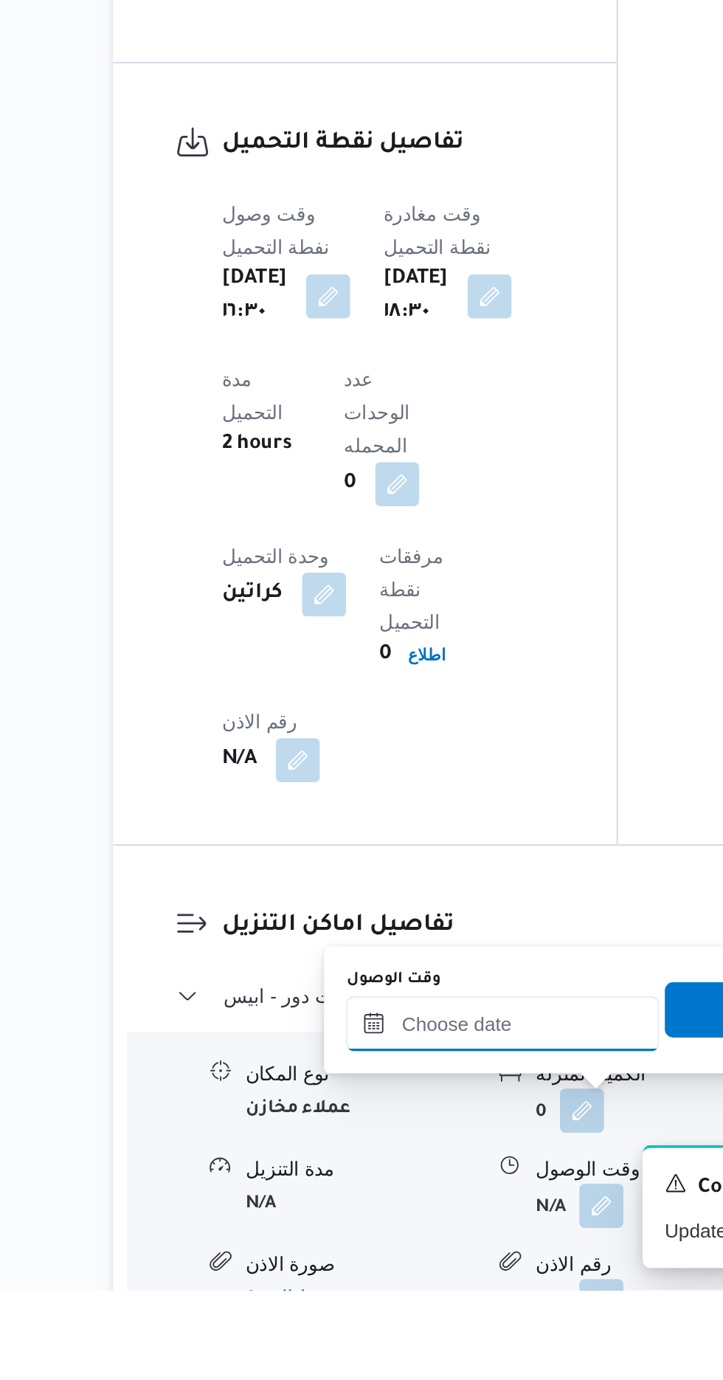
click at [426, 1237] on input "وقت الوصول" at bounding box center [400, 1237] width 167 height 30
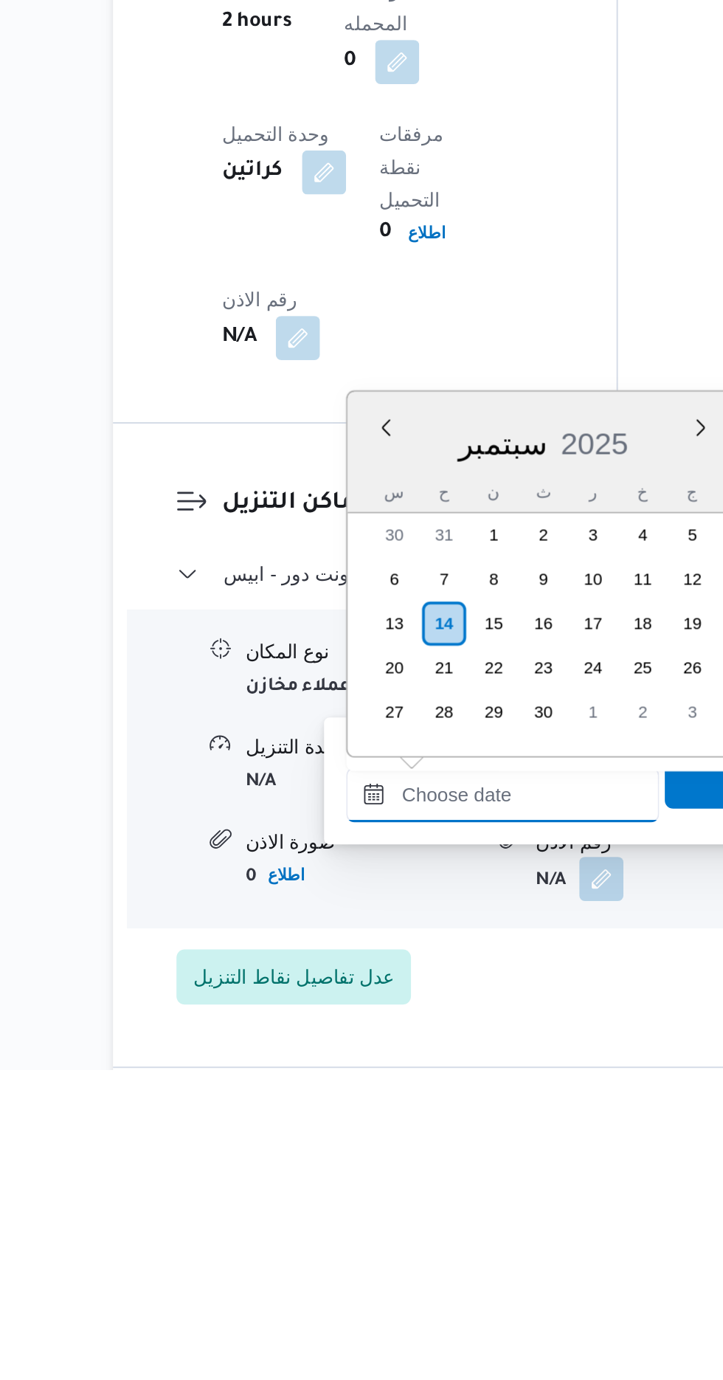
scroll to position [939, 0]
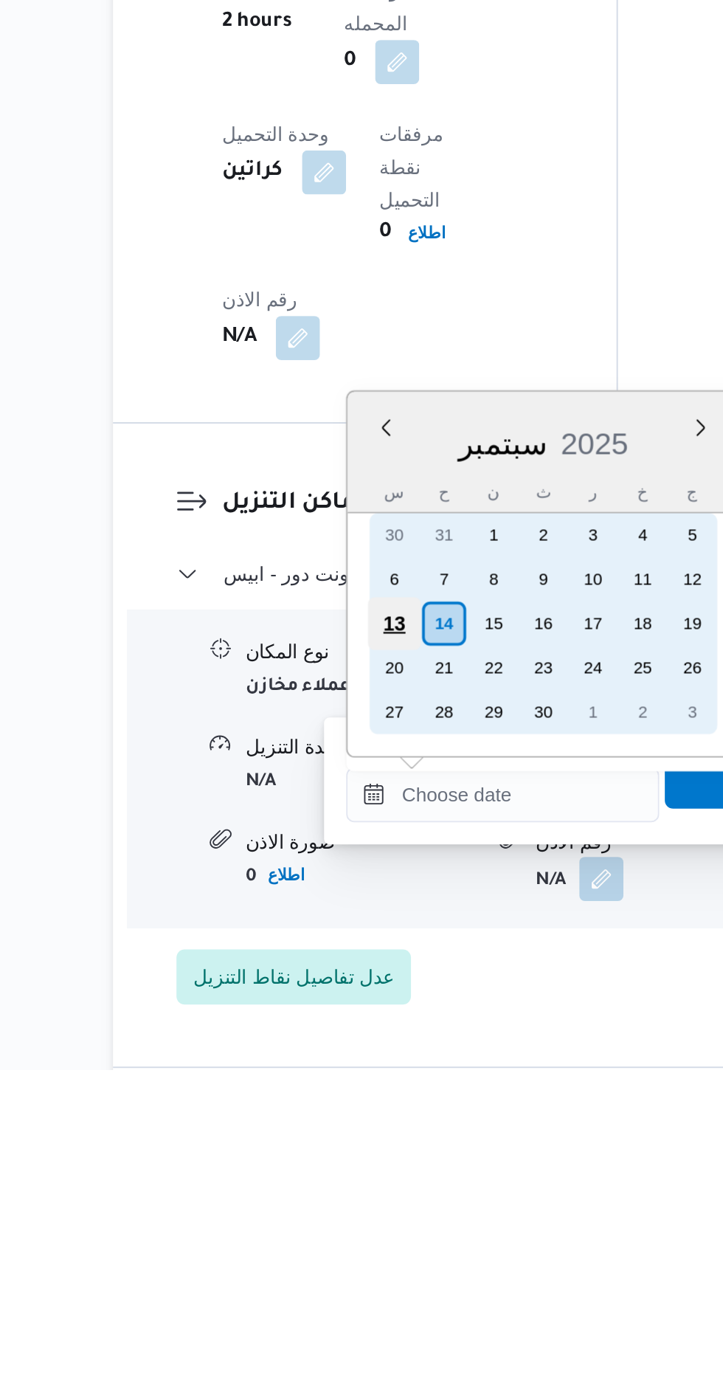
click at [343, 1140] on div "13" at bounding box center [342, 1141] width 28 height 28
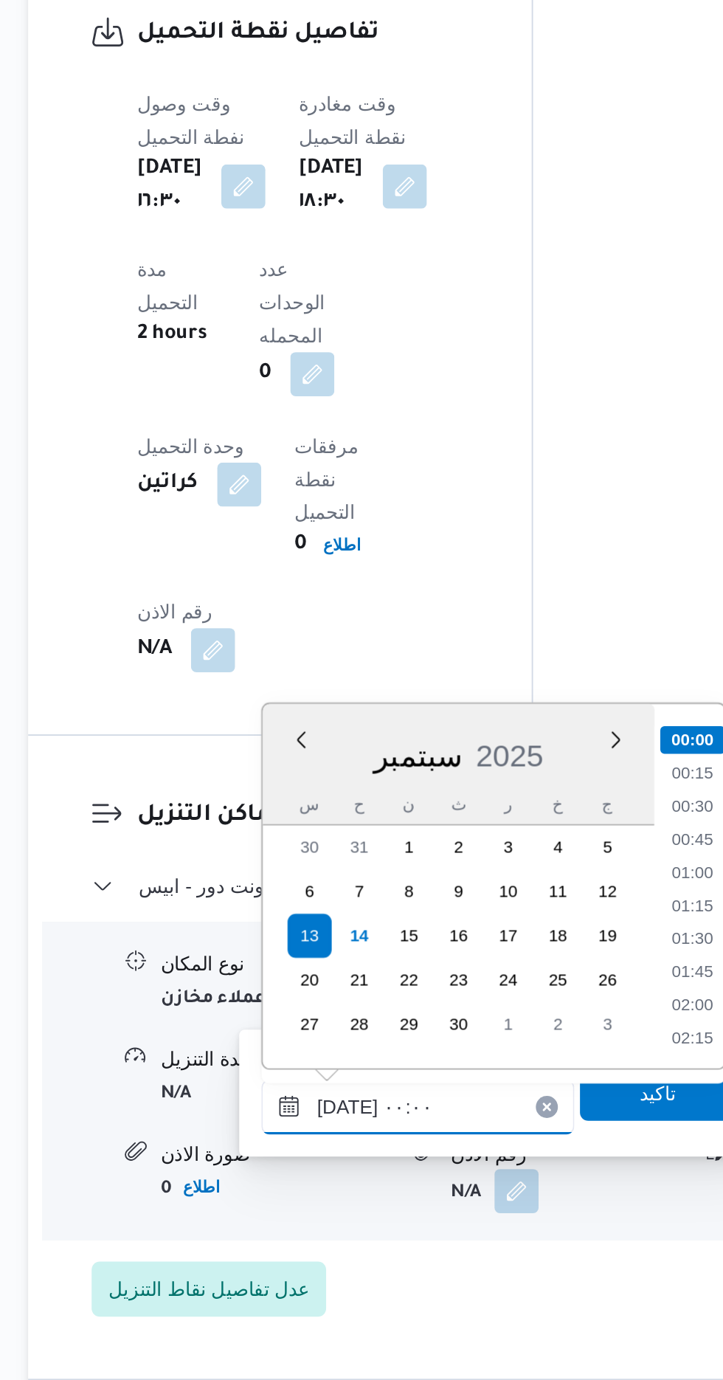
click at [329, 1232] on input "[DATE] ٠٠:٠٠" at bounding box center [400, 1233] width 167 height 30
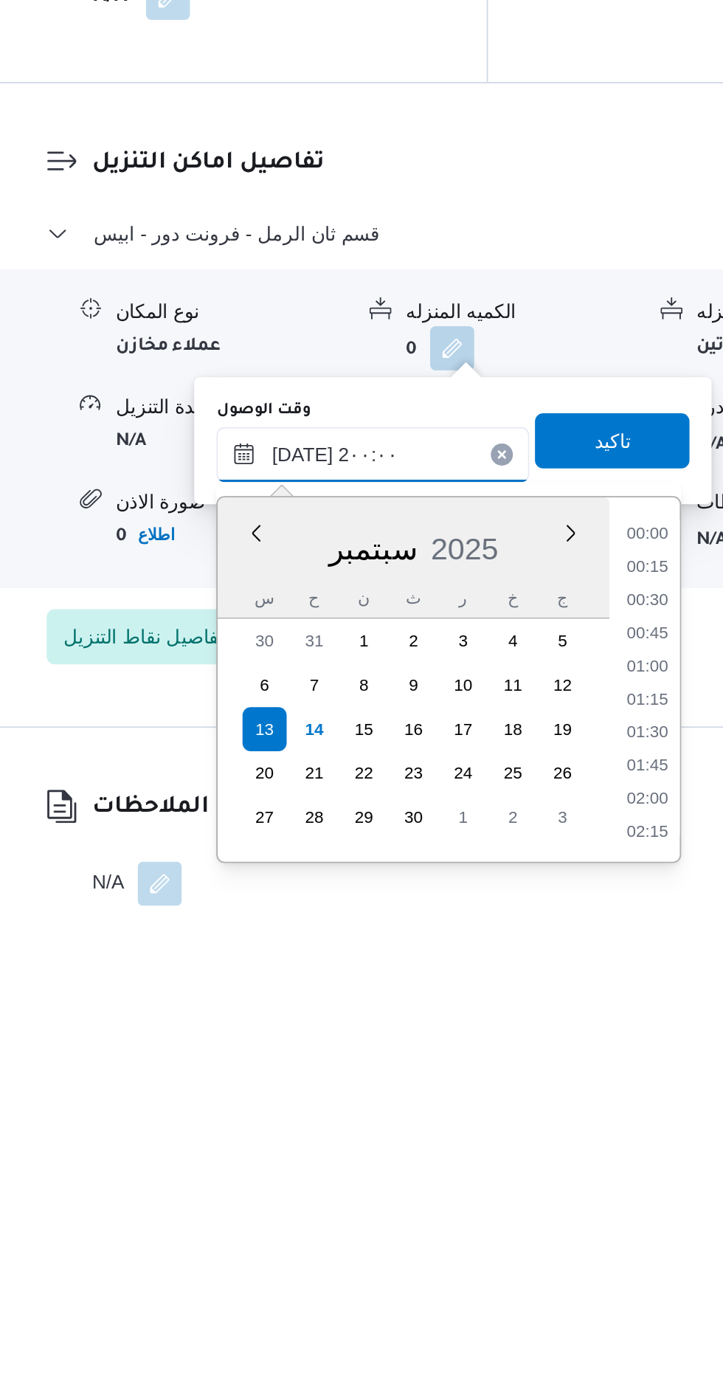
scroll to position [1262, 0]
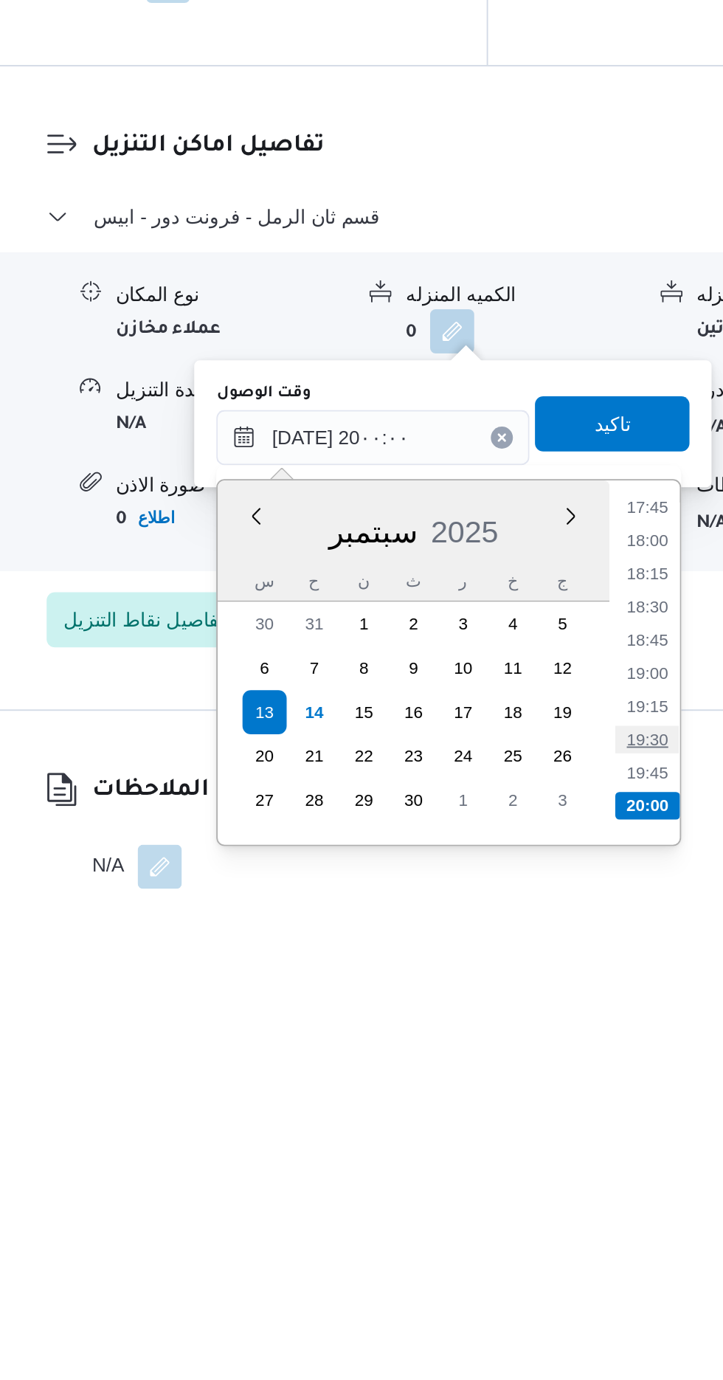
click at [544, 1299] on li "19:30" at bounding box center [547, 1299] width 34 height 15
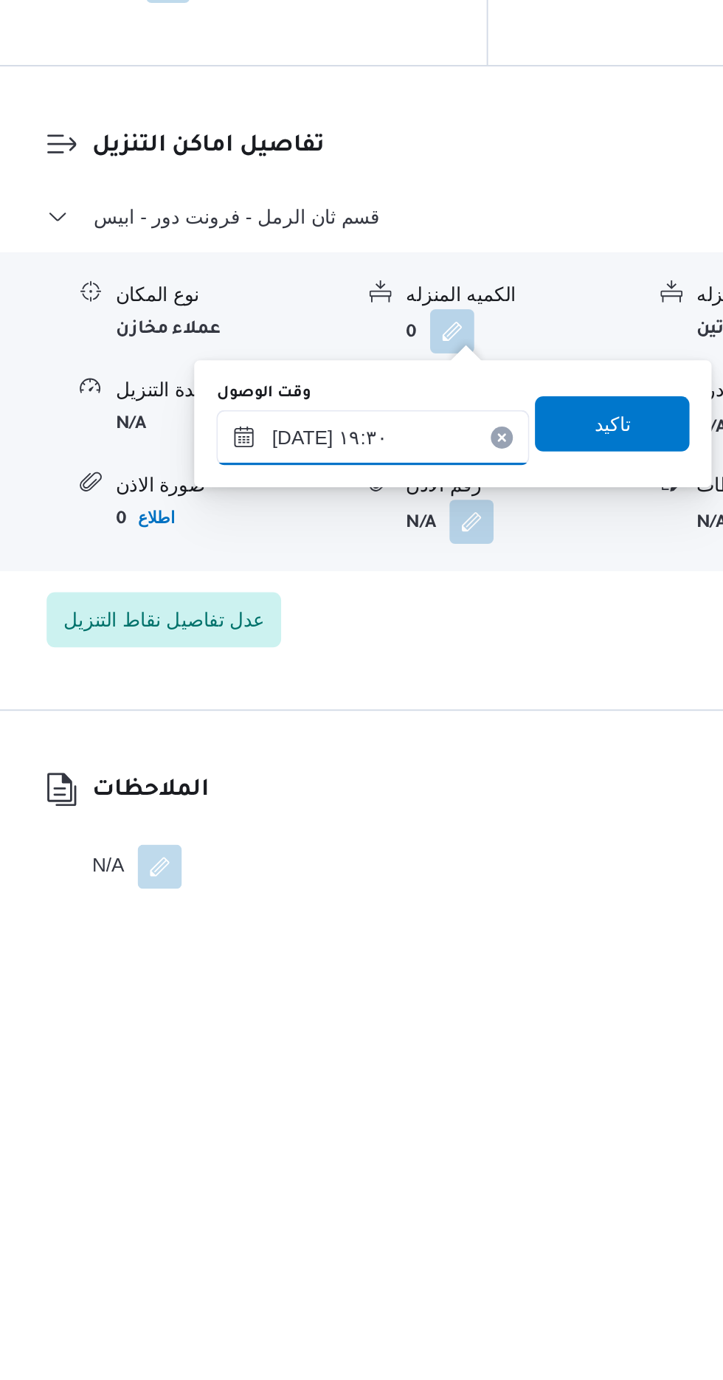
scroll to position [1034, 0]
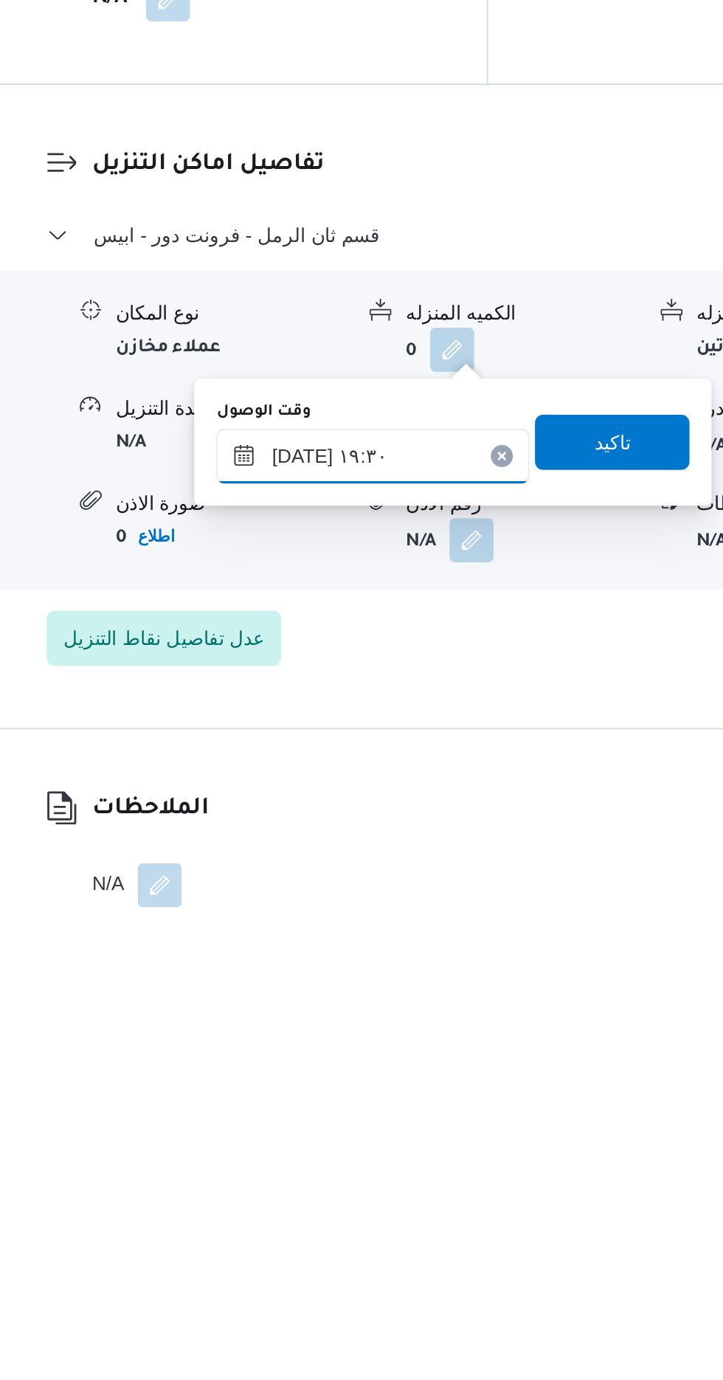
click at [453, 1132] on input "[DATE] ١٩:٣٠" at bounding box center [400, 1139] width 167 height 30
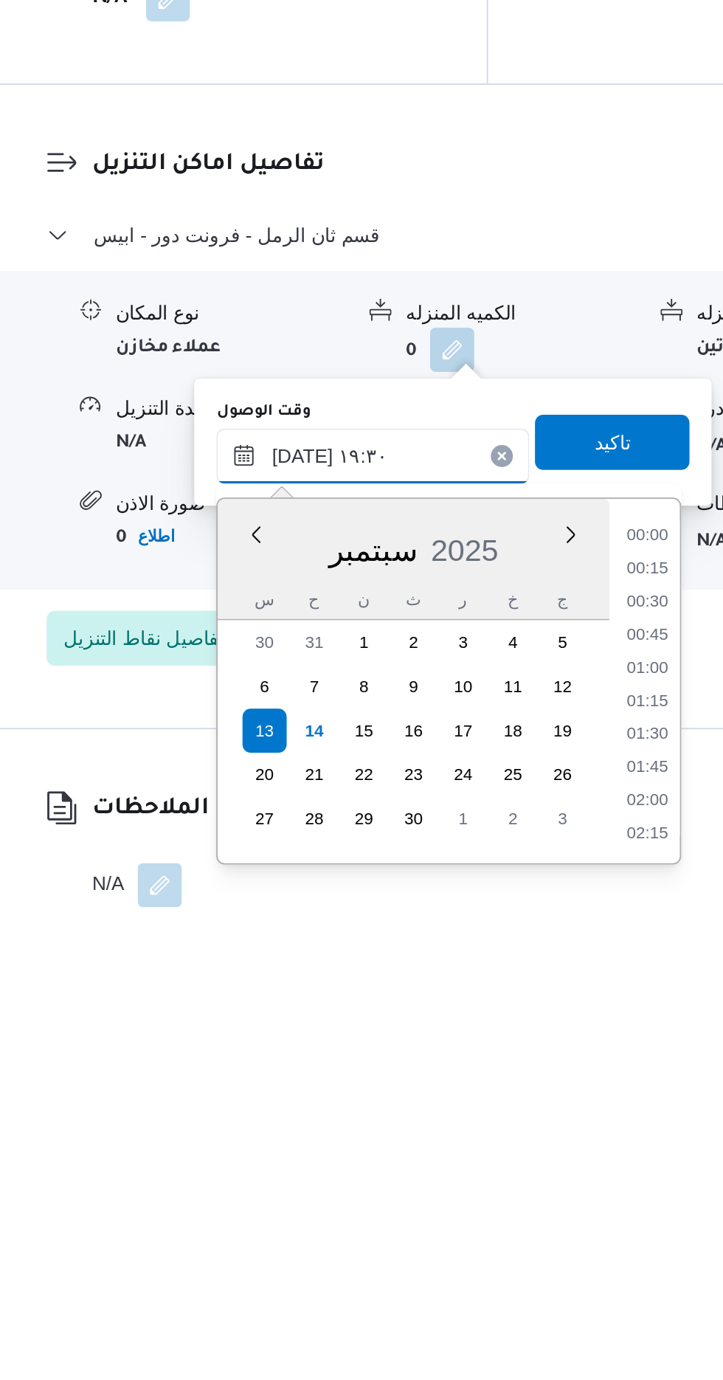
scroll to position [1291, 0]
click at [546, 1321] on li "20:15" at bounding box center [547, 1323] width 34 height 15
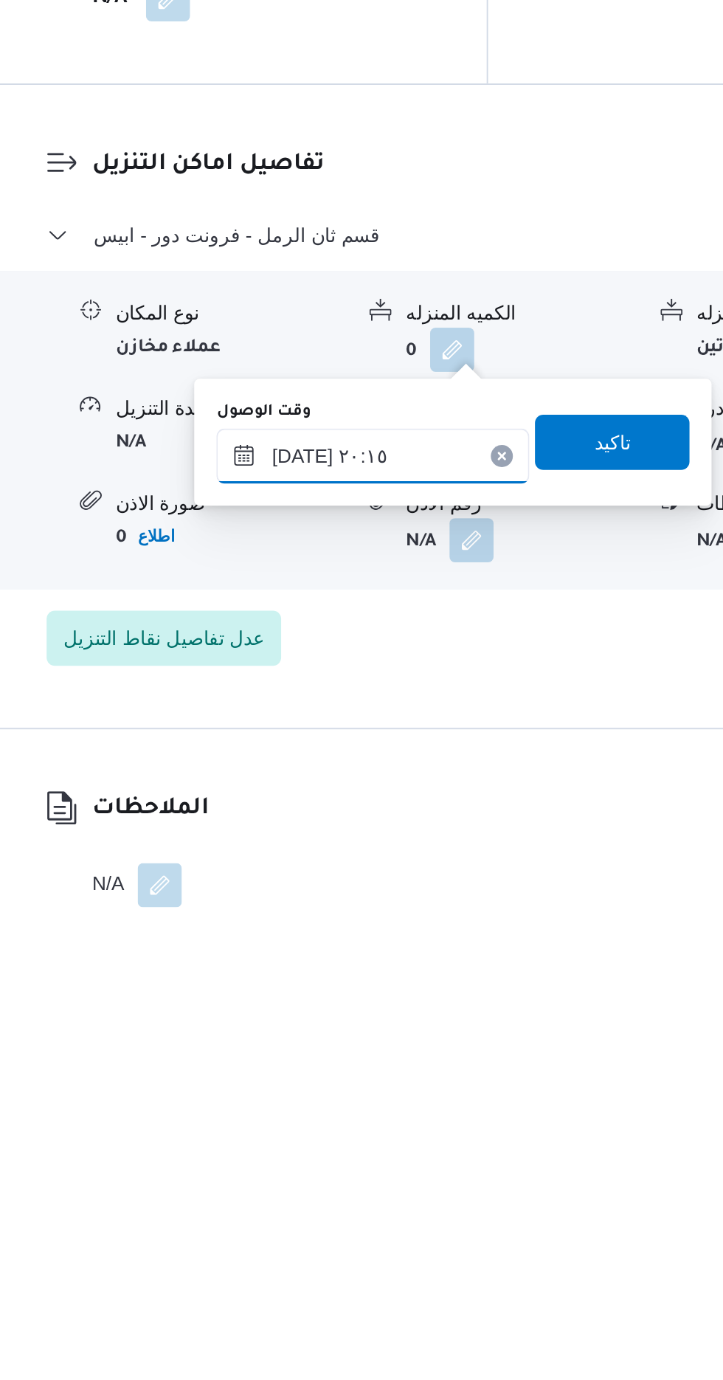
click at [454, 1144] on input "[DATE] ٢٠:١٥" at bounding box center [400, 1139] width 167 height 30
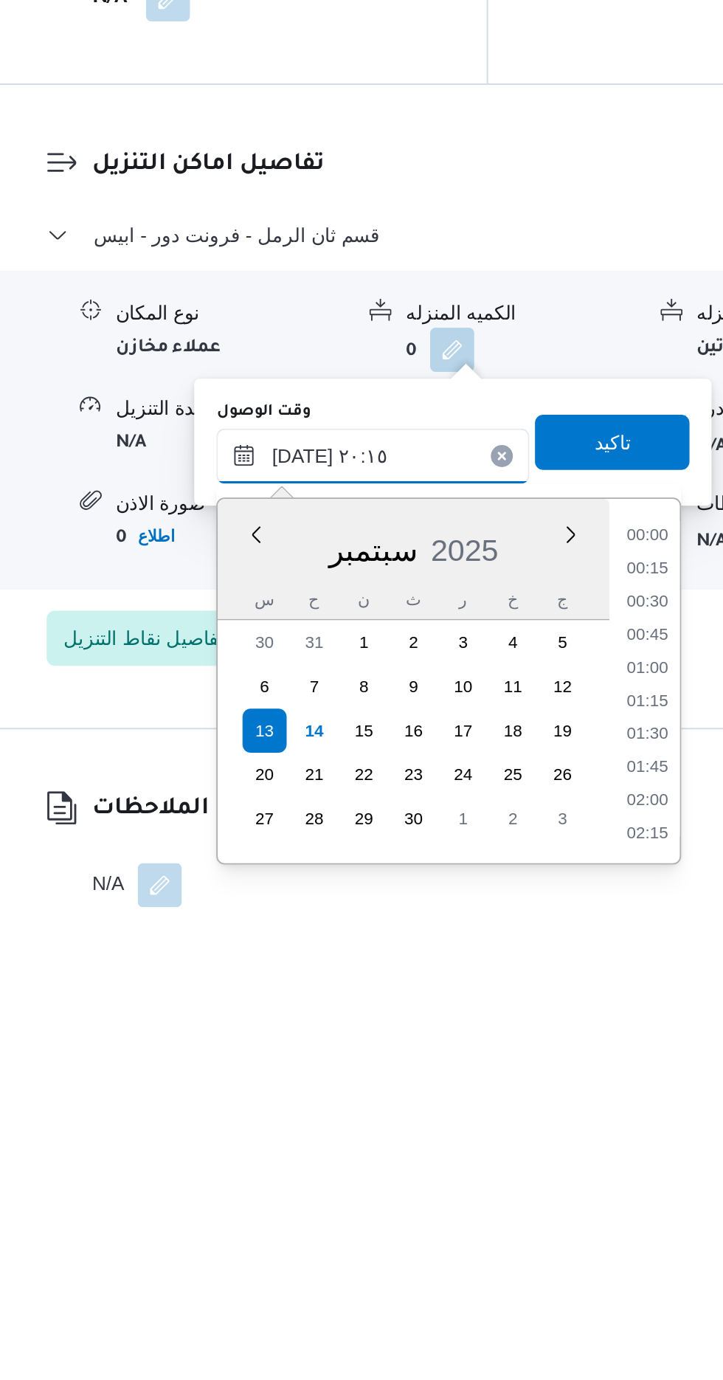
scroll to position [1344, 0]
click at [543, 1321] on li "21:00" at bounding box center [547, 1323] width 34 height 15
type input "[DATE] ٢١:٠٠"
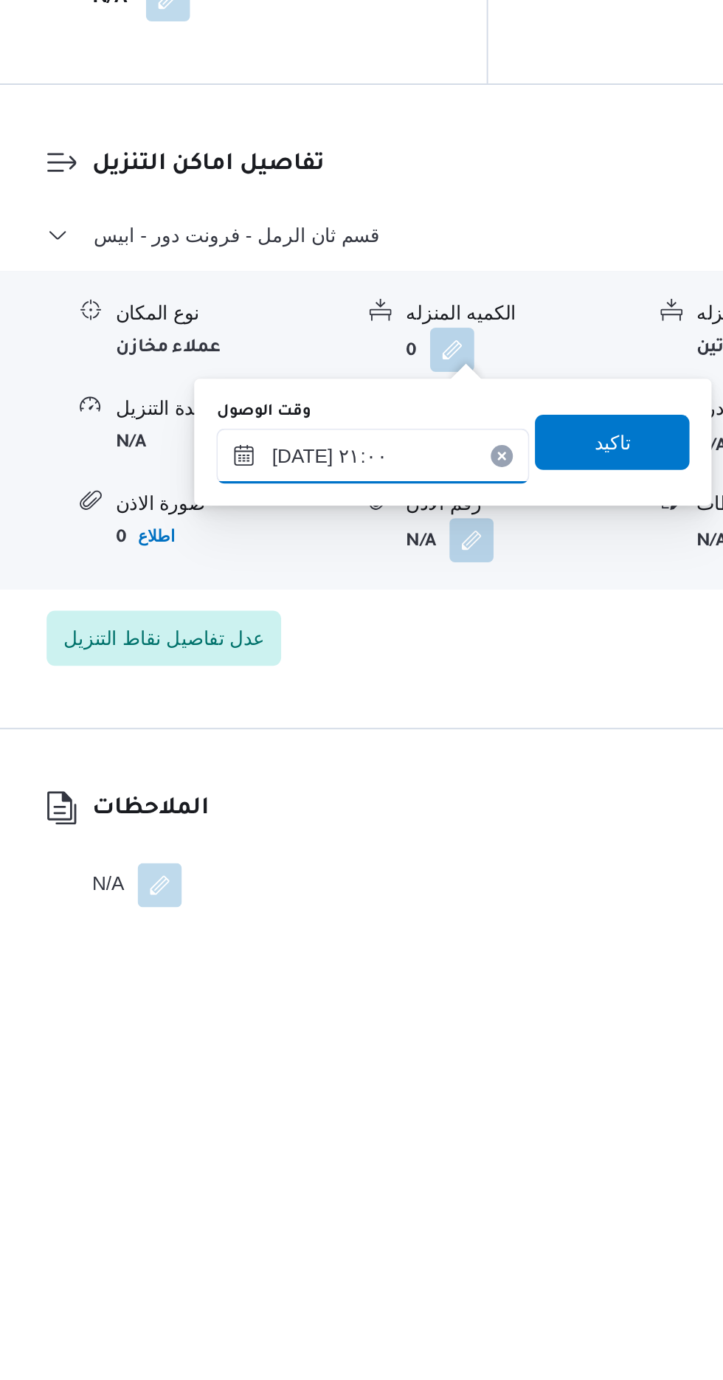
scroll to position [1034, 0]
click at [538, 1130] on span "تاكيد" at bounding box center [528, 1130] width 19 height 18
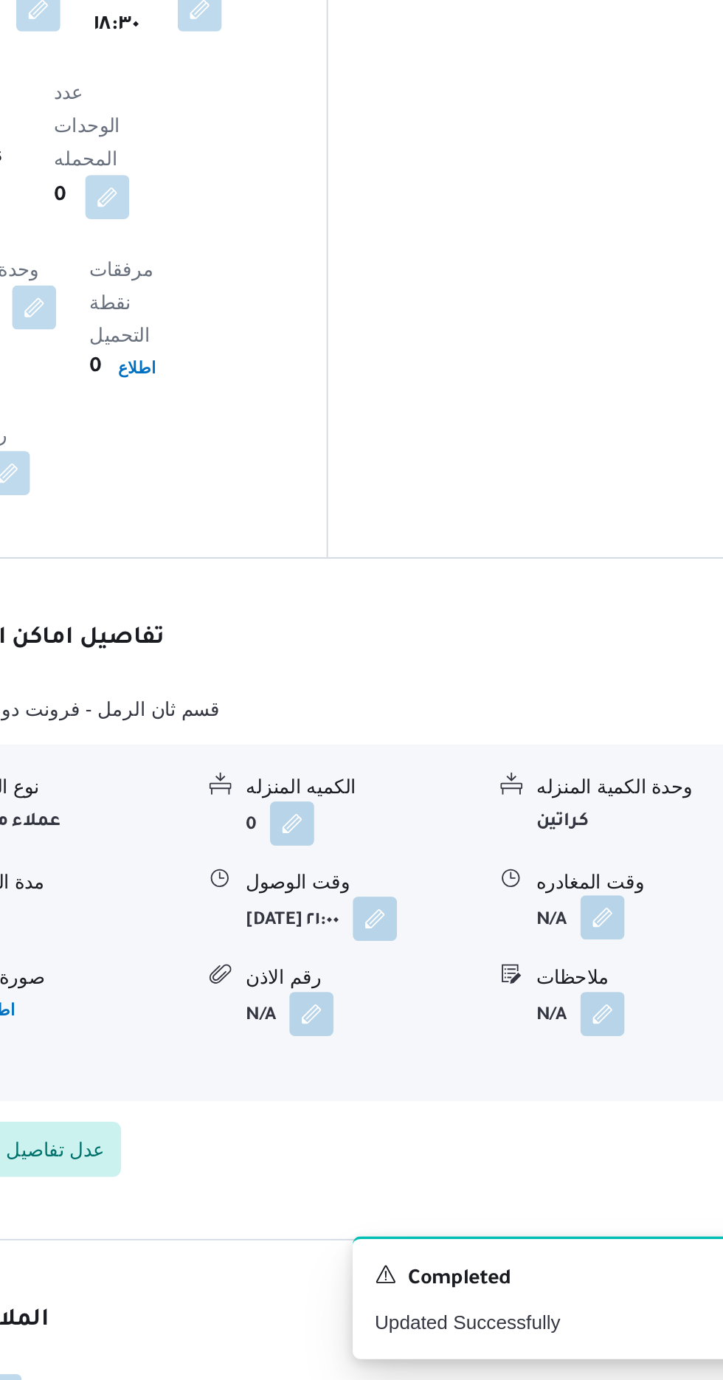
click at [600, 1120] on button "button" at bounding box center [609, 1132] width 24 height 24
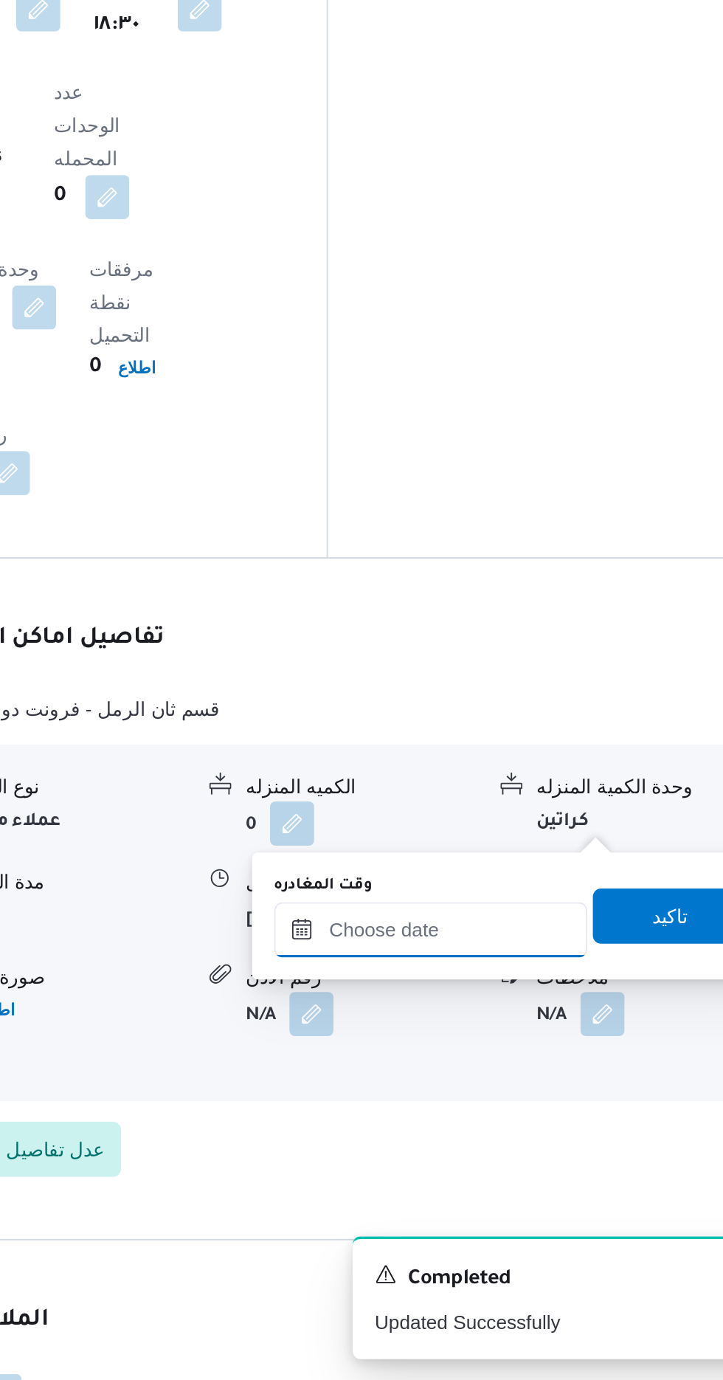
click at [562, 1133] on input "وقت المغادره" at bounding box center [516, 1139] width 167 height 30
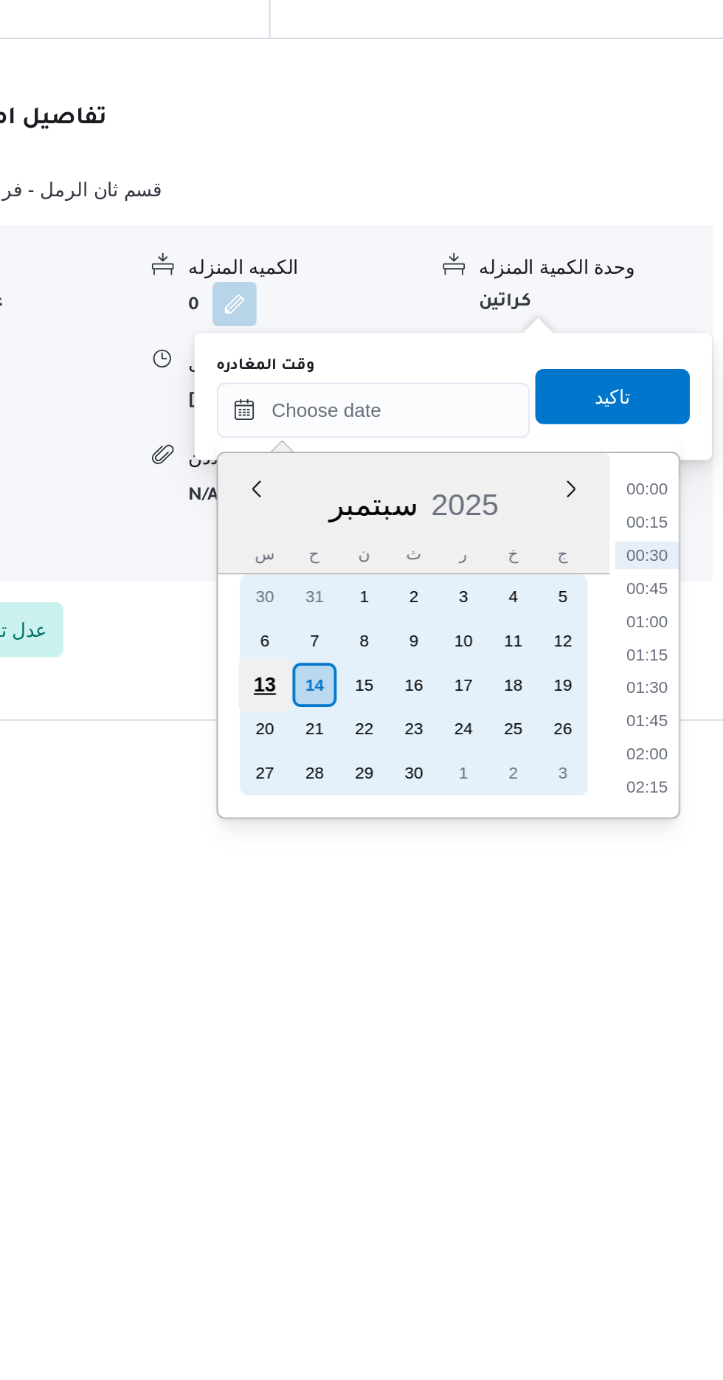
click at [460, 1284] on div "13" at bounding box center [459, 1285] width 28 height 28
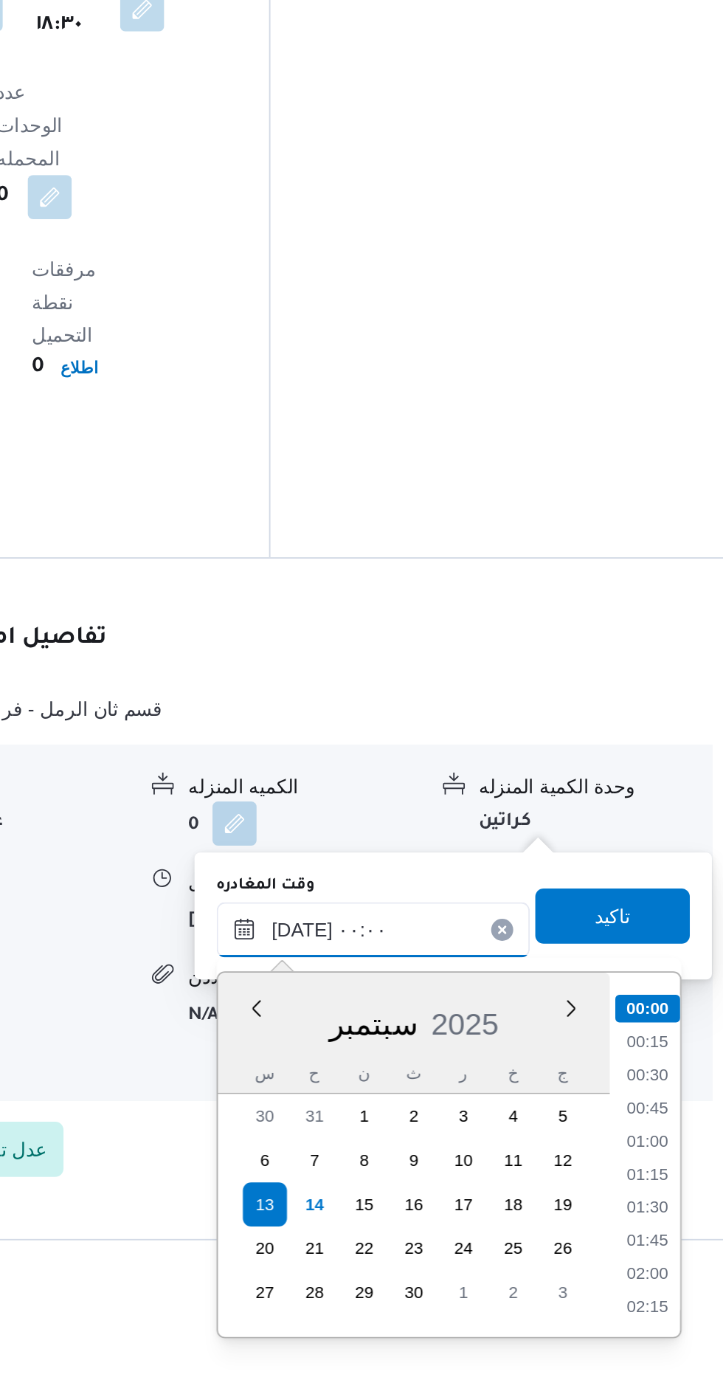
click at [443, 1142] on input "[DATE] ٠٠:٠٠" at bounding box center [516, 1139] width 167 height 30
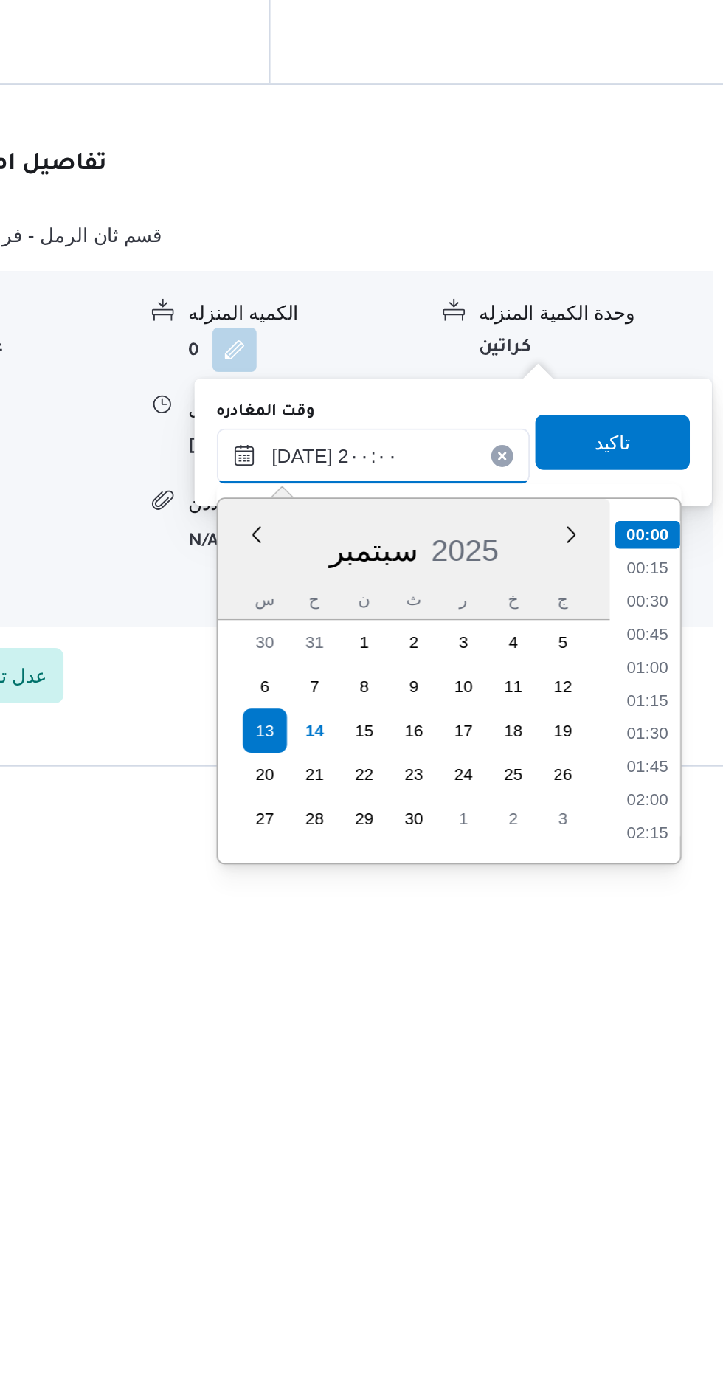
scroll to position [0, 0]
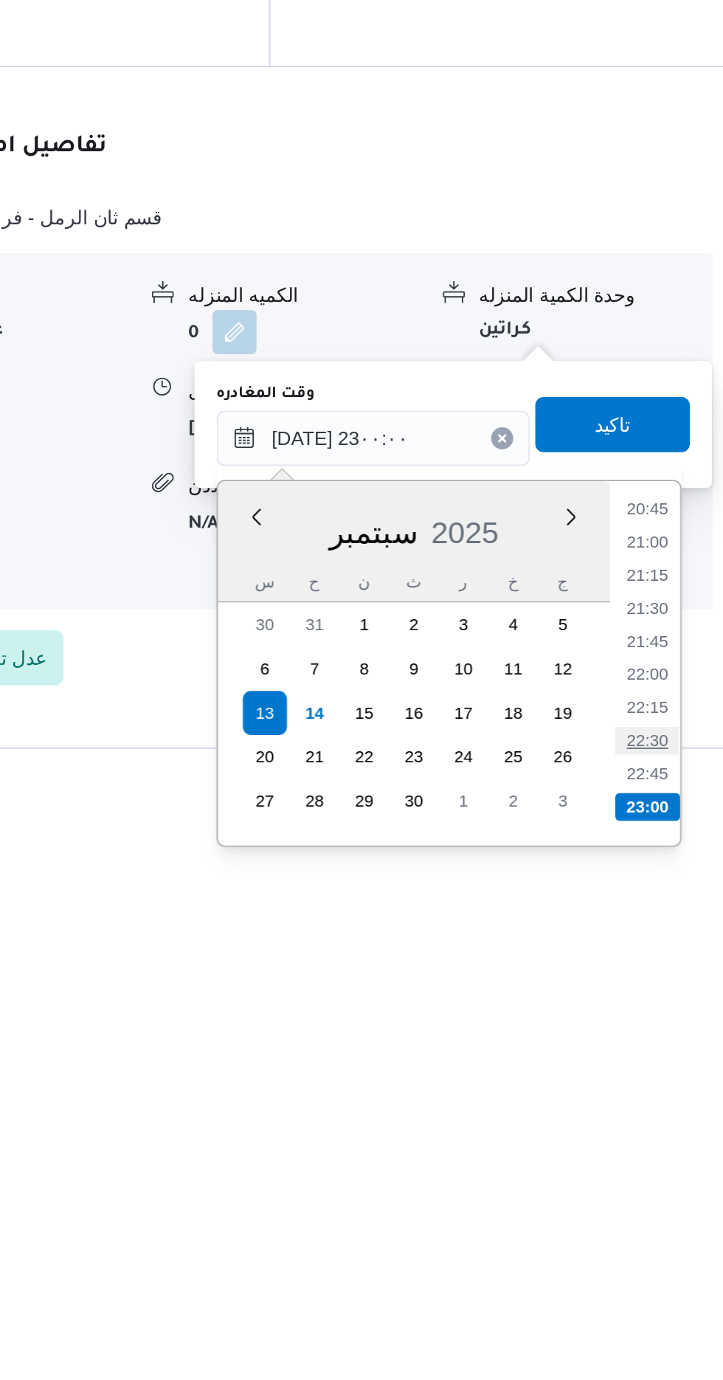
click at [656, 1302] on li "22:30" at bounding box center [663, 1300] width 34 height 15
type input "[DATE] ٢٢:٣٠"
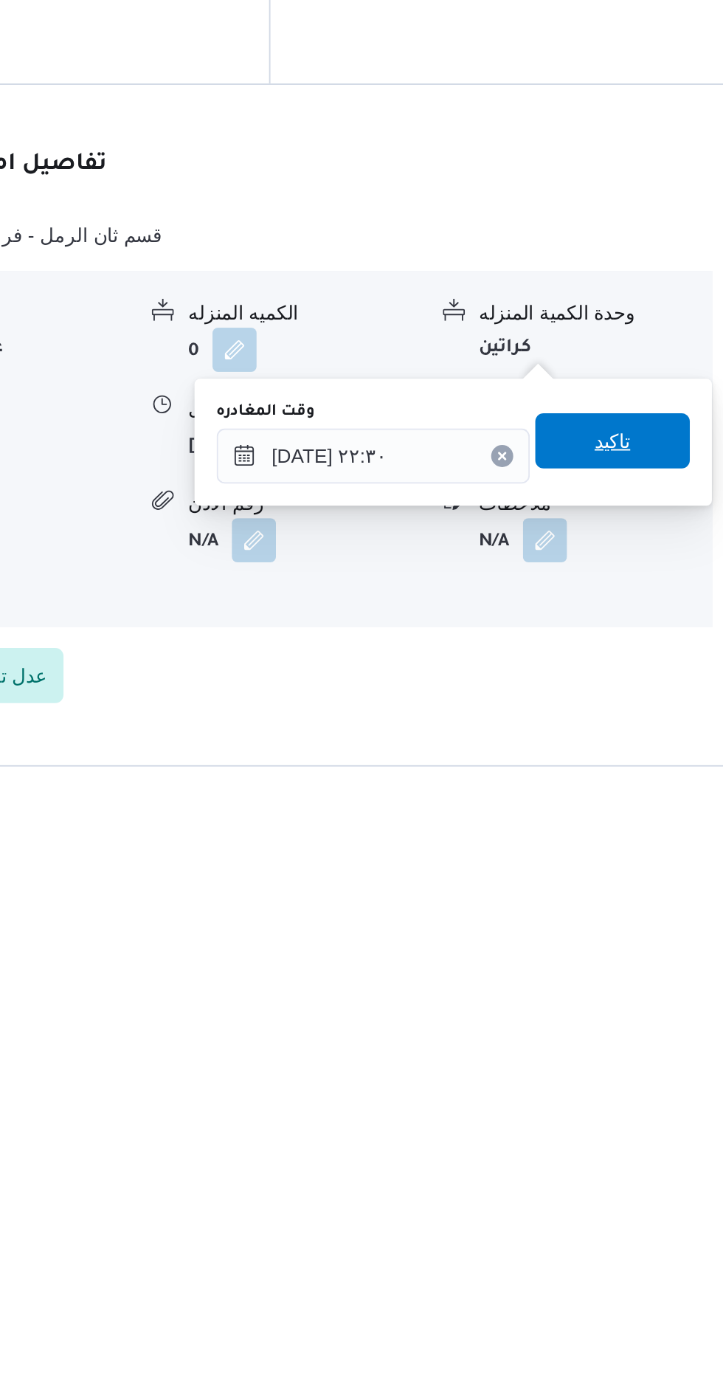
click at [667, 1142] on span "تاكيد" at bounding box center [644, 1131] width 83 height 30
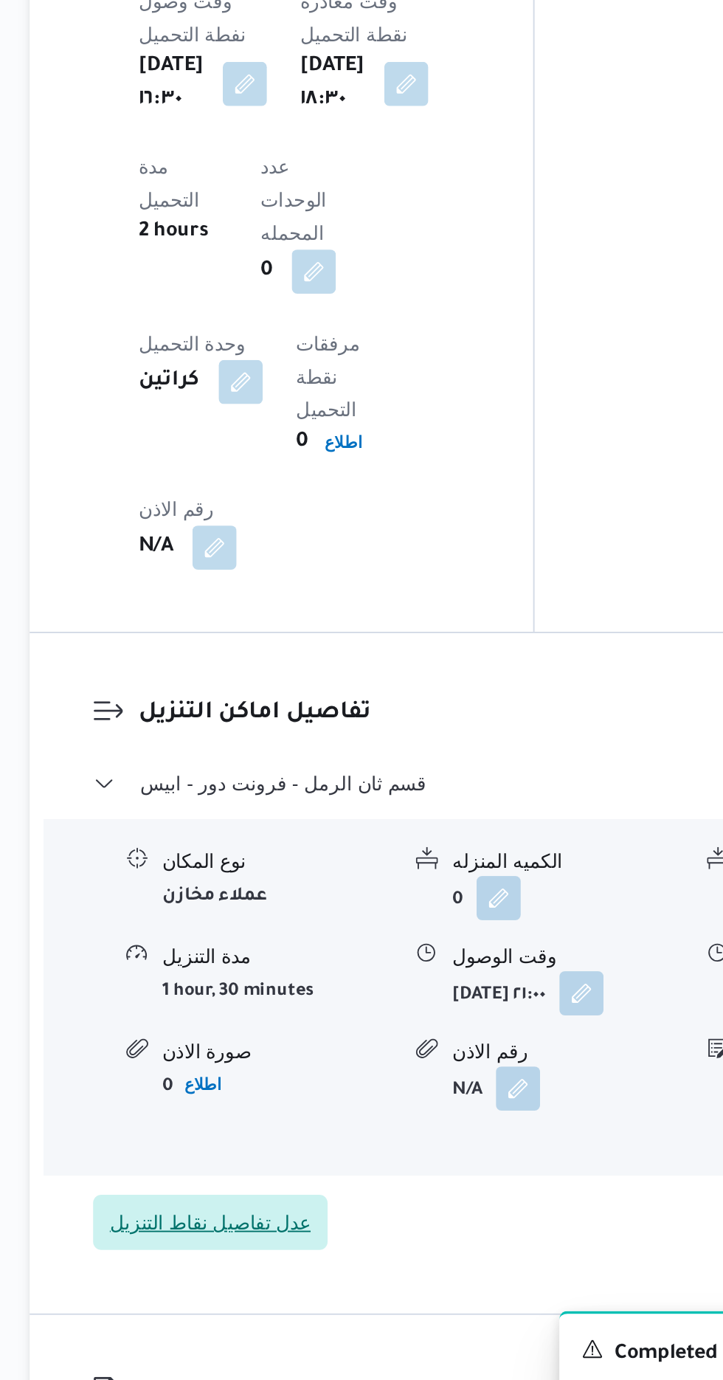
click at [298, 1240] on span "عدل تفاصيل نقاط التنزيل" at bounding box center [288, 1255] width 125 height 30
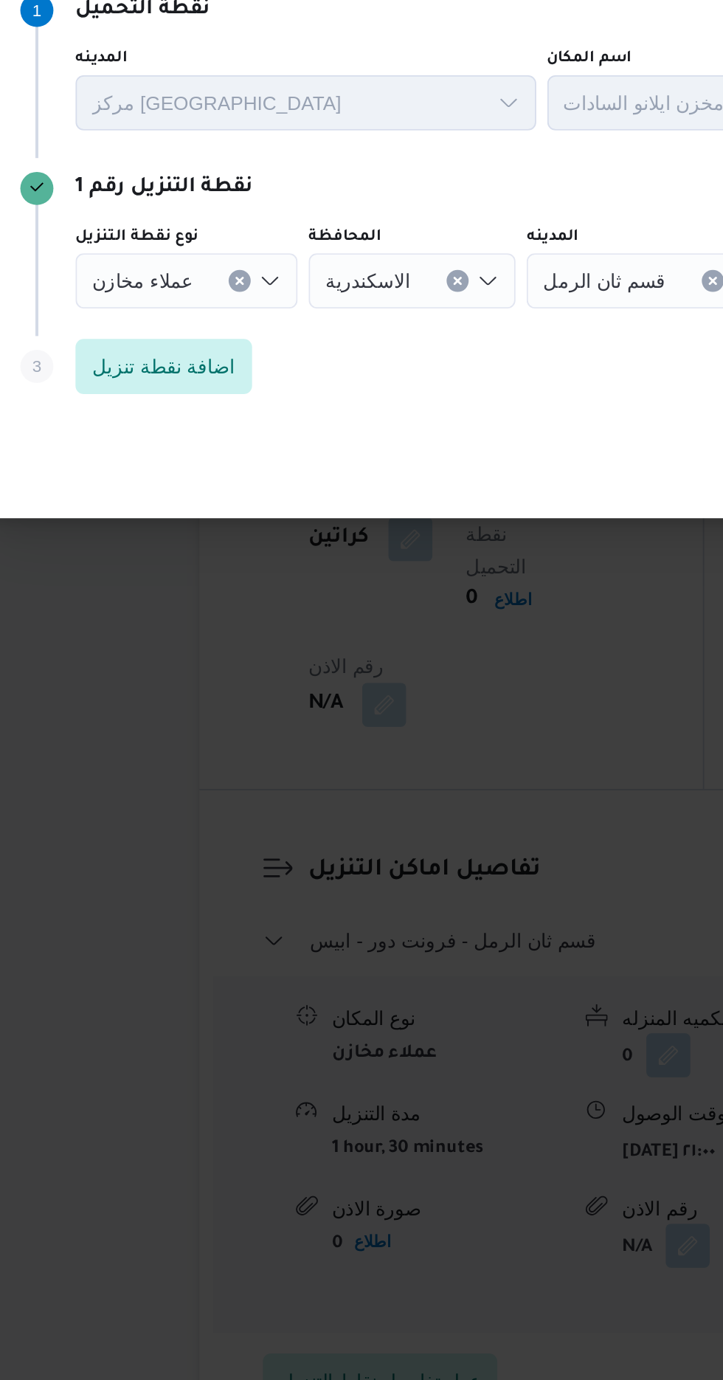
click at [212, 682] on div "عملاء مخازن" at bounding box center [184, 668] width 119 height 30
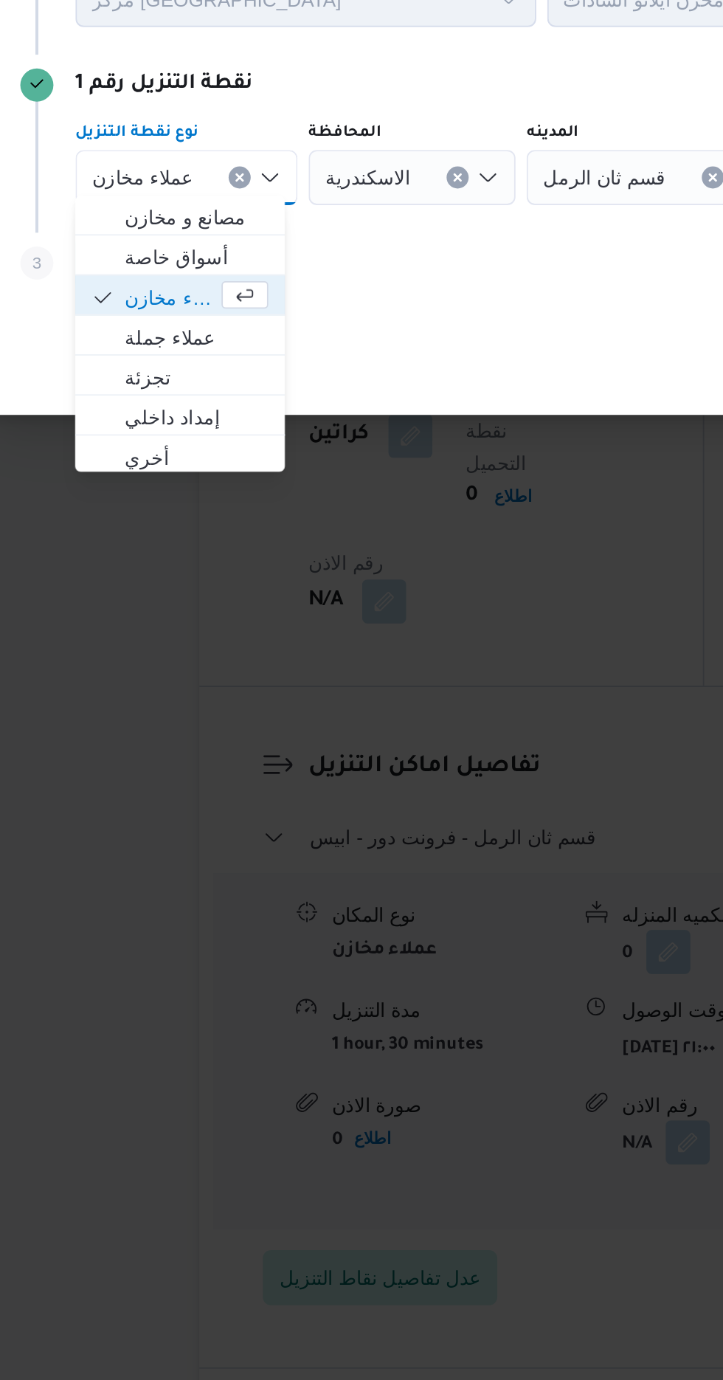
click at [199, 665] on div "عملاء مخازن Combo box. Selected. عملاء مخازن. Press Backspace to delete عملاء م…" at bounding box center [184, 668] width 119 height 30
click at [210, 665] on icon "Clear input" at bounding box center [213, 668] width 6 height 6
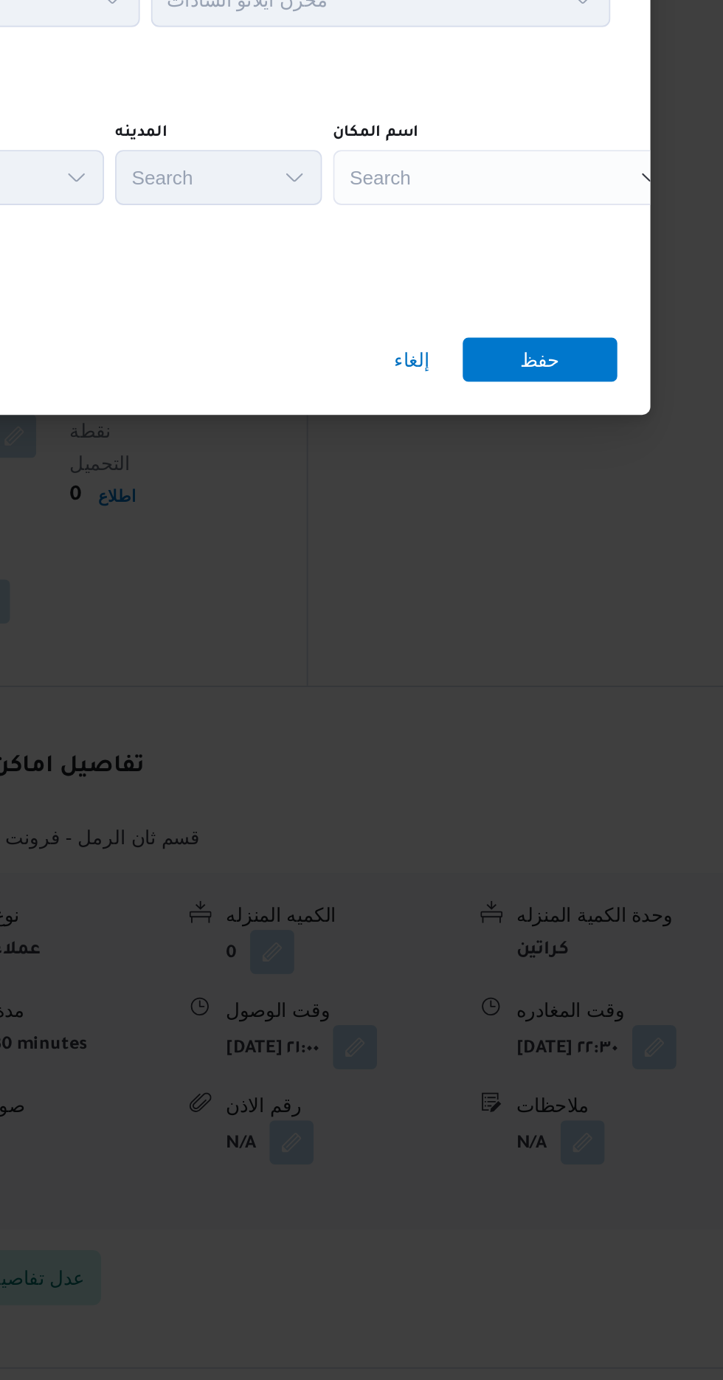
click at [570, 661] on div "Search" at bounding box center [567, 668] width 184 height 30
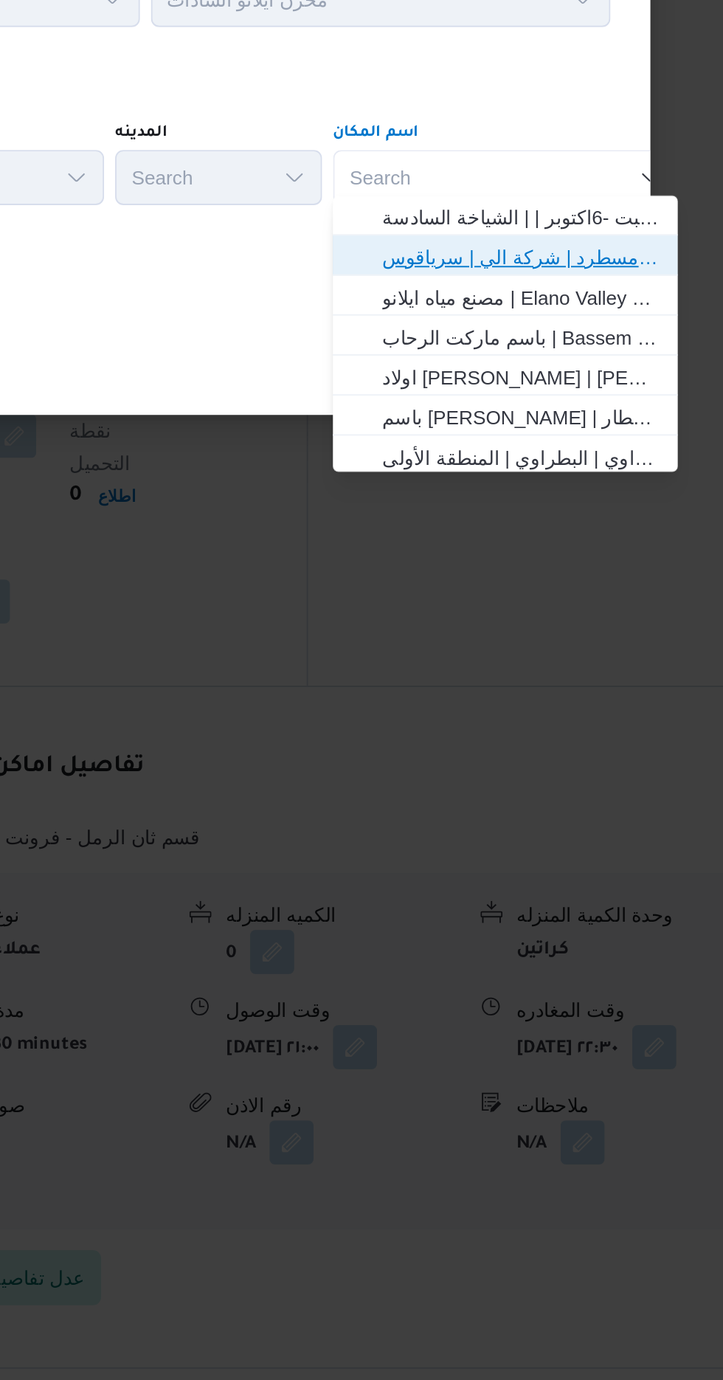
click at [610, 715] on span "فرونت دور مسطرد | شركة الي | سرياقوس" at bounding box center [576, 711] width 149 height 18
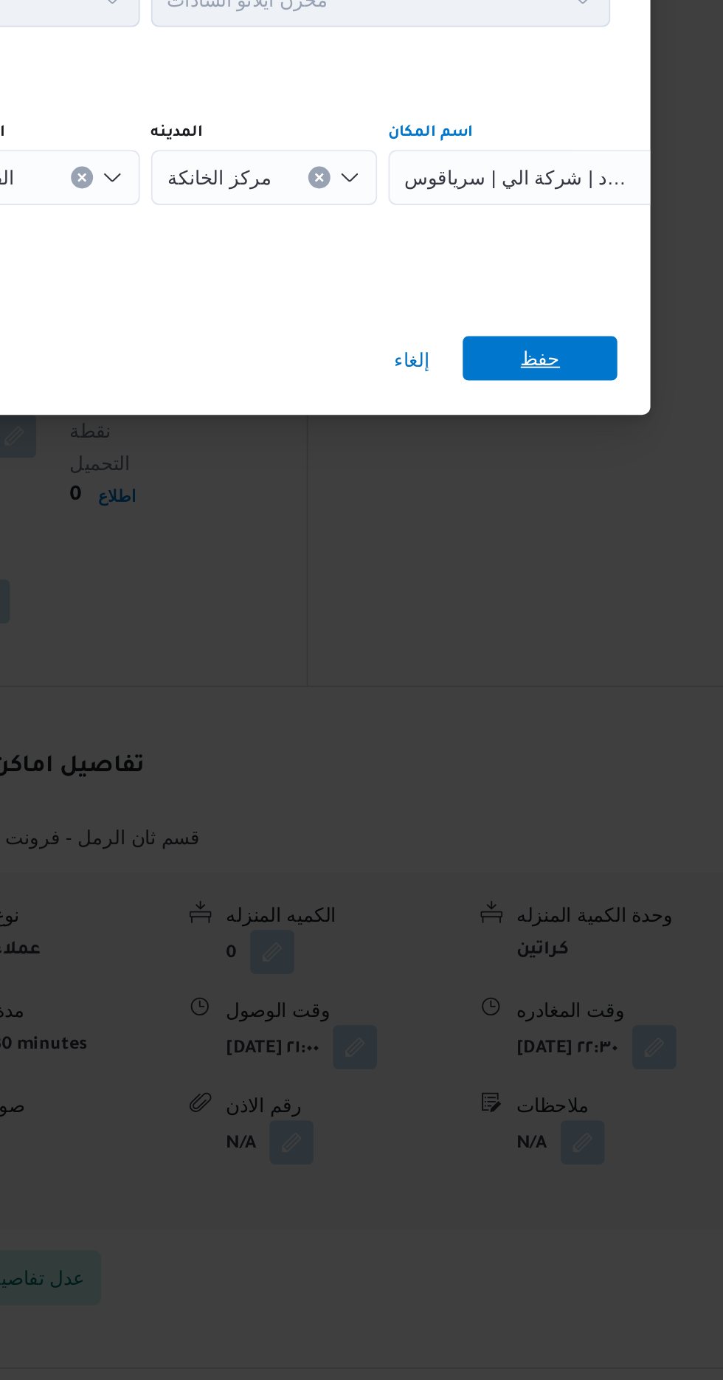
click at [592, 757] on span "حفظ" at bounding box center [585, 765] width 21 height 24
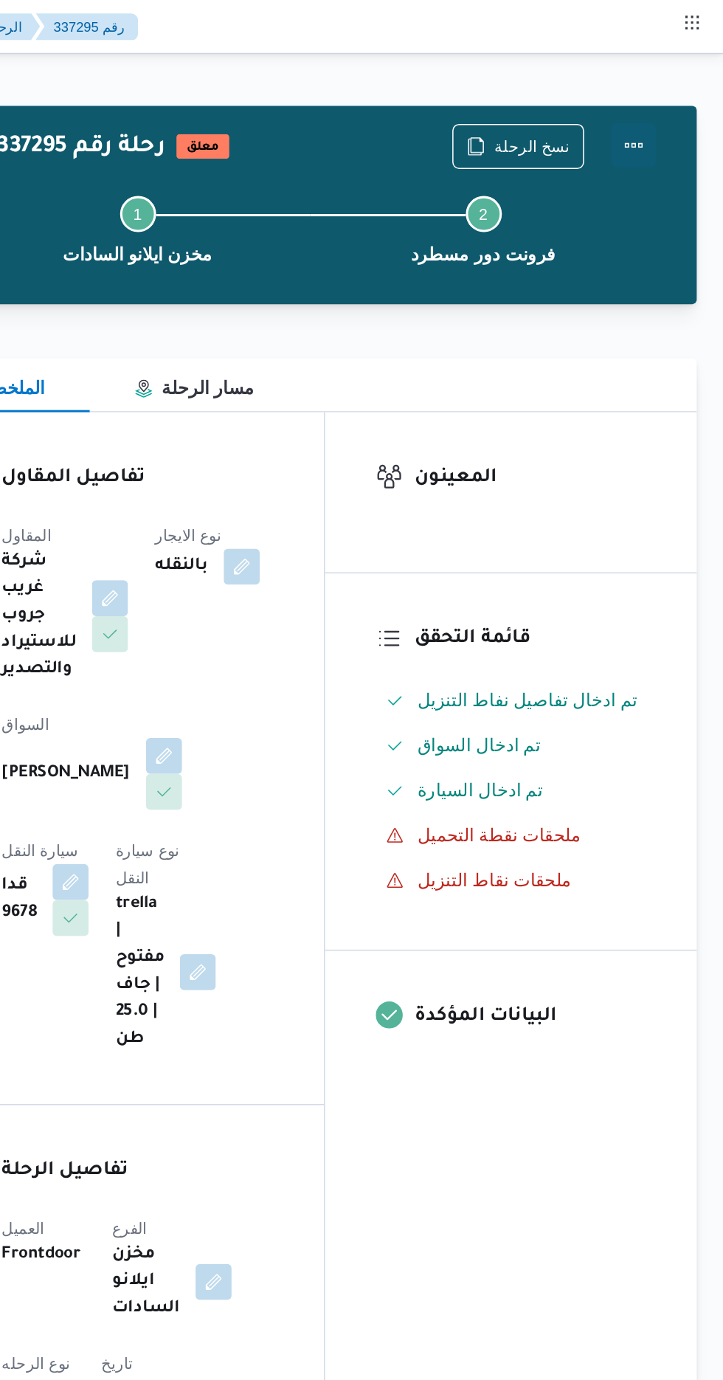
click at [676, 95] on button "Actions" at bounding box center [664, 95] width 30 height 30
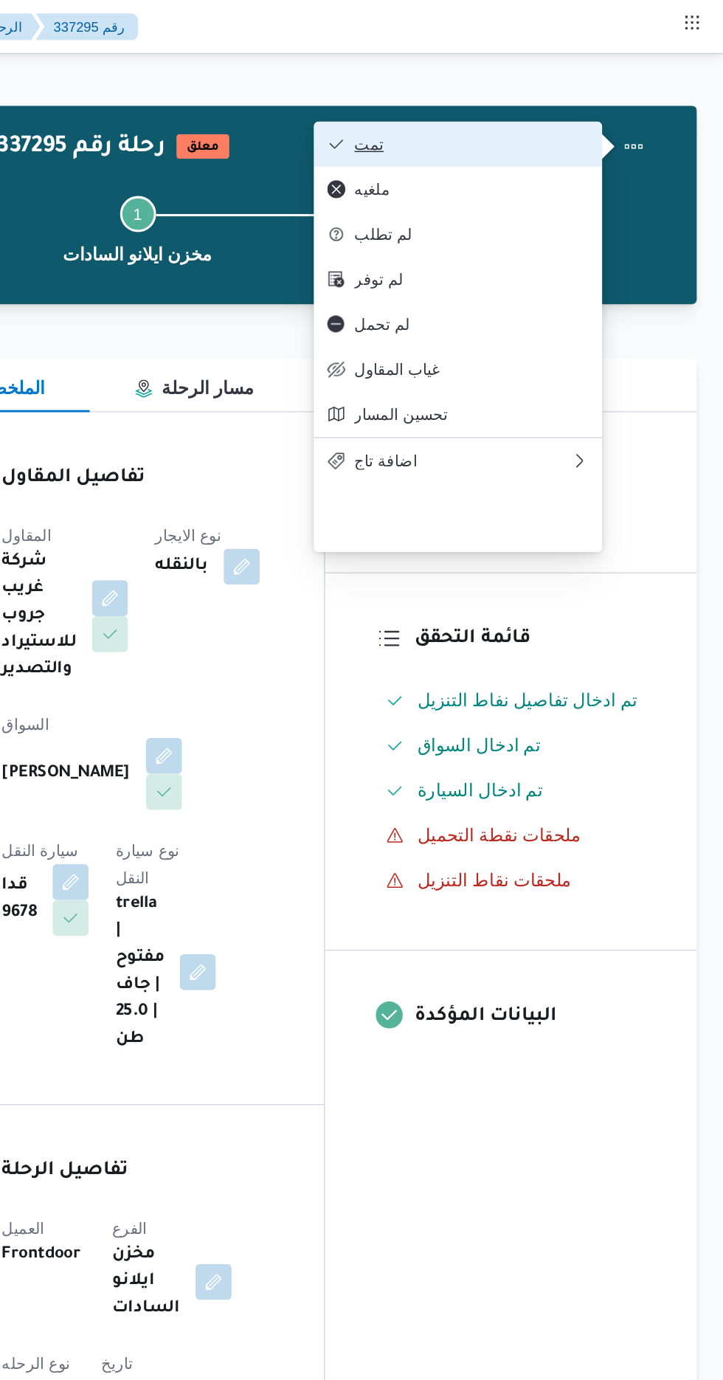
click at [631, 93] on span "تمت" at bounding box center [557, 95] width 153 height 12
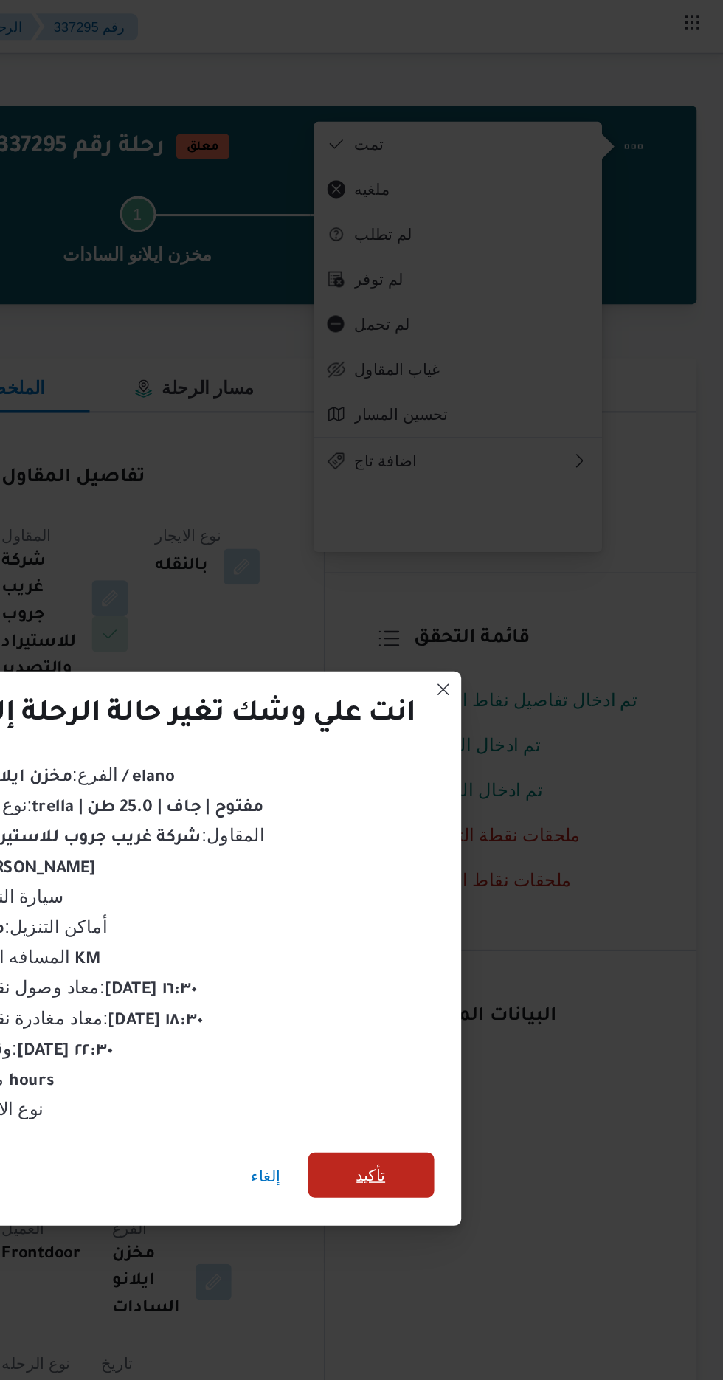
click at [502, 768] on span "تأكيد" at bounding box center [492, 770] width 19 height 18
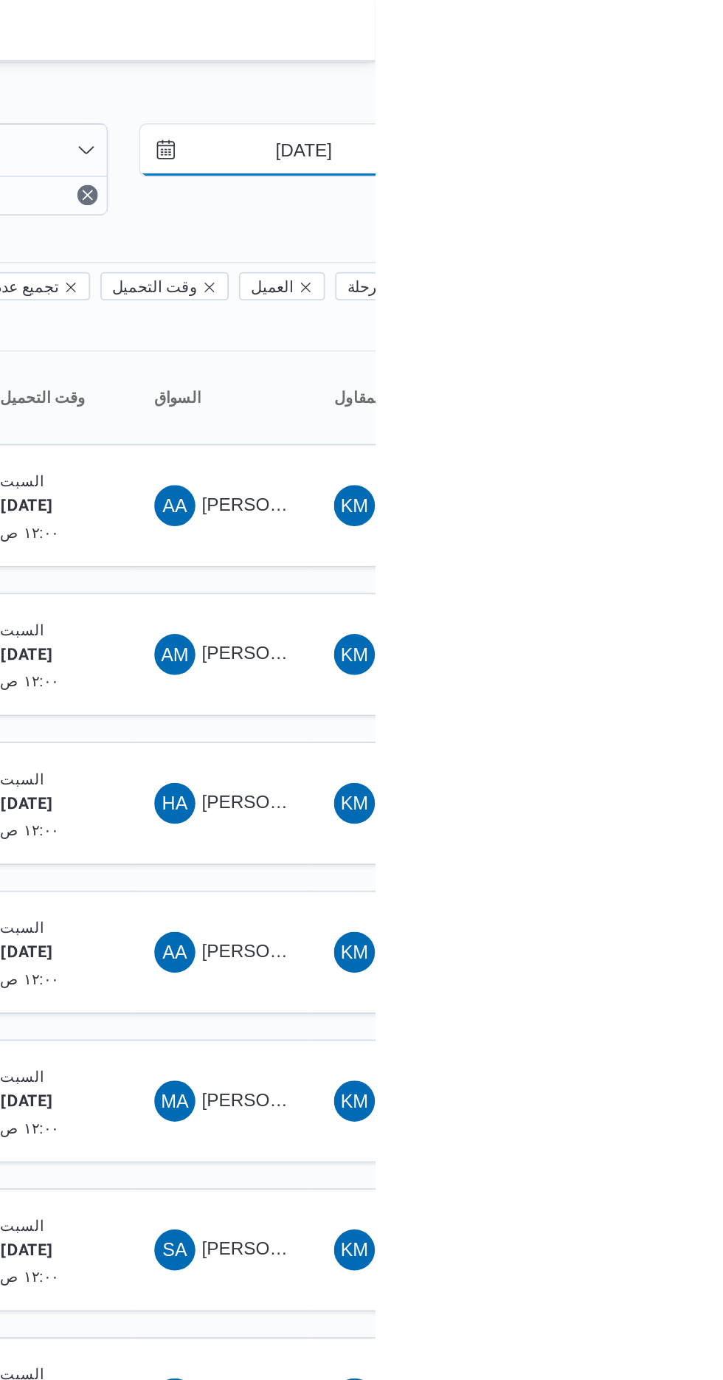
click at [682, 91] on input "[DATE]" at bounding box center [671, 87] width 167 height 30
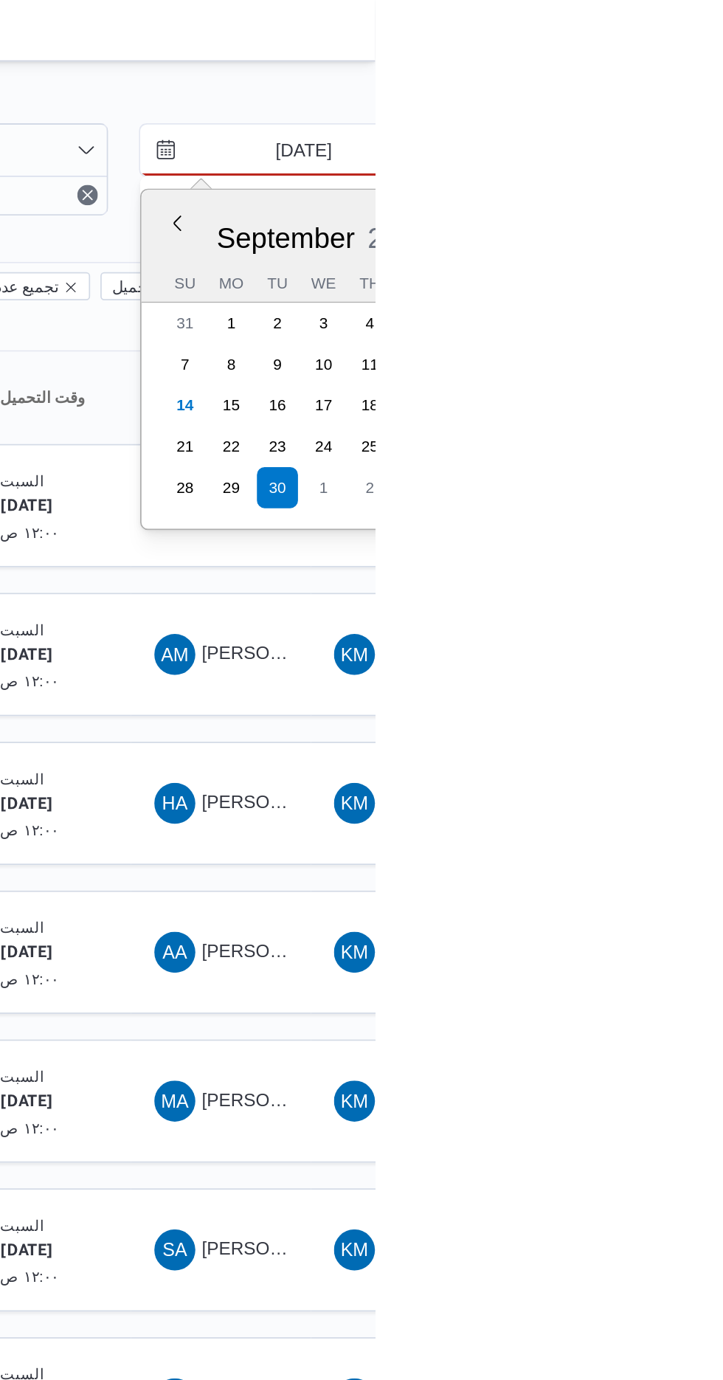
type input "[DATE]"
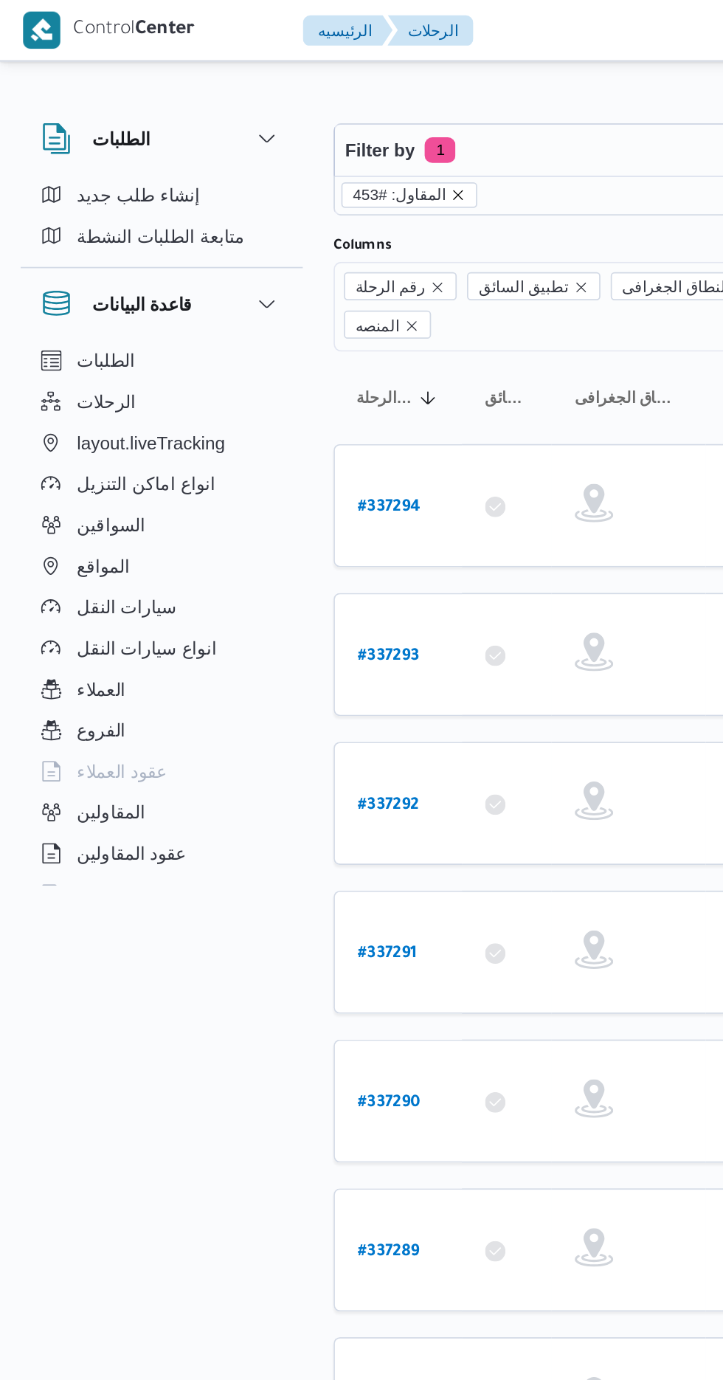
click at [261, 111] on icon "remove selected entity" at bounding box center [264, 112] width 6 height 6
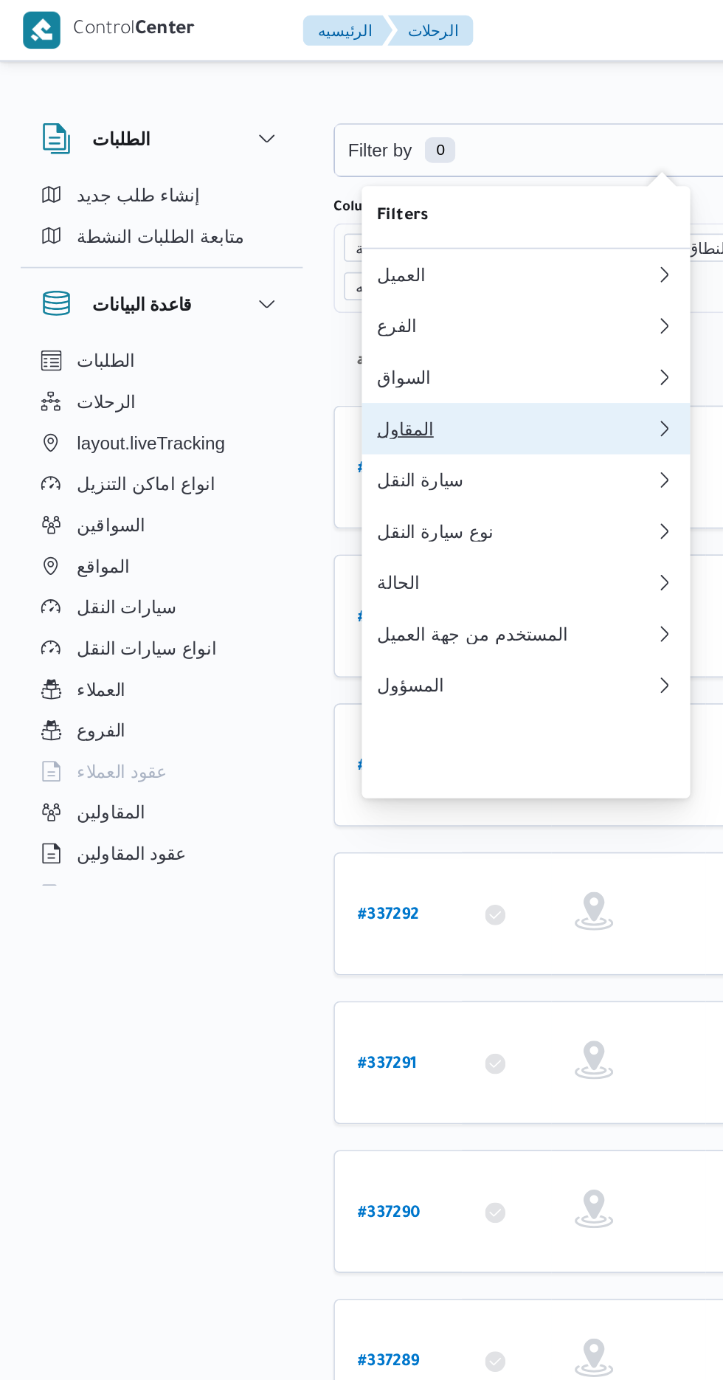
click at [280, 252] on div "المقاول" at bounding box center [293, 247] width 153 height 12
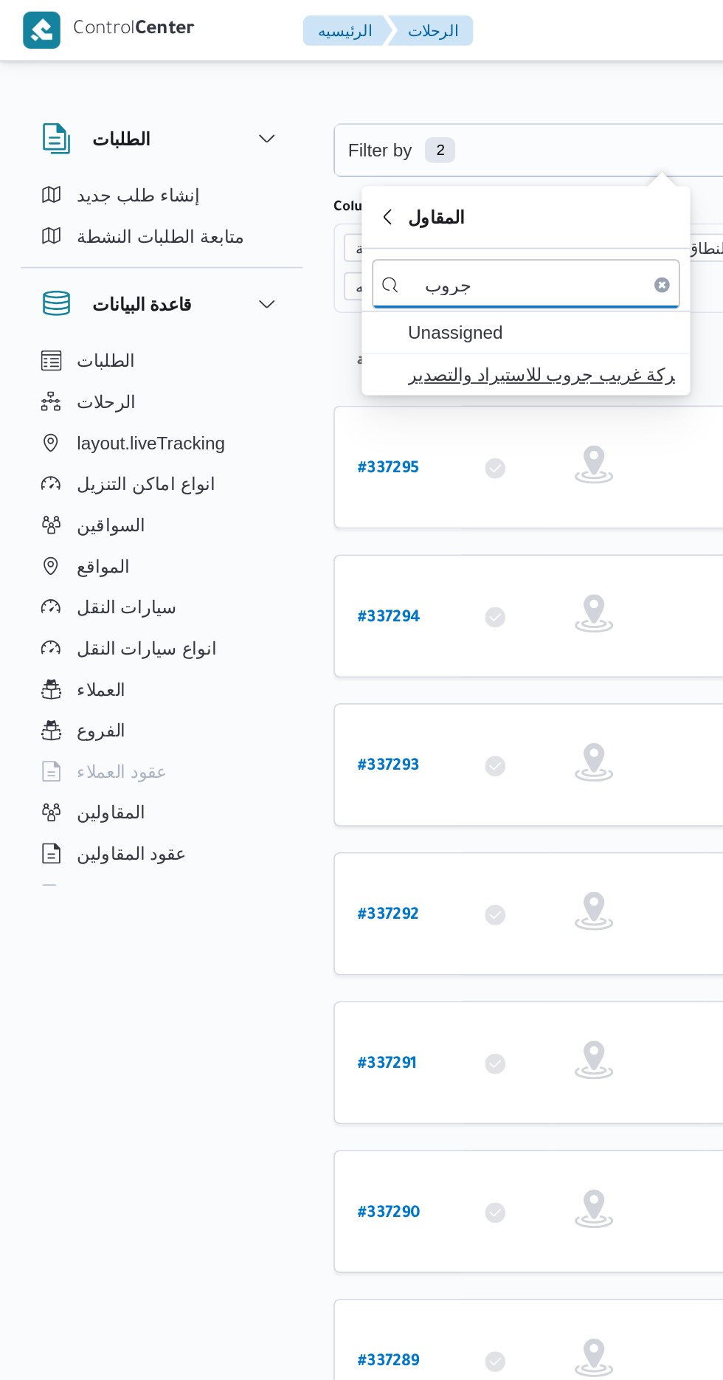
type input "جروب"
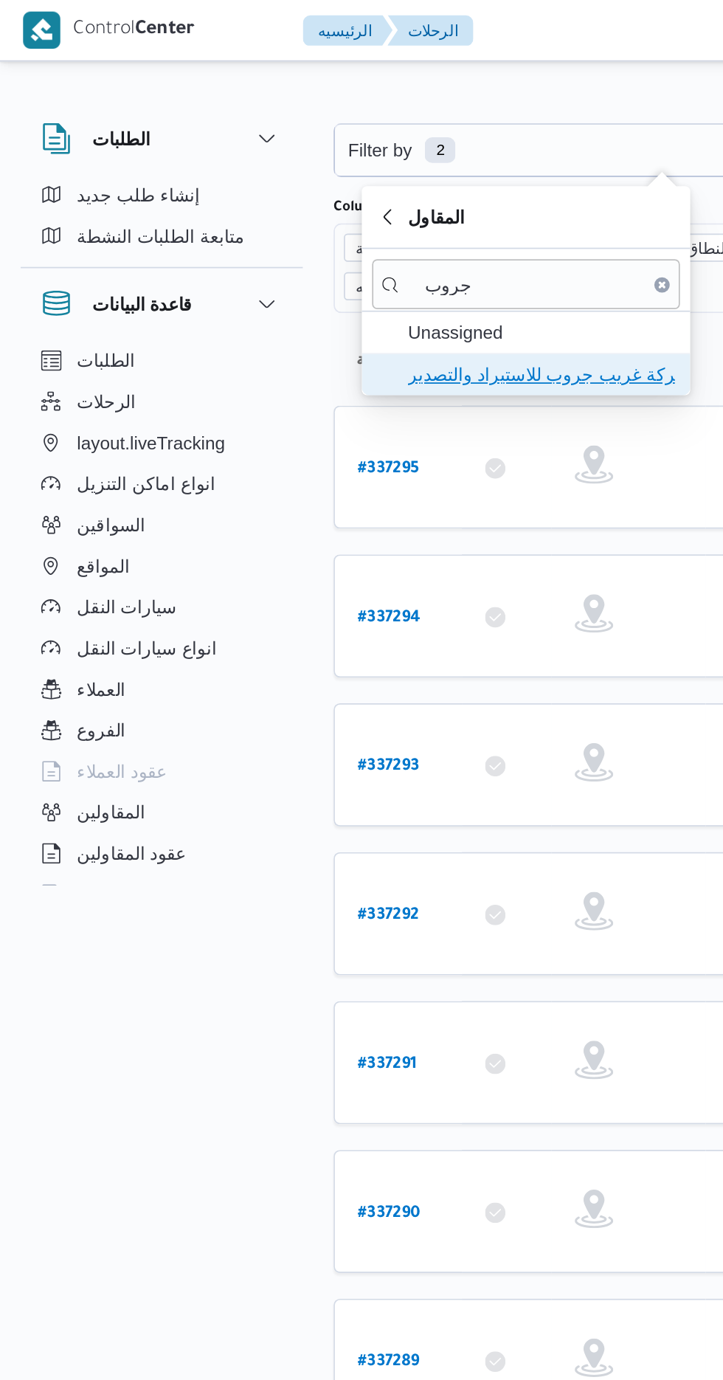
click at [335, 216] on span "شركة غريب جروب للاستيراد والتصدير" at bounding box center [311, 216] width 153 height 18
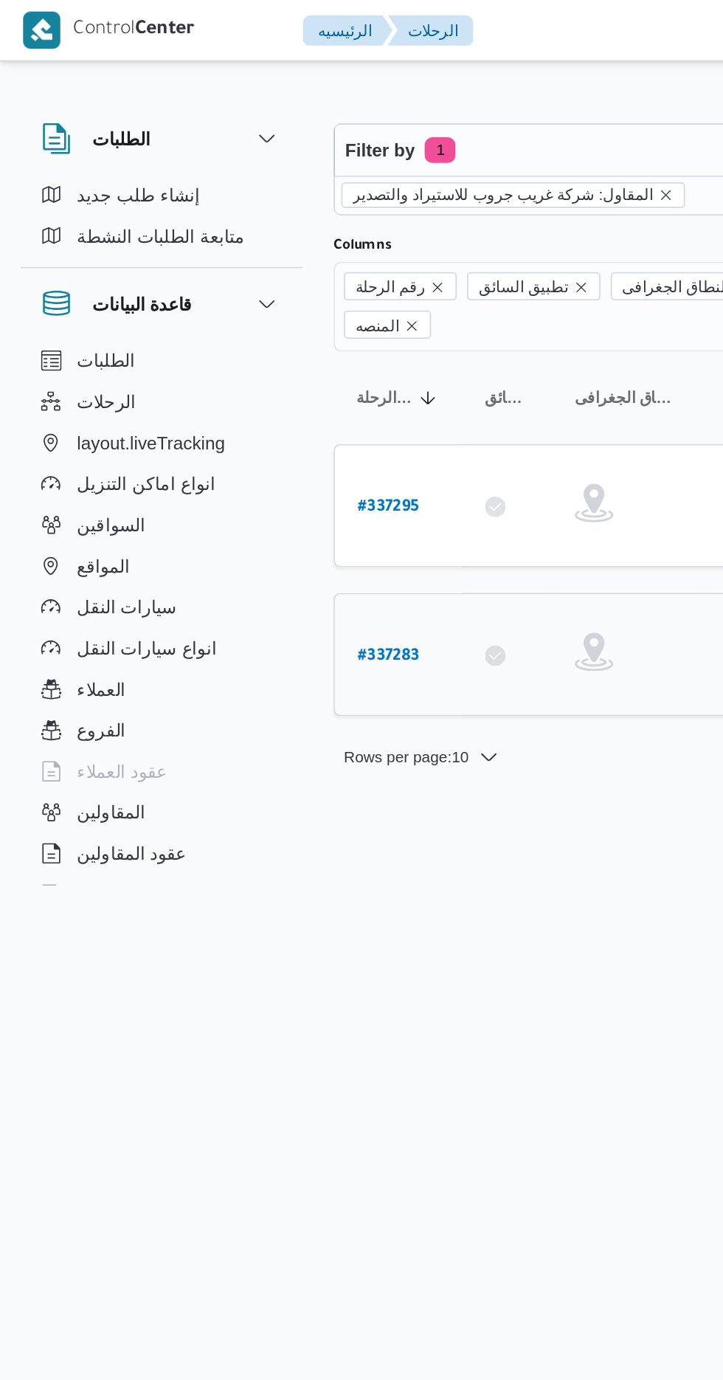
click at [232, 373] on b "# 337283" at bounding box center [223, 378] width 35 height 10
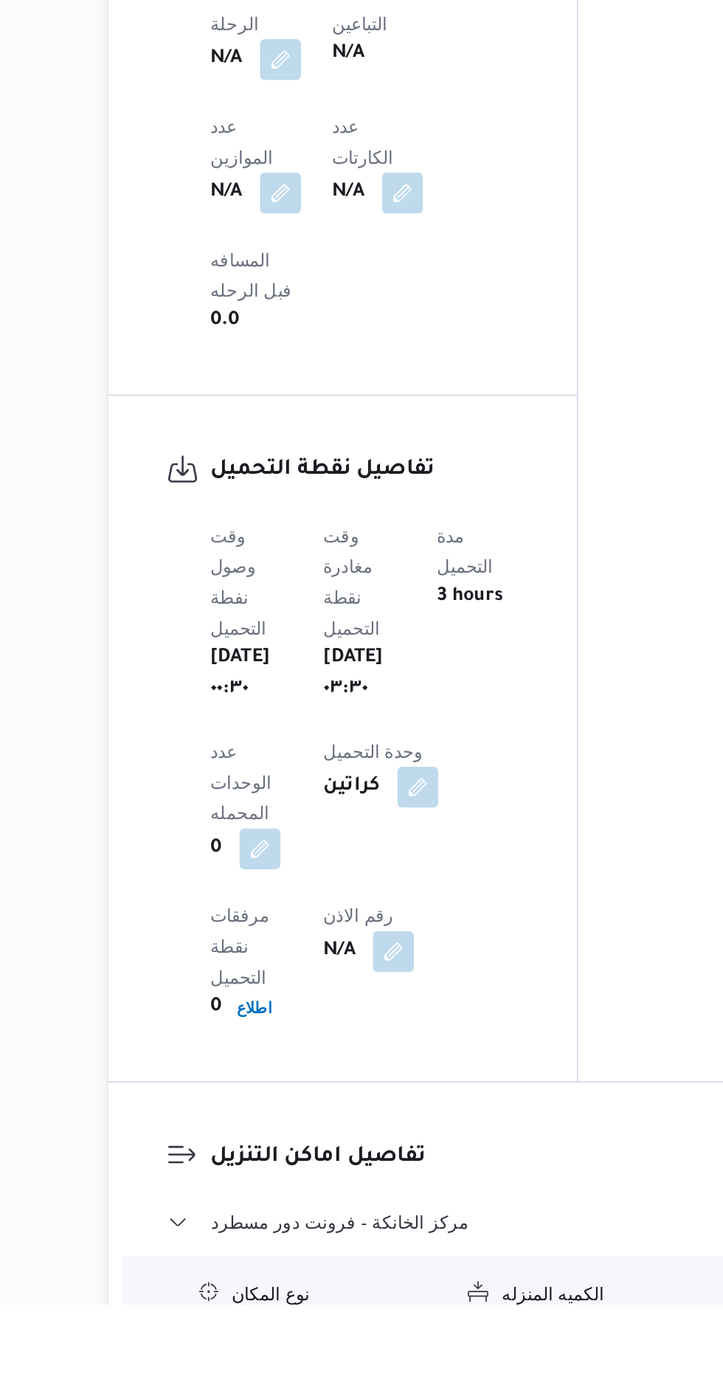
scroll to position [662, 0]
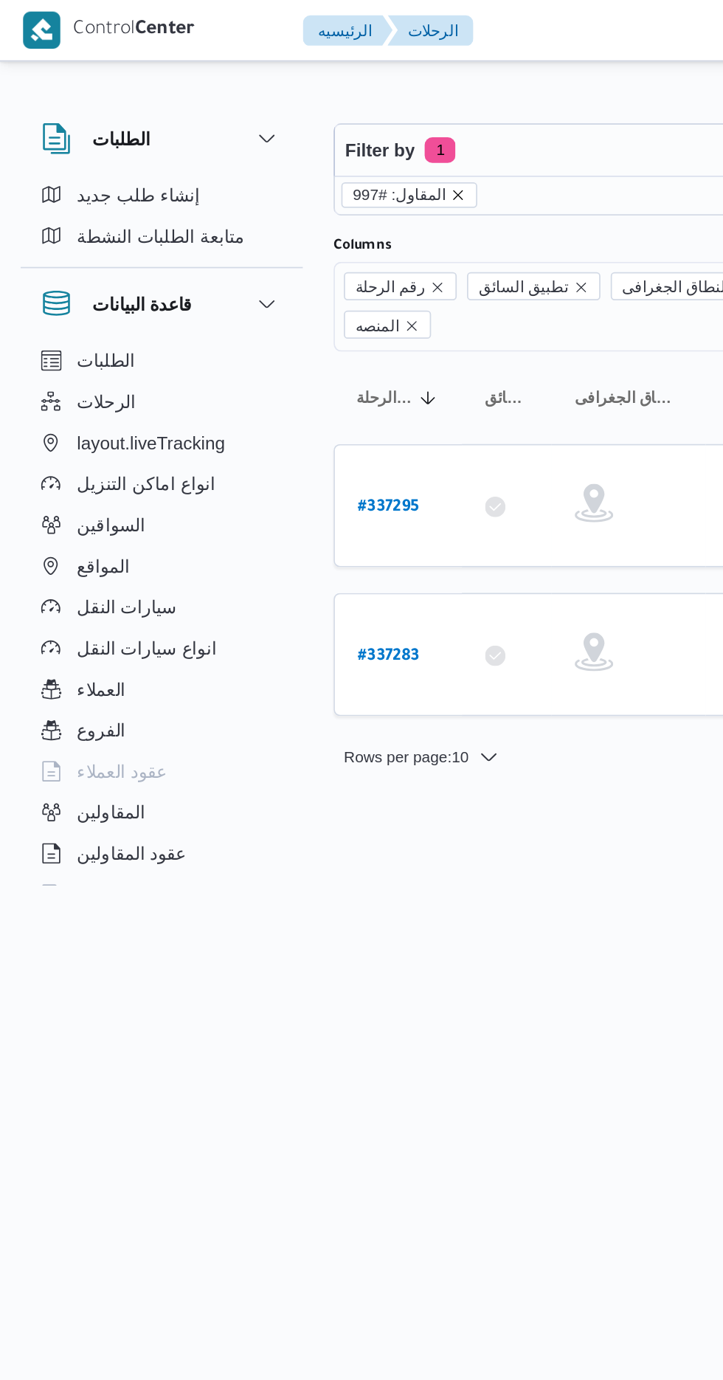
click at [261, 111] on icon "remove selected entity" at bounding box center [264, 112] width 6 height 6
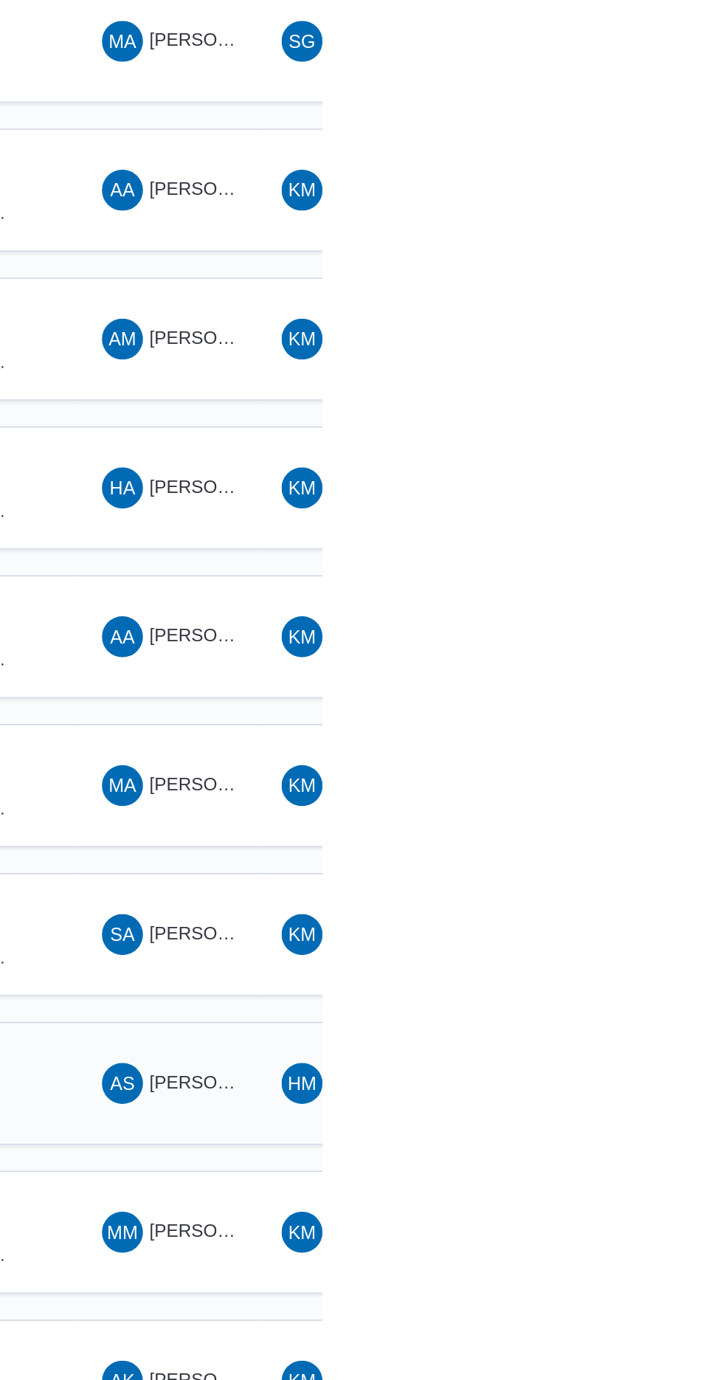
click at [625, 856] on span "AS [PERSON_NAME] [PERSON_NAME]" at bounding box center [634, 868] width 77 height 24
